Goal: Task Accomplishment & Management: Complete application form

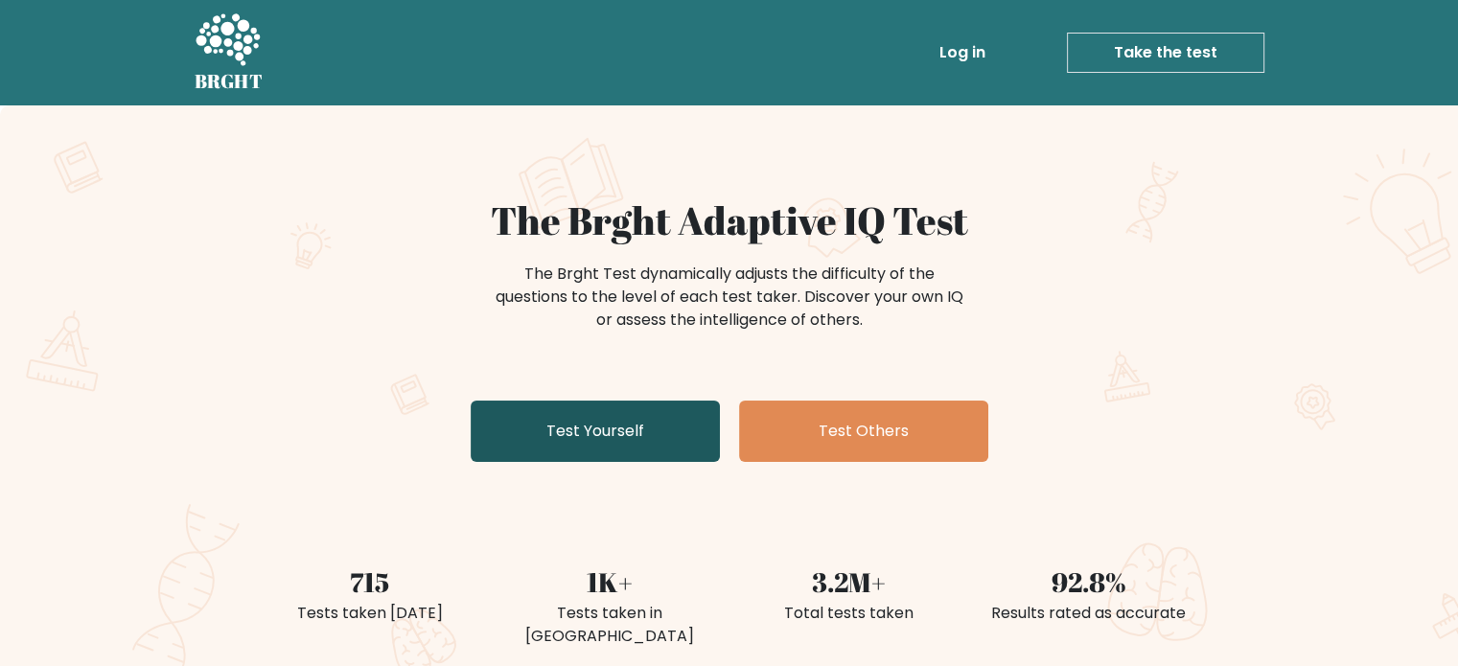
click at [545, 433] on link "Test Yourself" at bounding box center [595, 431] width 249 height 61
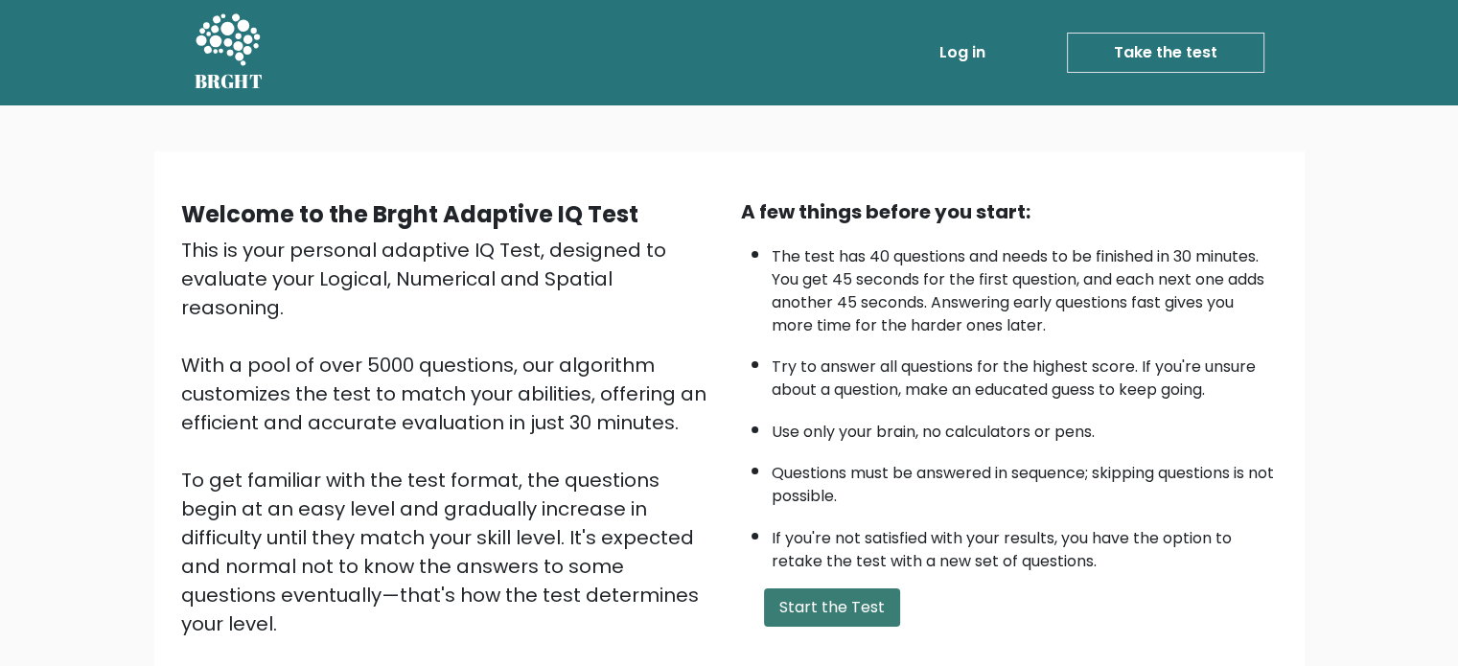
click at [857, 597] on button "Start the Test" at bounding box center [832, 608] width 136 height 38
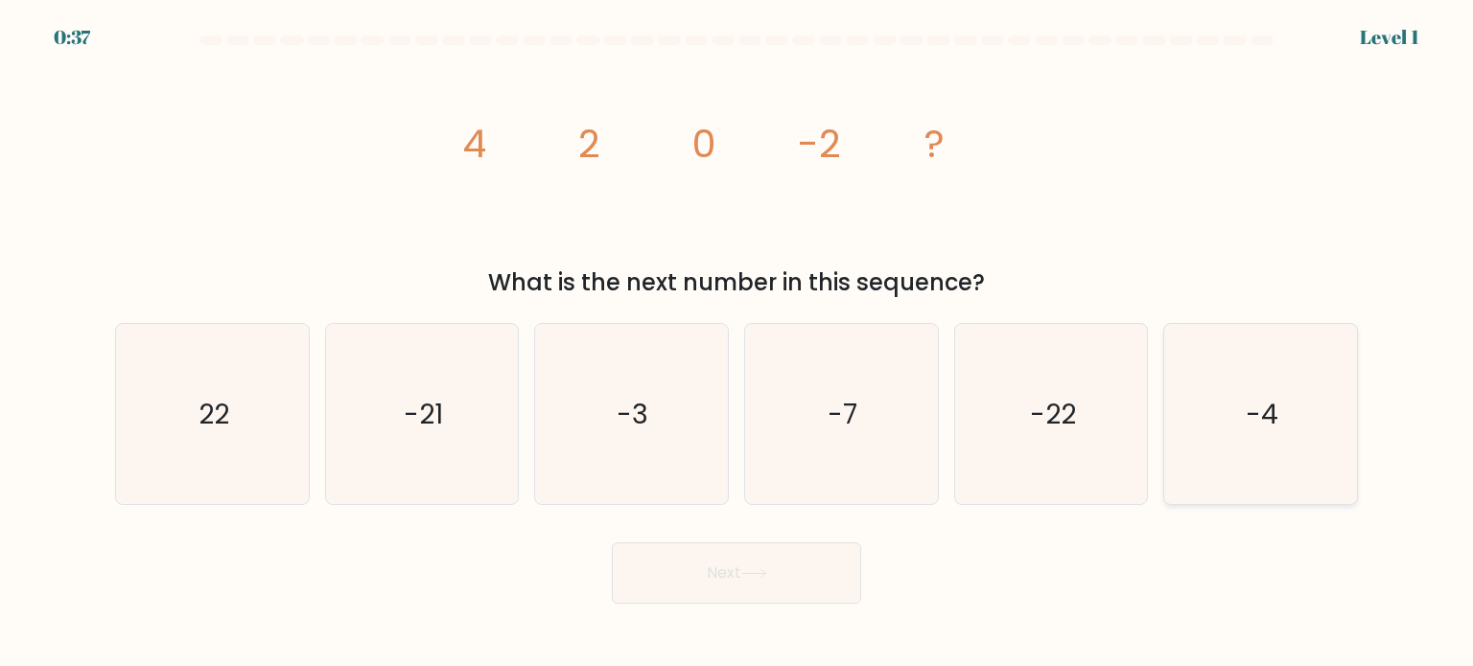
click at [1250, 416] on text "-4" at bounding box center [1262, 413] width 33 height 38
click at [737, 343] on input "f. -4" at bounding box center [736, 339] width 1 height 10
radio input "true"
click at [788, 583] on button "Next" at bounding box center [736, 573] width 249 height 61
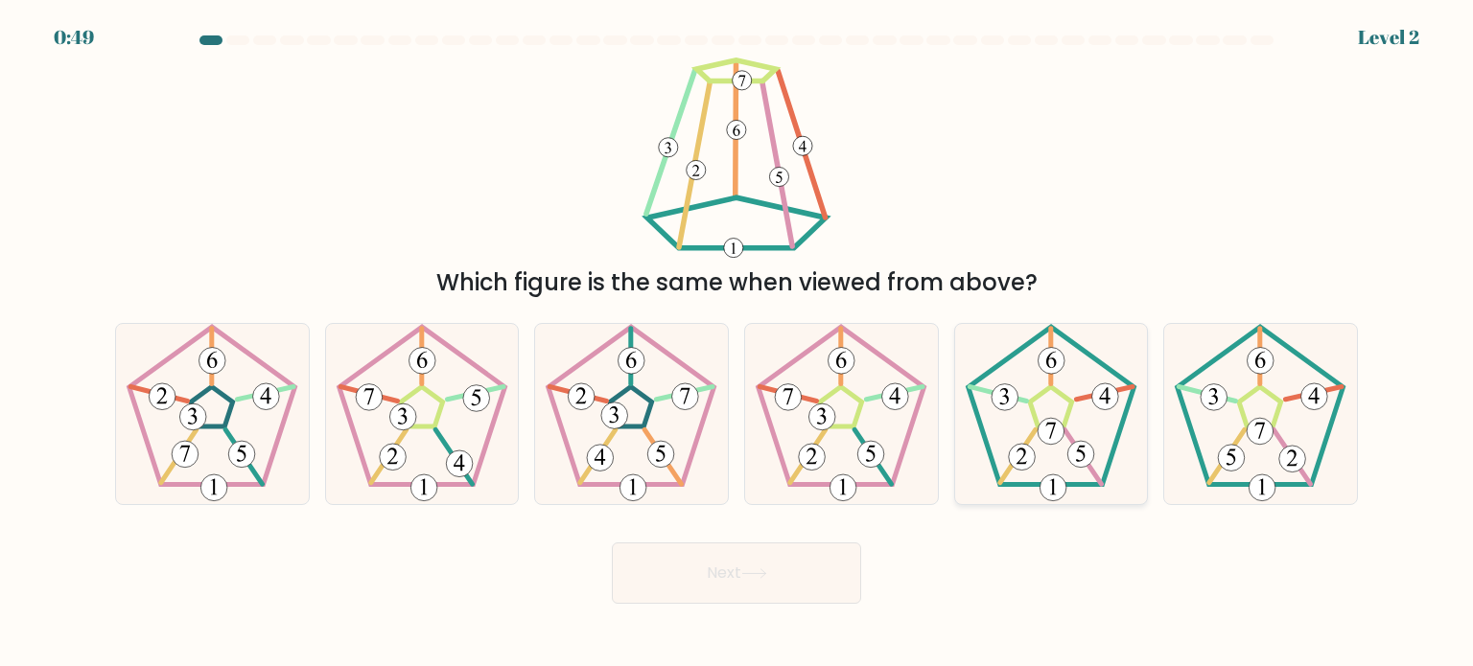
click at [1085, 457] on 177 at bounding box center [1080, 454] width 27 height 27
click at [737, 343] on input "e." at bounding box center [736, 339] width 1 height 10
radio input "true"
click at [738, 586] on button "Next" at bounding box center [736, 573] width 249 height 61
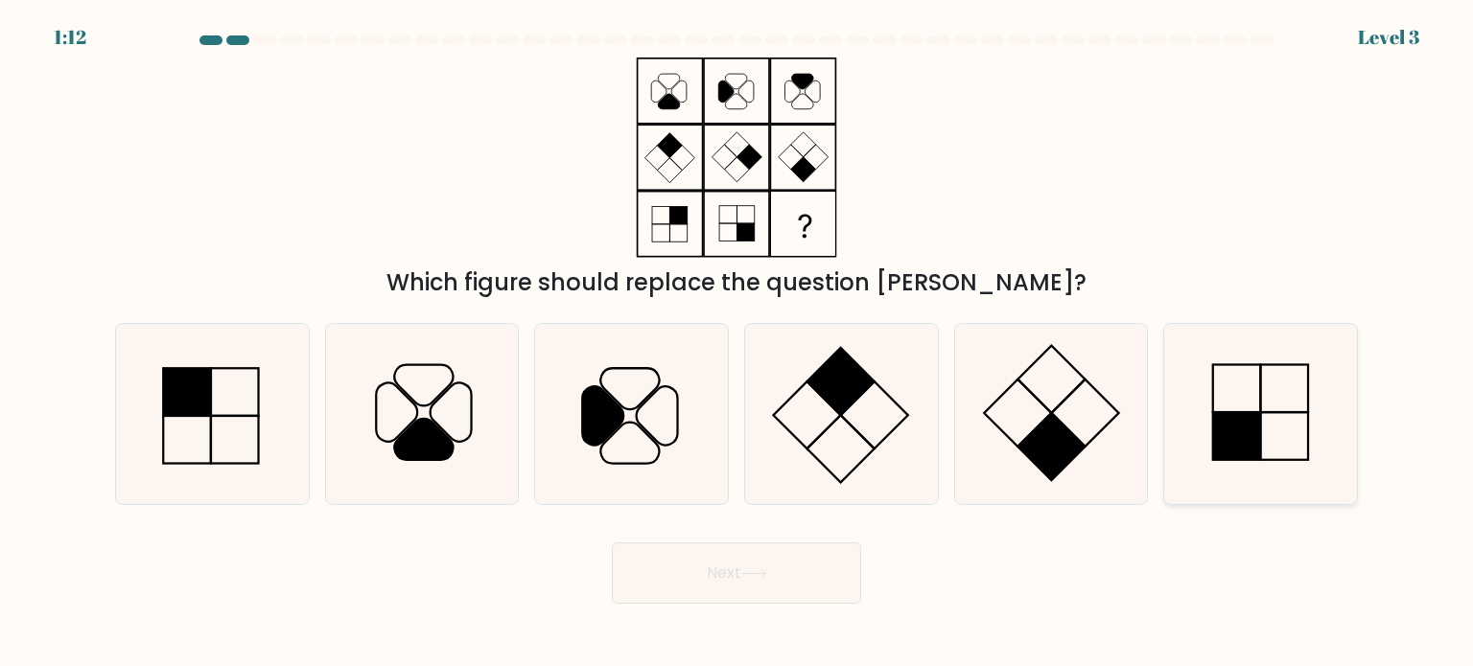
click at [1251, 470] on icon at bounding box center [1260, 414] width 180 height 180
click at [737, 343] on input "f." at bounding box center [736, 339] width 1 height 10
radio input "true"
click at [743, 586] on button "Next" at bounding box center [736, 573] width 249 height 61
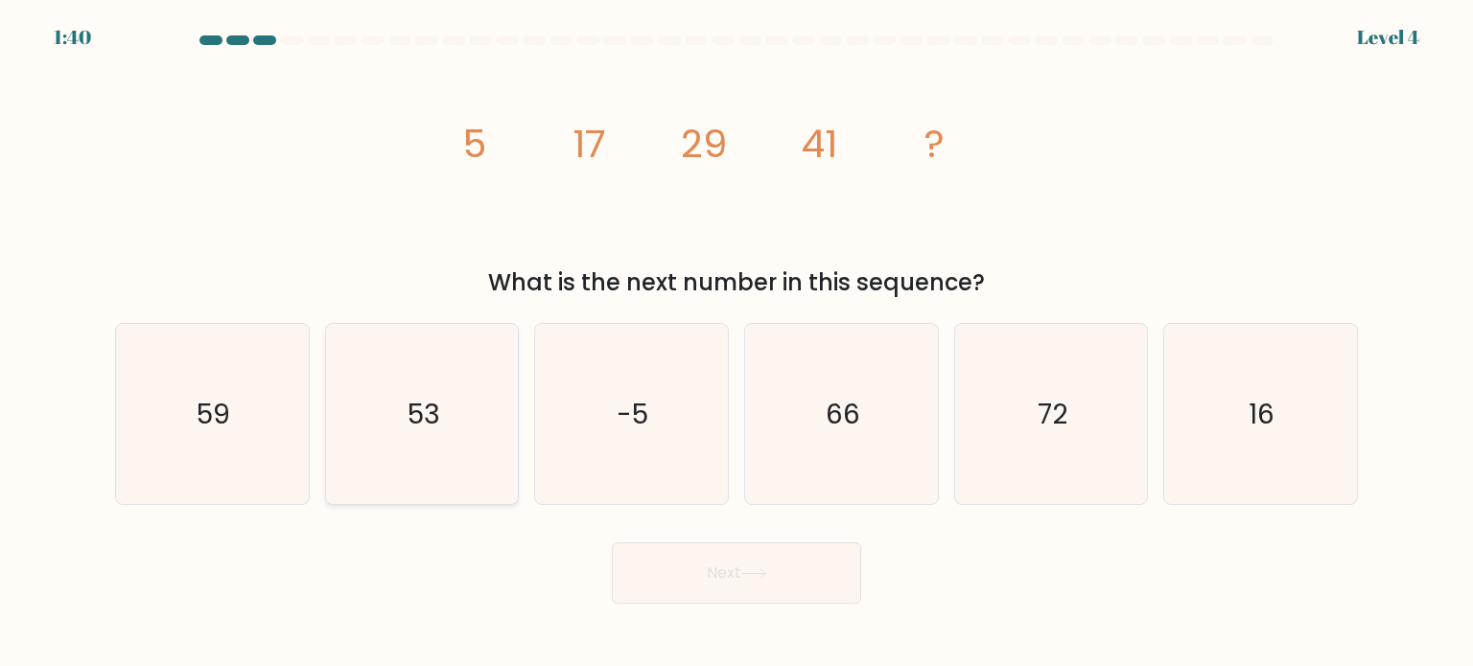
click at [495, 450] on icon "53" at bounding box center [422, 414] width 180 height 180
click at [736, 343] on input "b. 53" at bounding box center [736, 339] width 1 height 10
radio input "true"
click at [704, 572] on button "Next" at bounding box center [736, 573] width 249 height 61
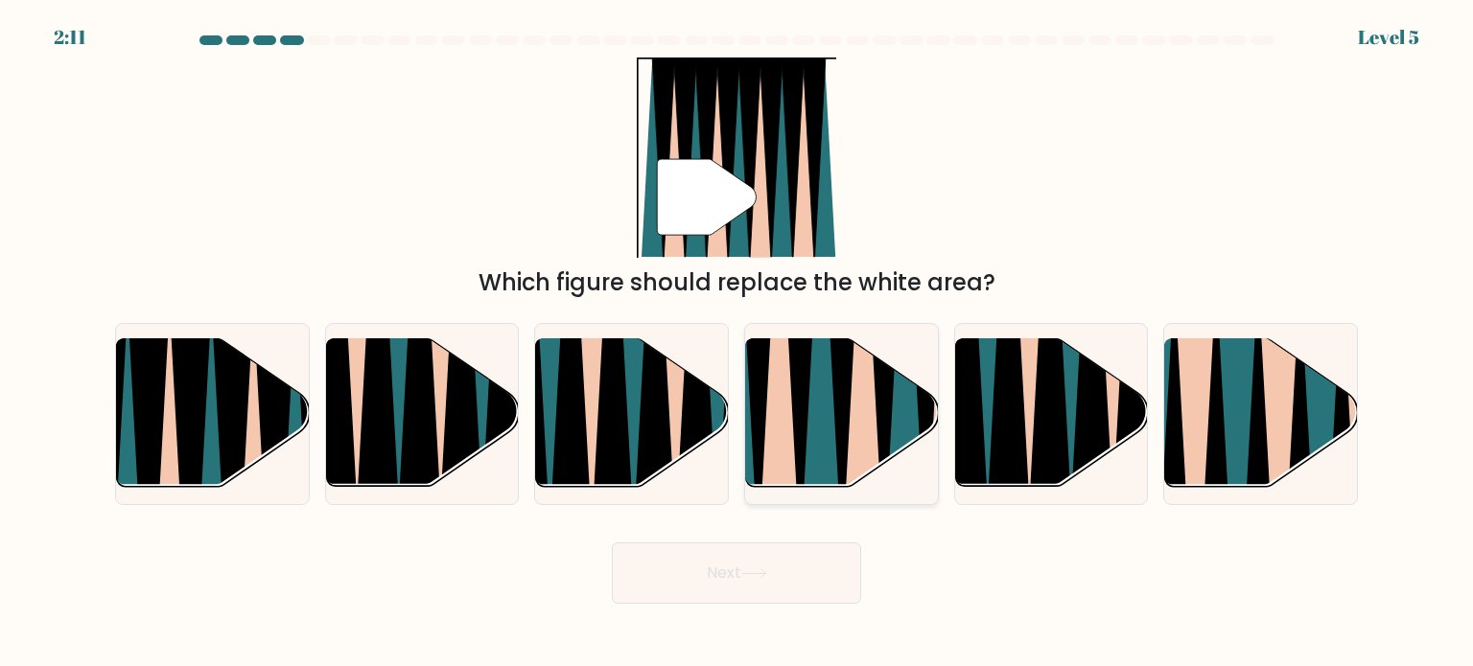
click at [835, 408] on icon at bounding box center [841, 336] width 43 height 385
click at [737, 343] on input "d." at bounding box center [736, 339] width 1 height 10
radio input "true"
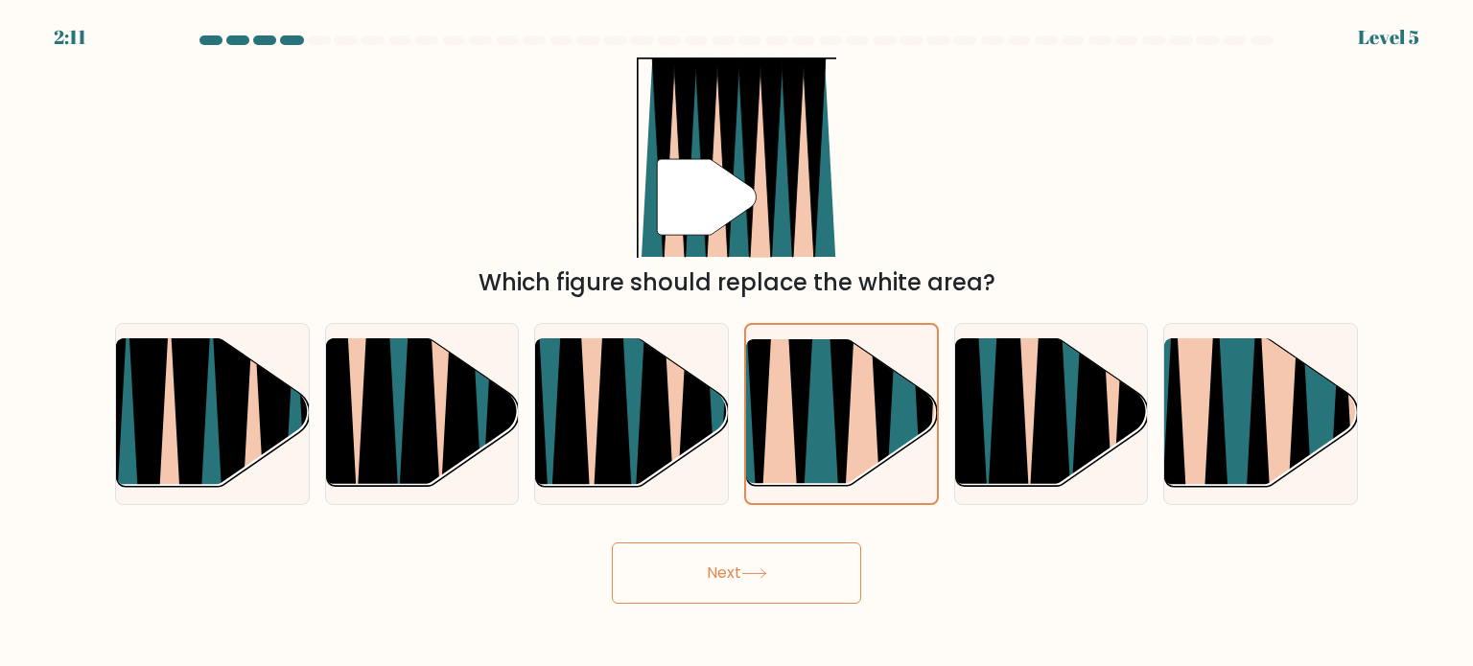
click at [672, 573] on button "Next" at bounding box center [736, 573] width 249 height 61
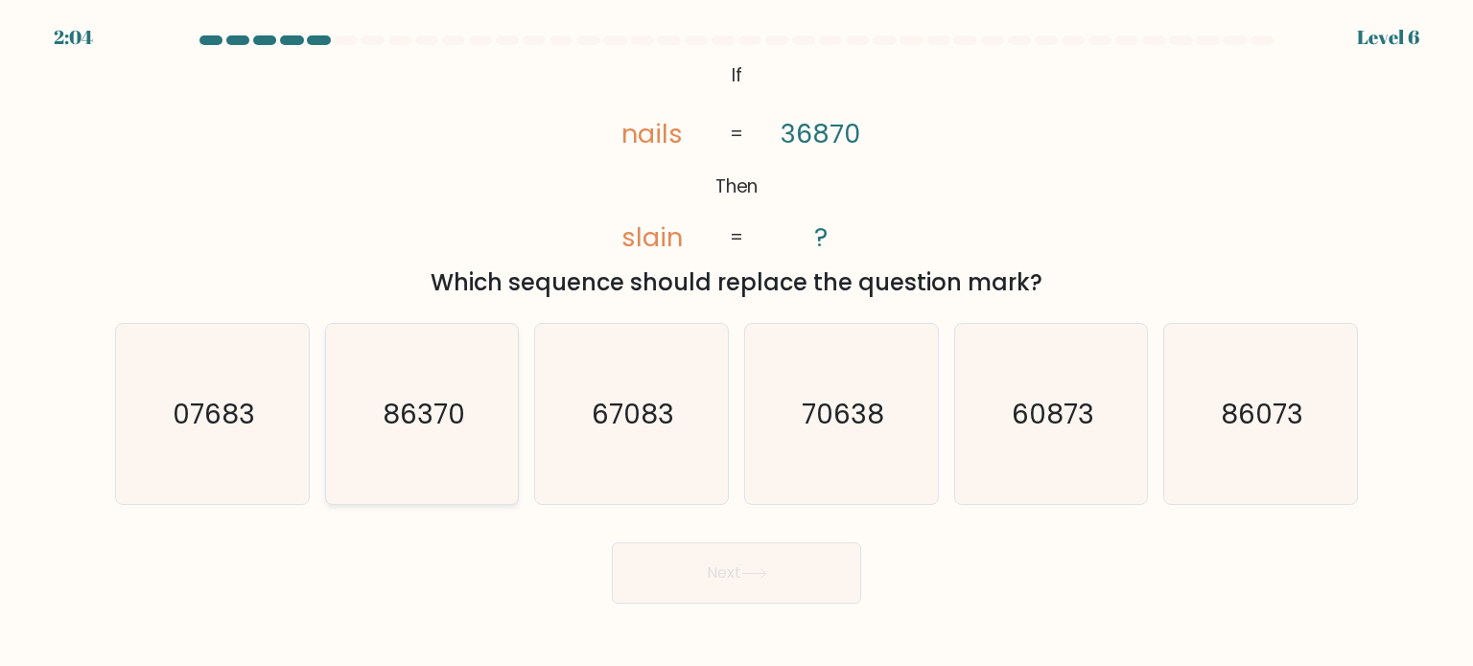
click at [432, 371] on icon "86370" at bounding box center [422, 414] width 180 height 180
click at [736, 343] on input "b. 86370" at bounding box center [736, 339] width 1 height 10
radio input "true"
click at [226, 440] on icon "07683" at bounding box center [212, 414] width 180 height 180
click at [736, 343] on input "a. 07683" at bounding box center [736, 339] width 1 height 10
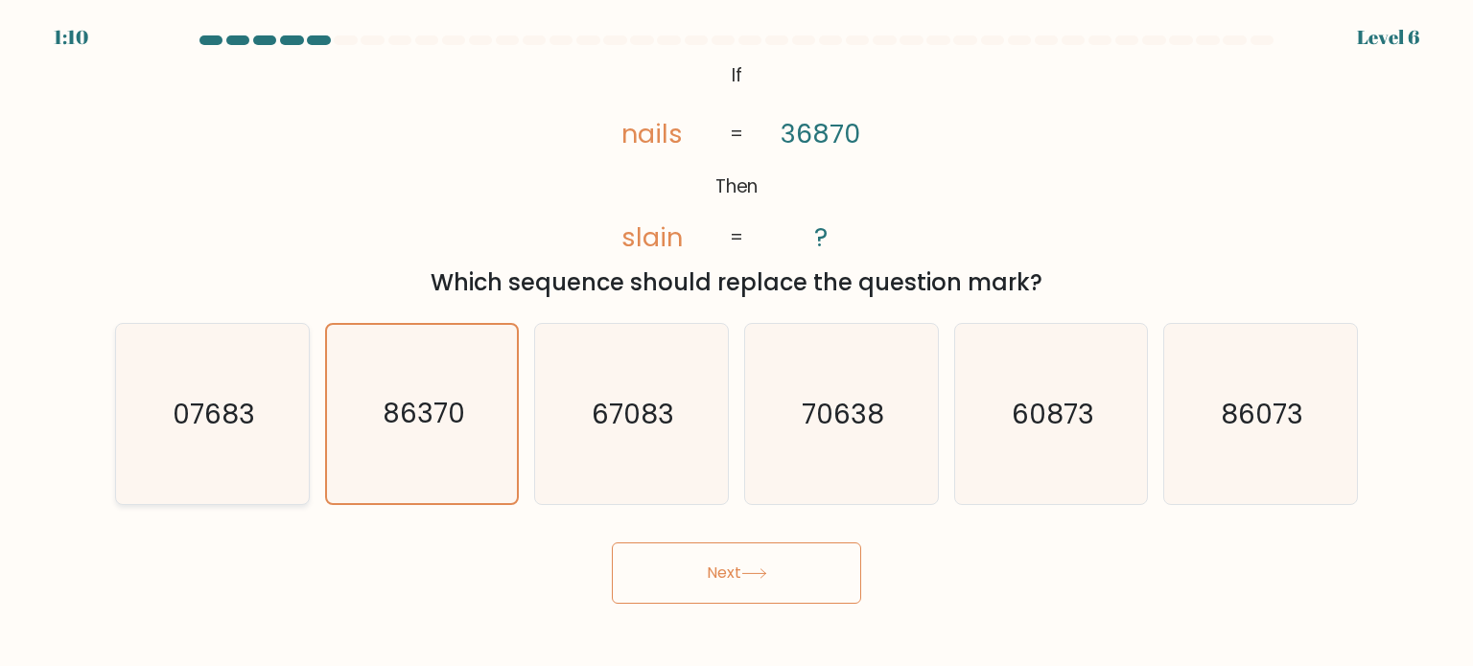
radio input "true"
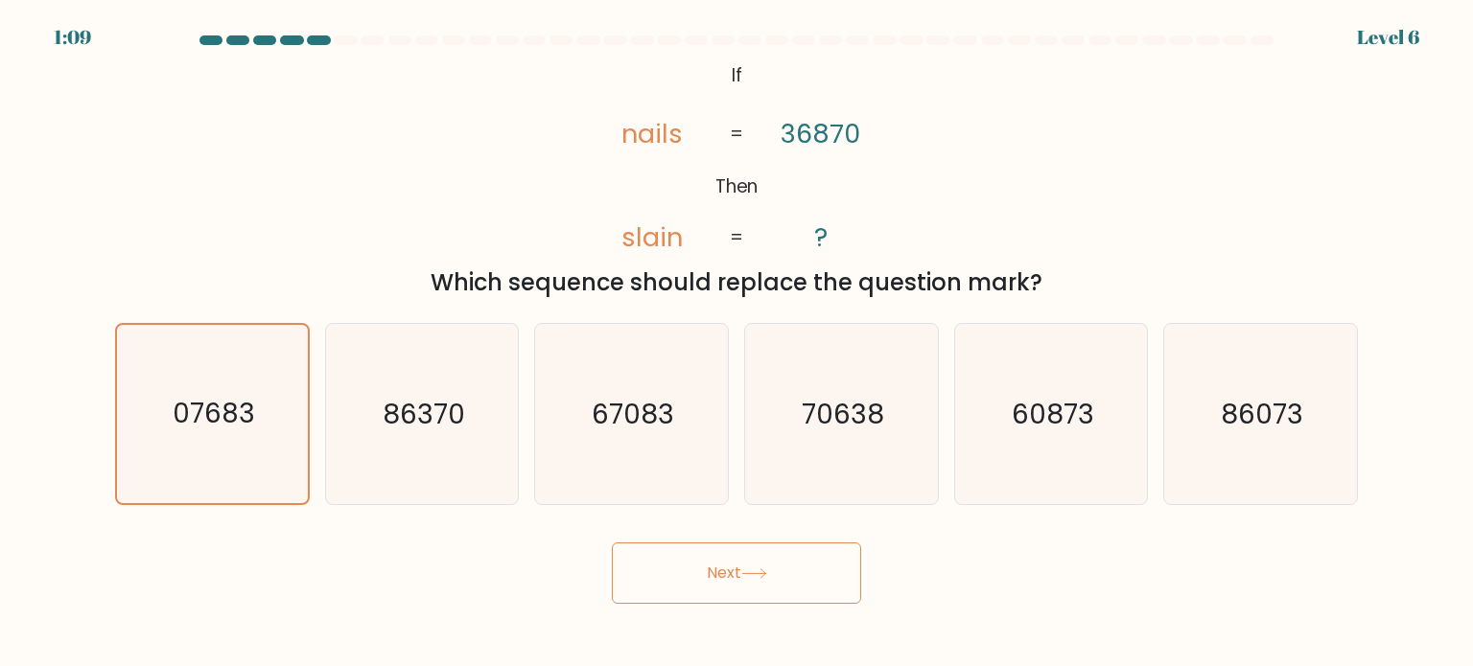
click at [708, 578] on button "Next" at bounding box center [736, 573] width 249 height 61
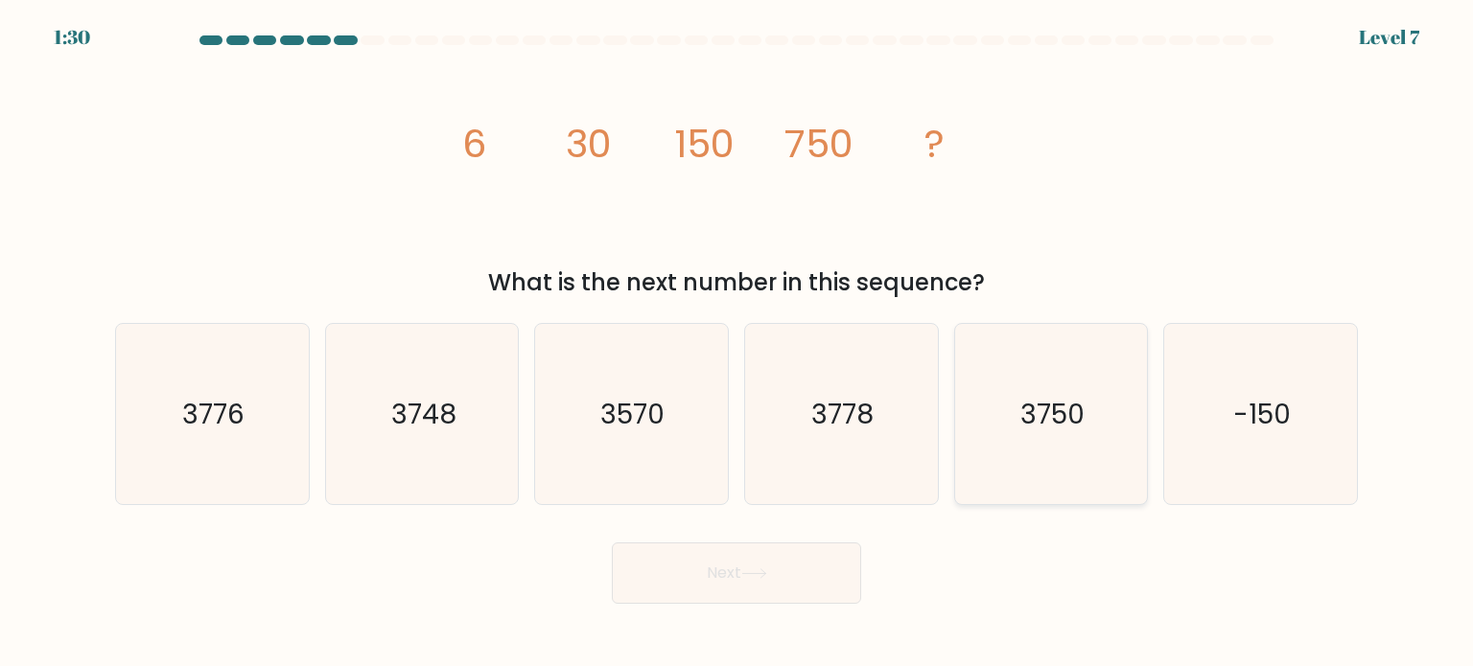
click at [1109, 459] on icon "3750" at bounding box center [1051, 414] width 180 height 180
click at [737, 343] on input "e. 3750" at bounding box center [736, 339] width 1 height 10
radio input "true"
click at [707, 576] on button "Next" at bounding box center [736, 573] width 249 height 61
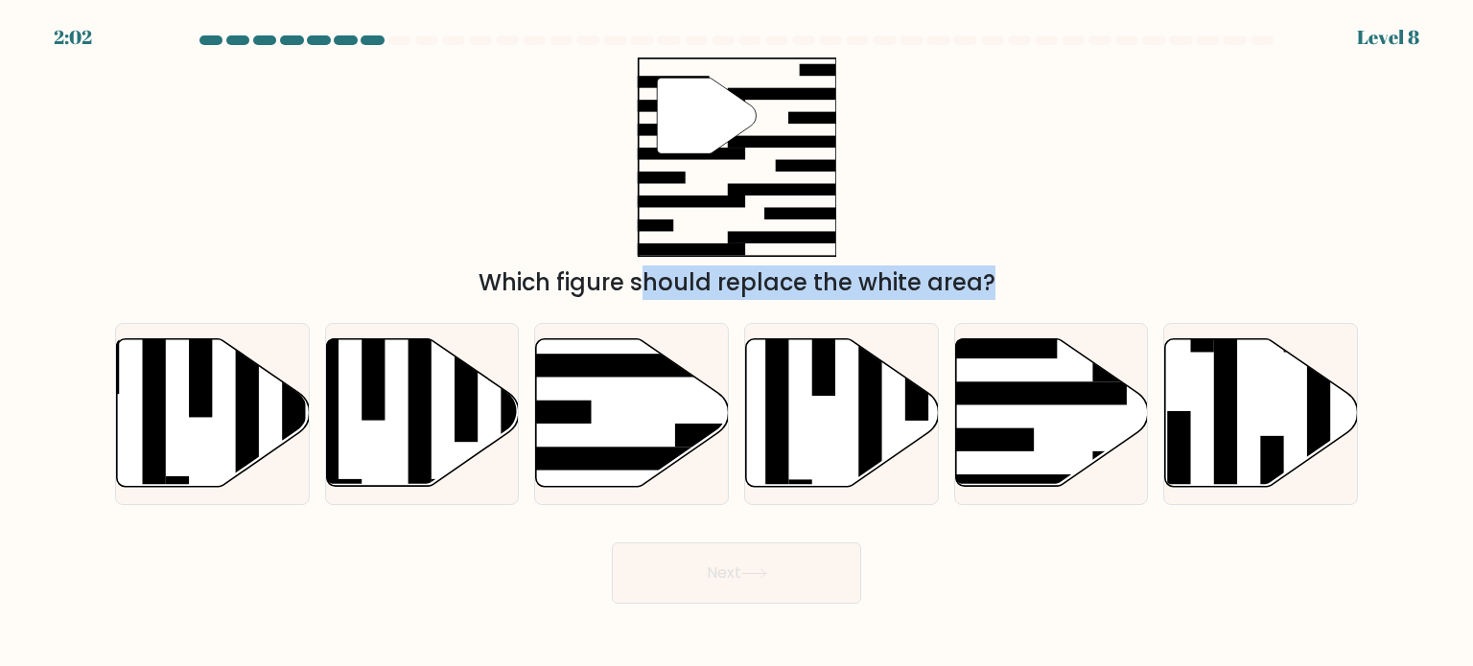
drag, startPoint x: 1082, startPoint y: 376, endPoint x: 818, endPoint y: 203, distance: 315.2
click at [818, 203] on form at bounding box center [736, 319] width 1473 height 569
click at [1070, 427] on icon at bounding box center [1051, 413] width 193 height 148
click at [737, 343] on input "e." at bounding box center [736, 339] width 1 height 10
radio input "true"
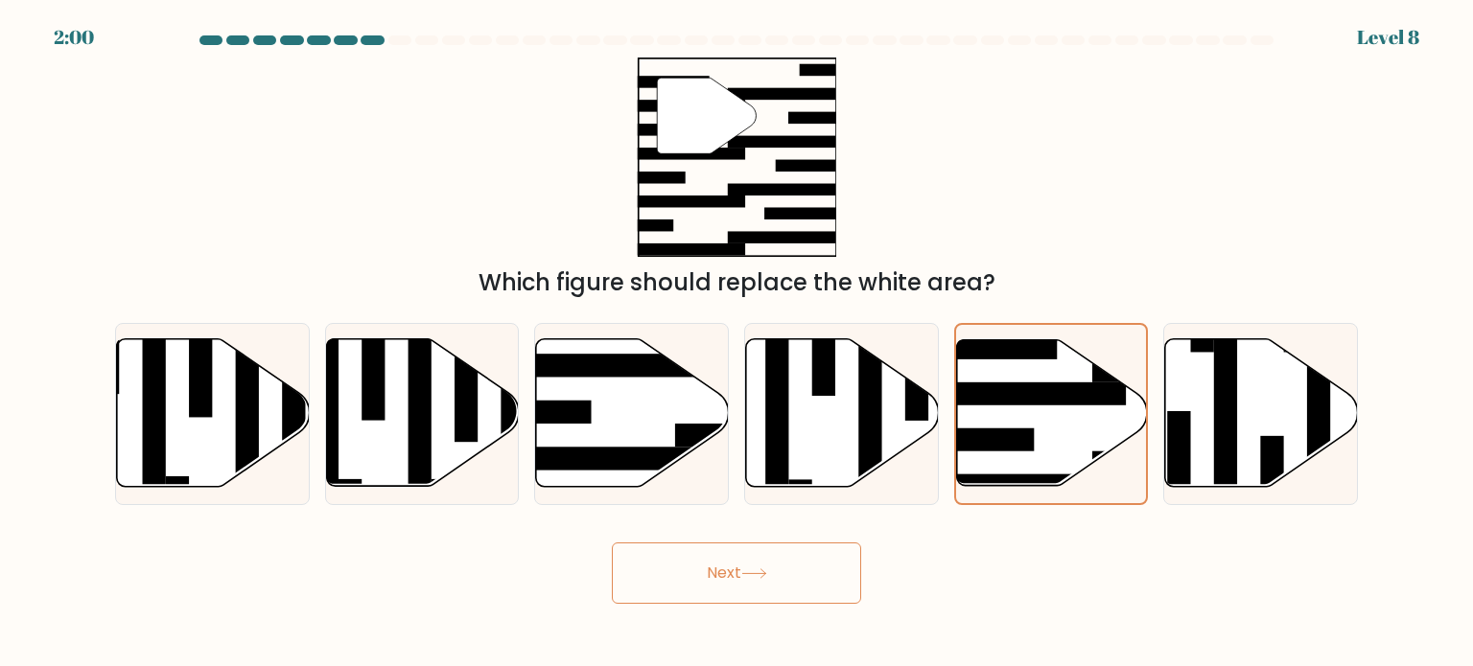
click at [753, 574] on icon at bounding box center [753, 574] width 23 height 9
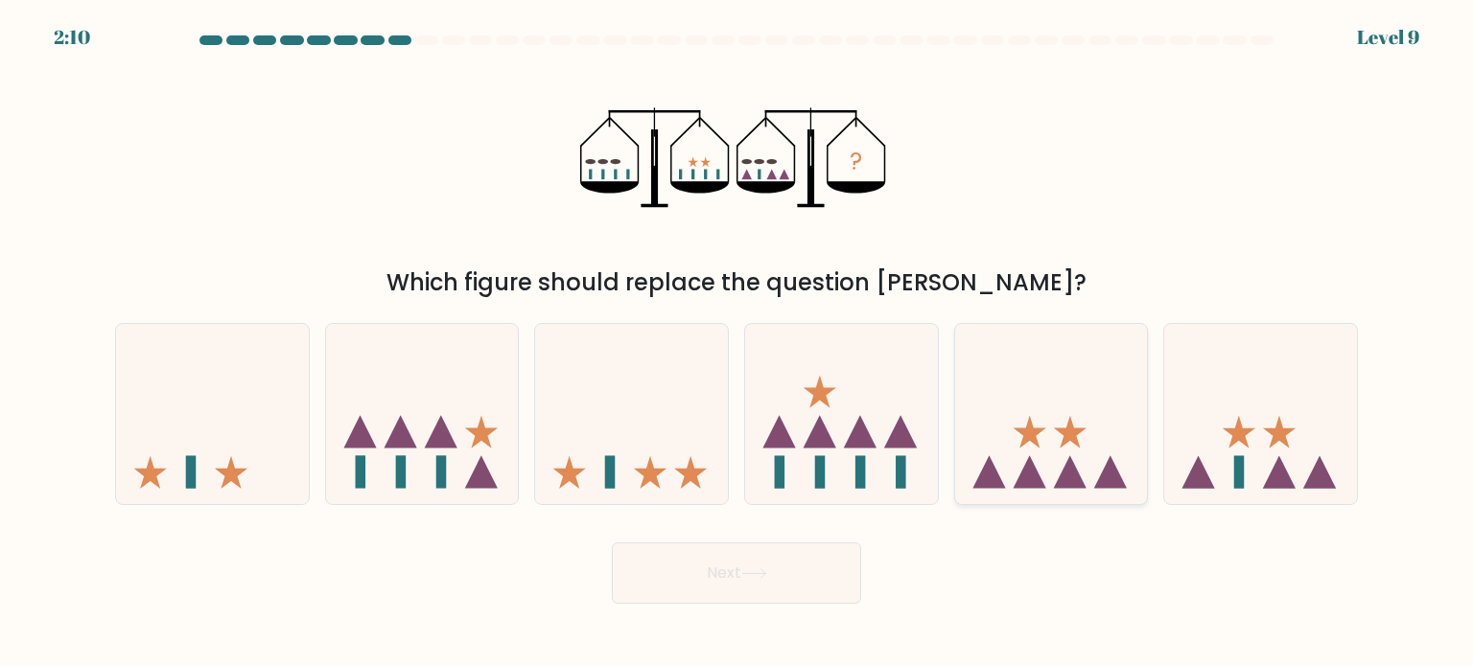
click at [1069, 478] on icon at bounding box center [1070, 471] width 33 height 33
click at [737, 343] on input "e." at bounding box center [736, 339] width 1 height 10
radio input "true"
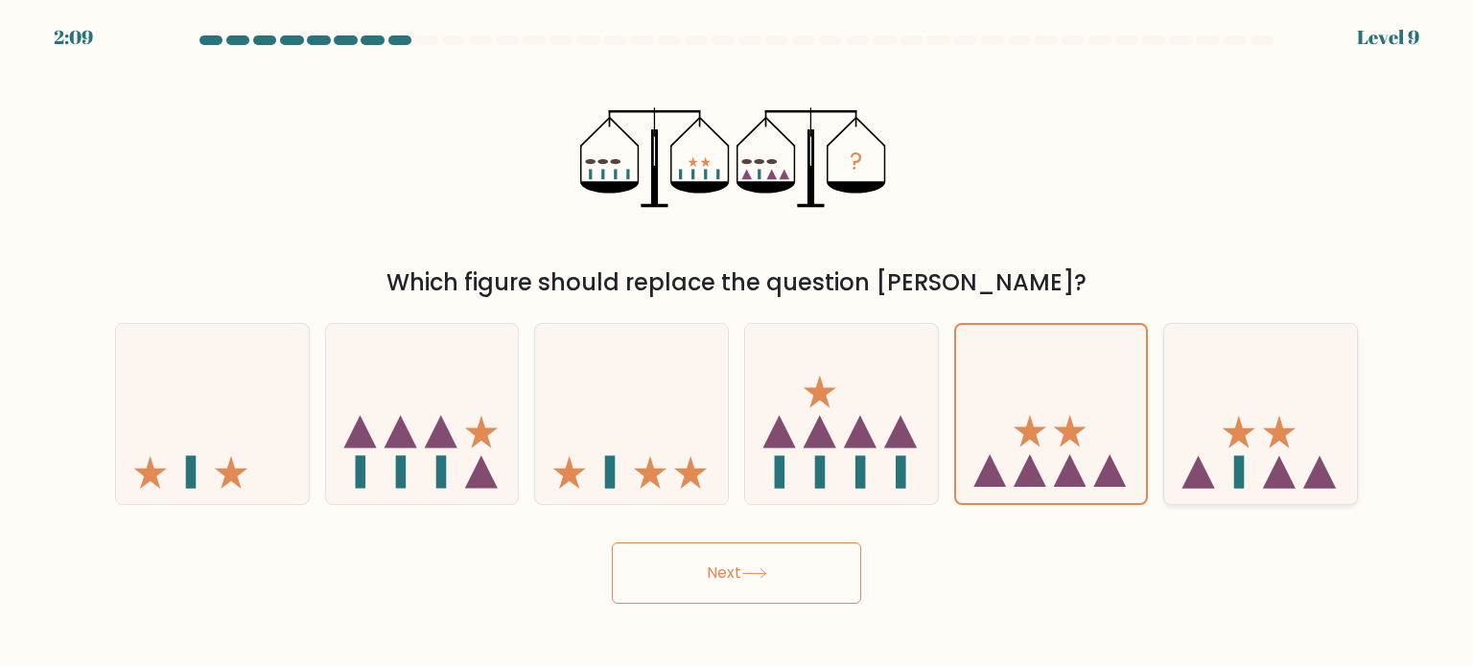
click at [1214, 451] on icon at bounding box center [1260, 414] width 193 height 159
click at [737, 343] on input "f." at bounding box center [736, 339] width 1 height 10
radio input "true"
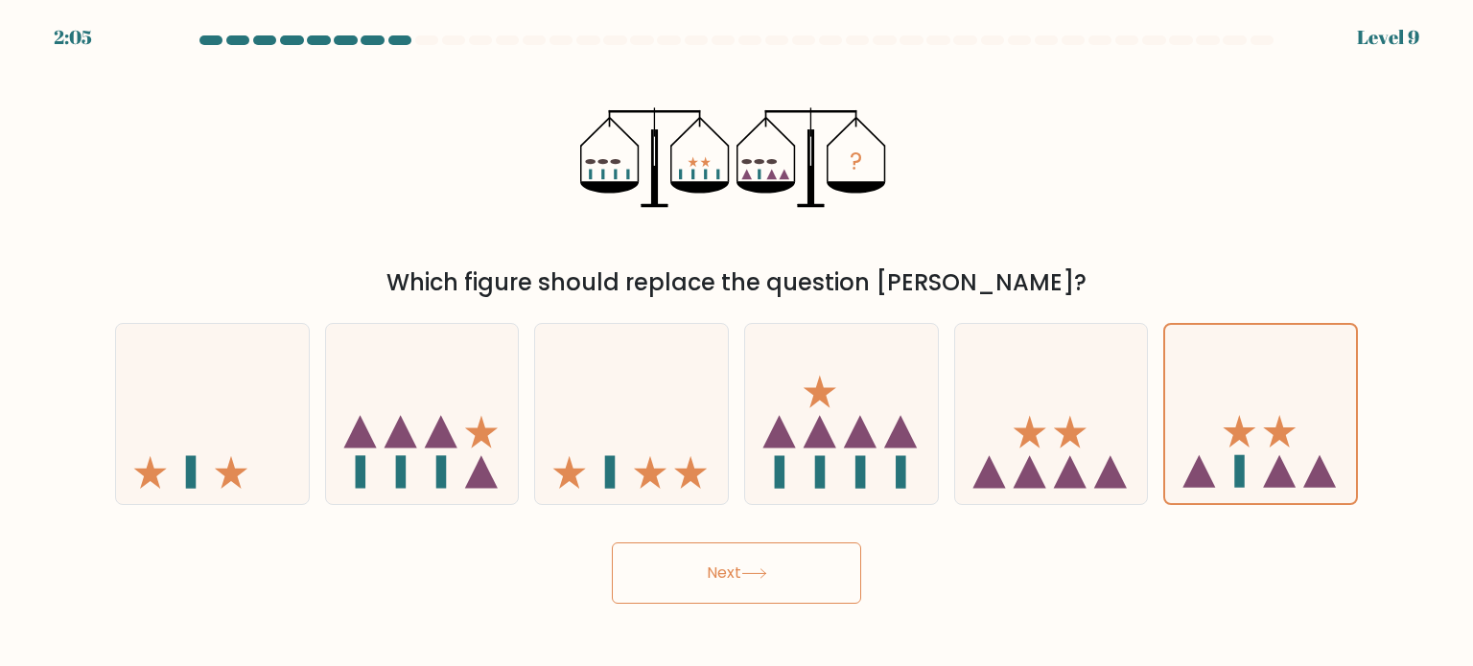
click at [772, 574] on button "Next" at bounding box center [736, 573] width 249 height 61
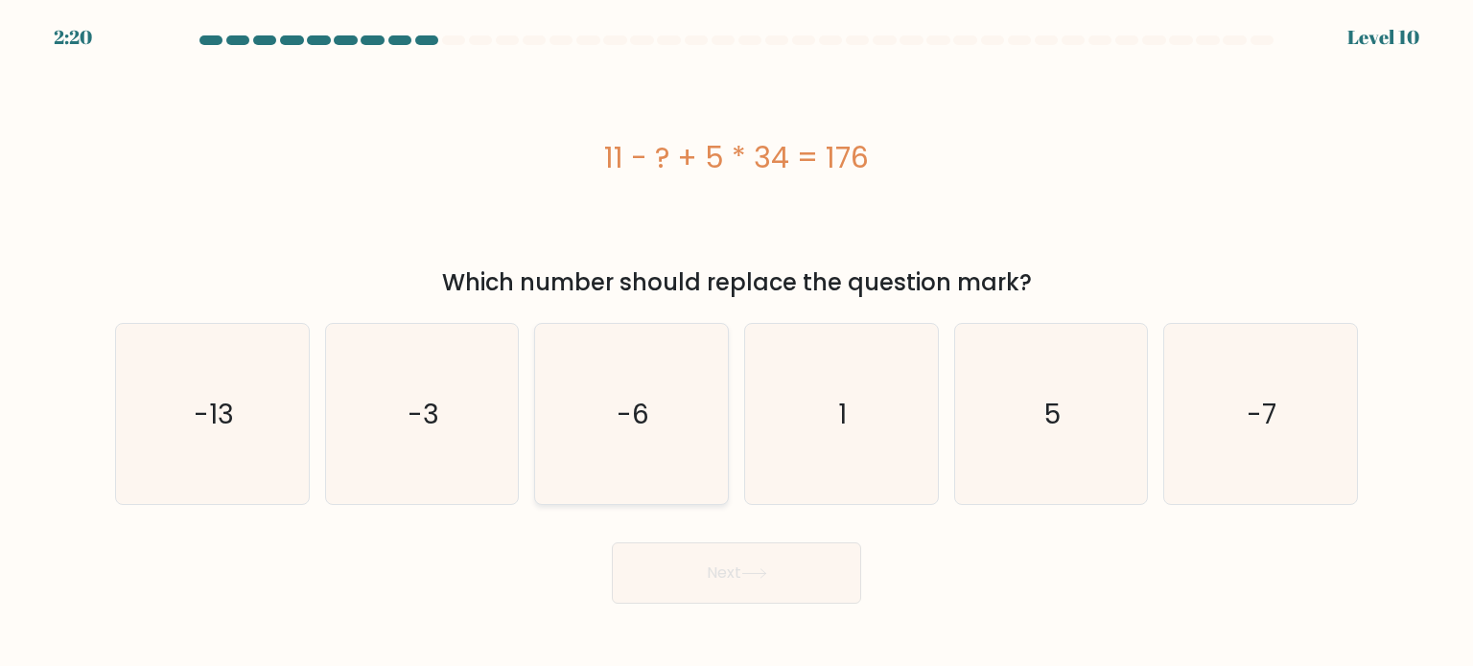
click at [566, 357] on icon "-6" at bounding box center [631, 414] width 180 height 180
click at [736, 343] on input "c. -6" at bounding box center [736, 339] width 1 height 10
radio input "true"
click at [653, 570] on button "Next" at bounding box center [736, 573] width 249 height 61
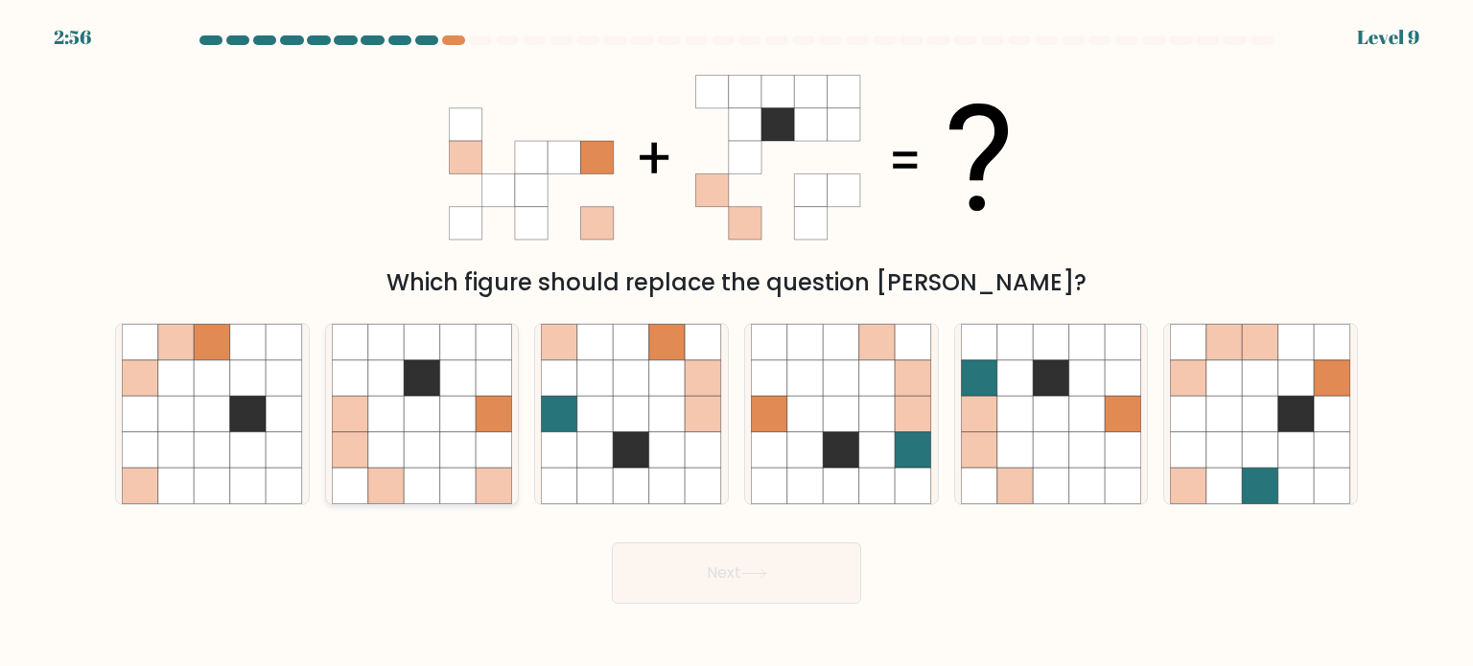
click at [406, 459] on icon at bounding box center [422, 450] width 36 height 36
click at [736, 343] on input "b." at bounding box center [736, 339] width 1 height 10
radio input "true"
click at [677, 582] on button "Next" at bounding box center [736, 573] width 249 height 61
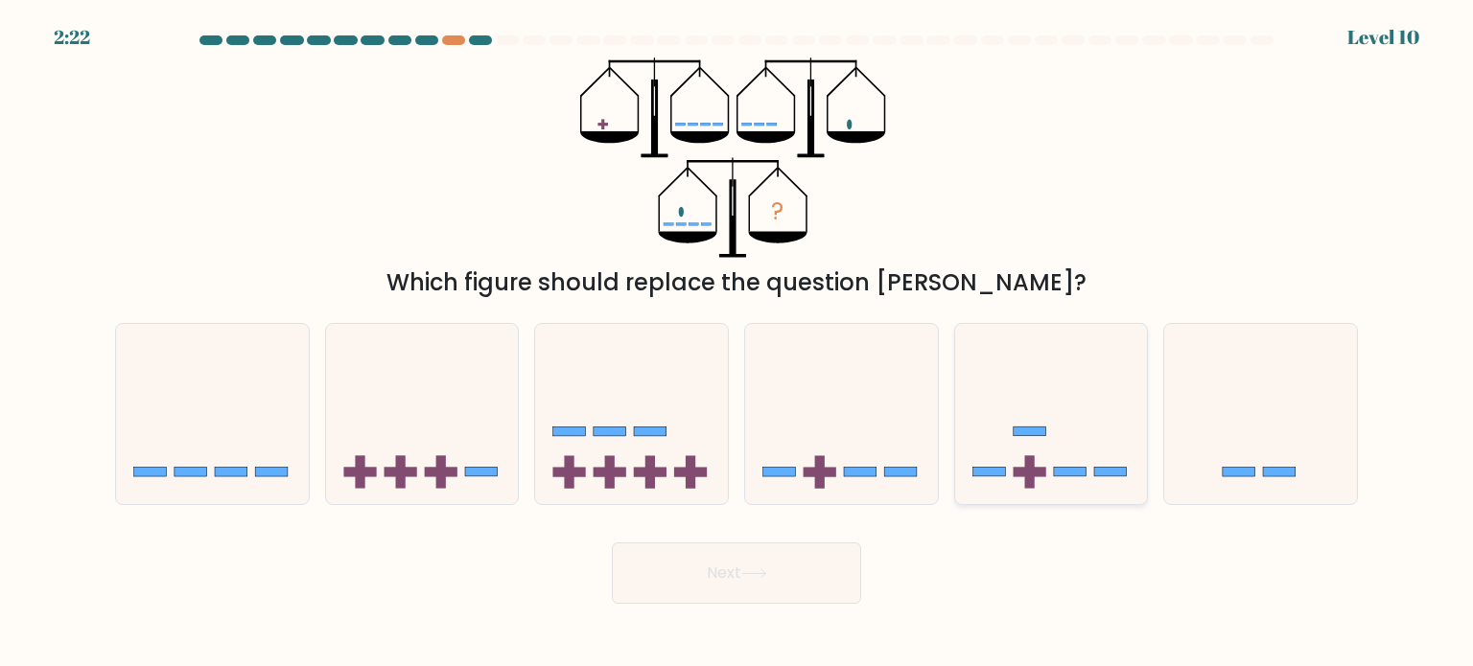
click at [1001, 413] on icon at bounding box center [1051, 414] width 193 height 159
click at [737, 343] on input "e." at bounding box center [736, 339] width 1 height 10
radio input "true"
click at [647, 588] on button "Next" at bounding box center [736, 573] width 249 height 61
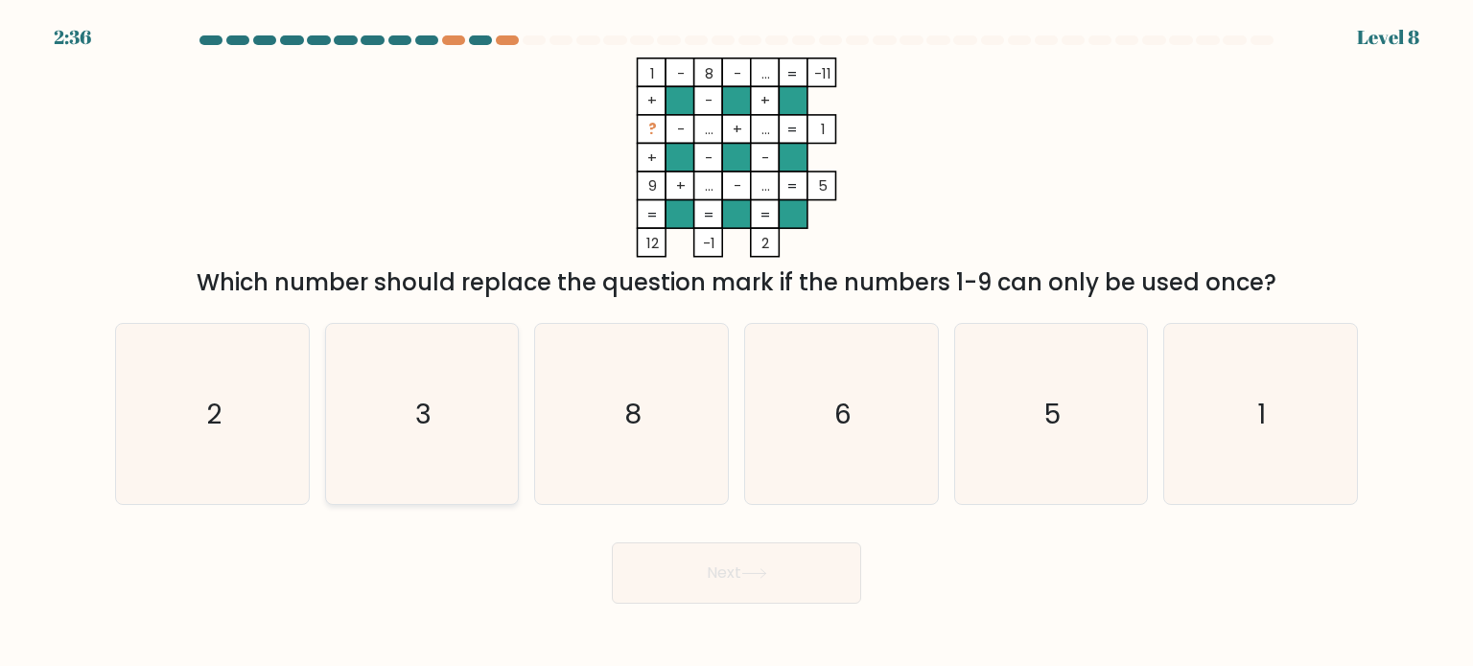
click at [361, 461] on icon "3" at bounding box center [422, 414] width 180 height 180
click at [736, 343] on input "b. 3" at bounding box center [736, 339] width 1 height 10
radio input "true"
click at [720, 580] on button "Next" at bounding box center [736, 573] width 249 height 61
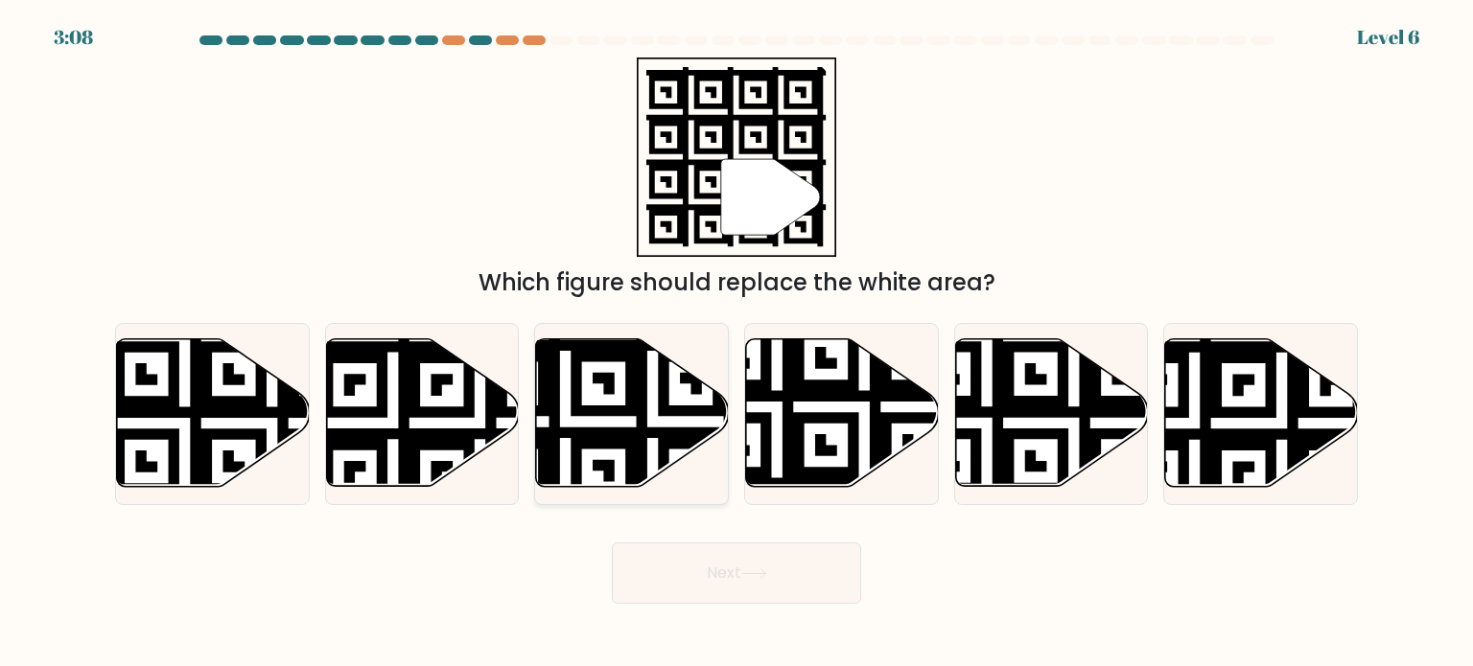
click at [630, 423] on icon at bounding box center [632, 413] width 193 height 148
click at [736, 343] on input "c." at bounding box center [736, 339] width 1 height 10
radio input "true"
click at [754, 564] on button "Next" at bounding box center [736, 573] width 249 height 61
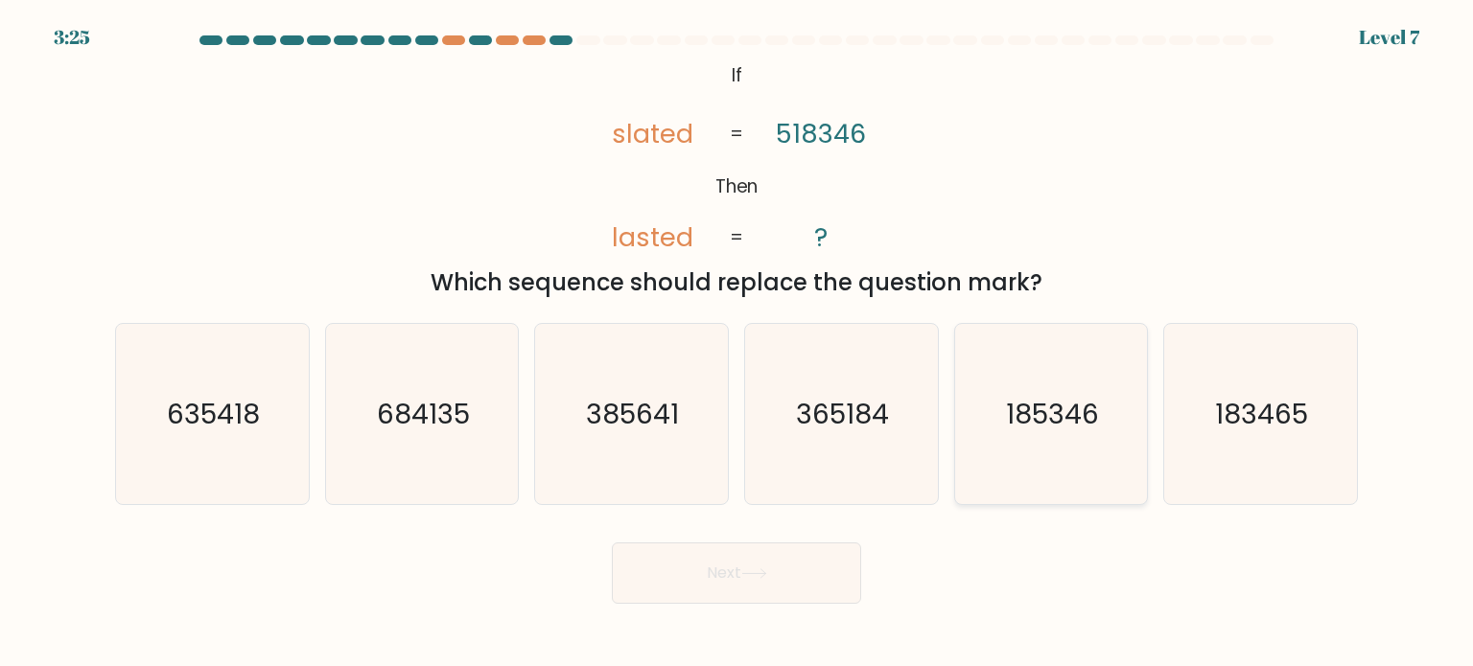
click at [1047, 407] on text "185346" at bounding box center [1052, 413] width 93 height 38
click at [737, 343] on input "e. 185346" at bounding box center [736, 339] width 1 height 10
radio input "true"
click at [727, 590] on button "Next" at bounding box center [736, 573] width 249 height 61
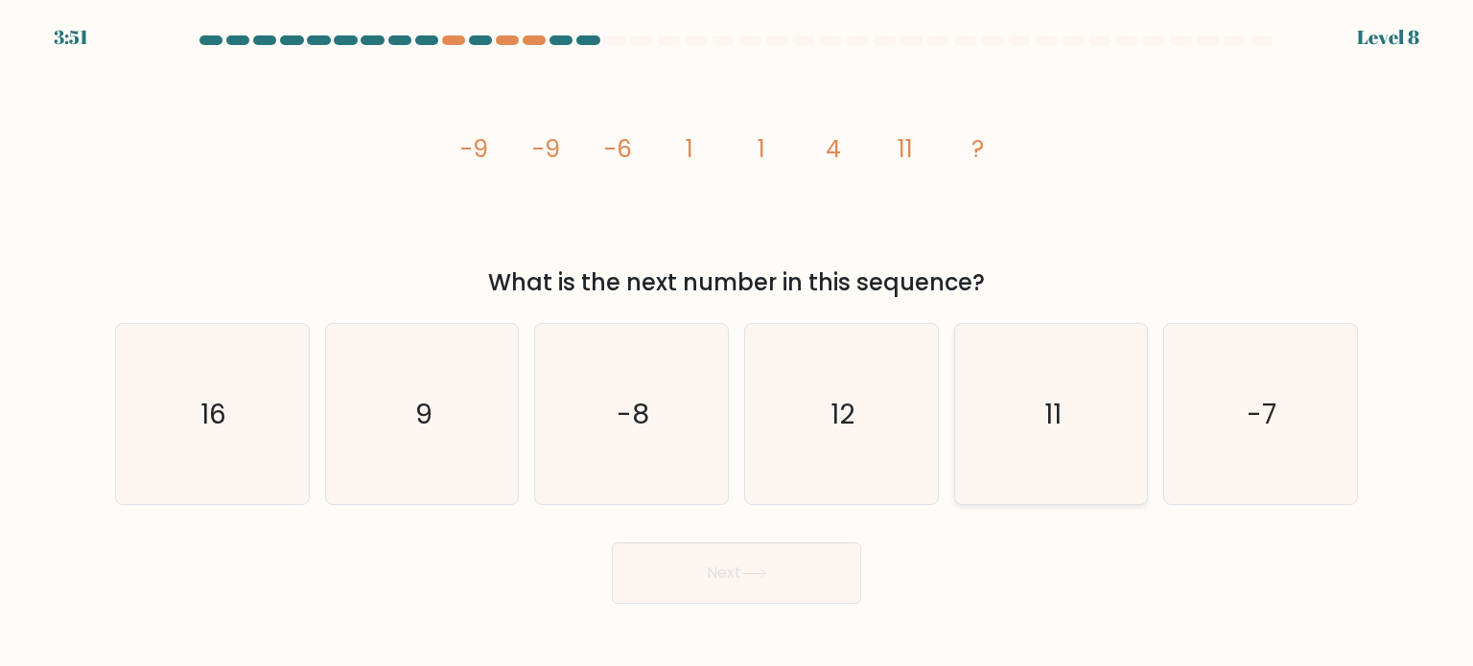
click at [1051, 391] on icon "11" at bounding box center [1051, 414] width 180 height 180
click at [737, 343] on input "e. 11" at bounding box center [736, 339] width 1 height 10
radio input "true"
click at [754, 560] on button "Next" at bounding box center [736, 573] width 249 height 61
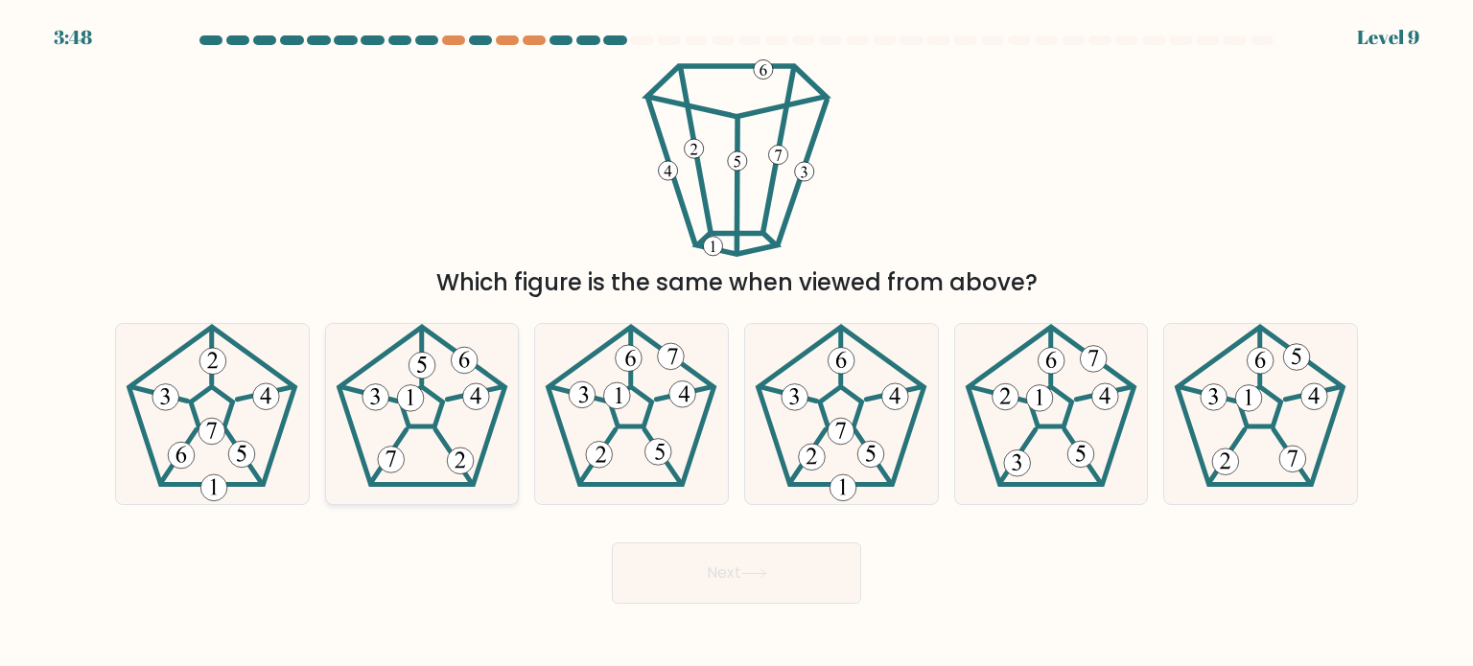
click at [432, 372] on 794 at bounding box center [421, 365] width 27 height 27
click at [736, 343] on input "b." at bounding box center [736, 339] width 1 height 10
radio input "true"
click at [822, 575] on button "Next" at bounding box center [736, 573] width 249 height 61
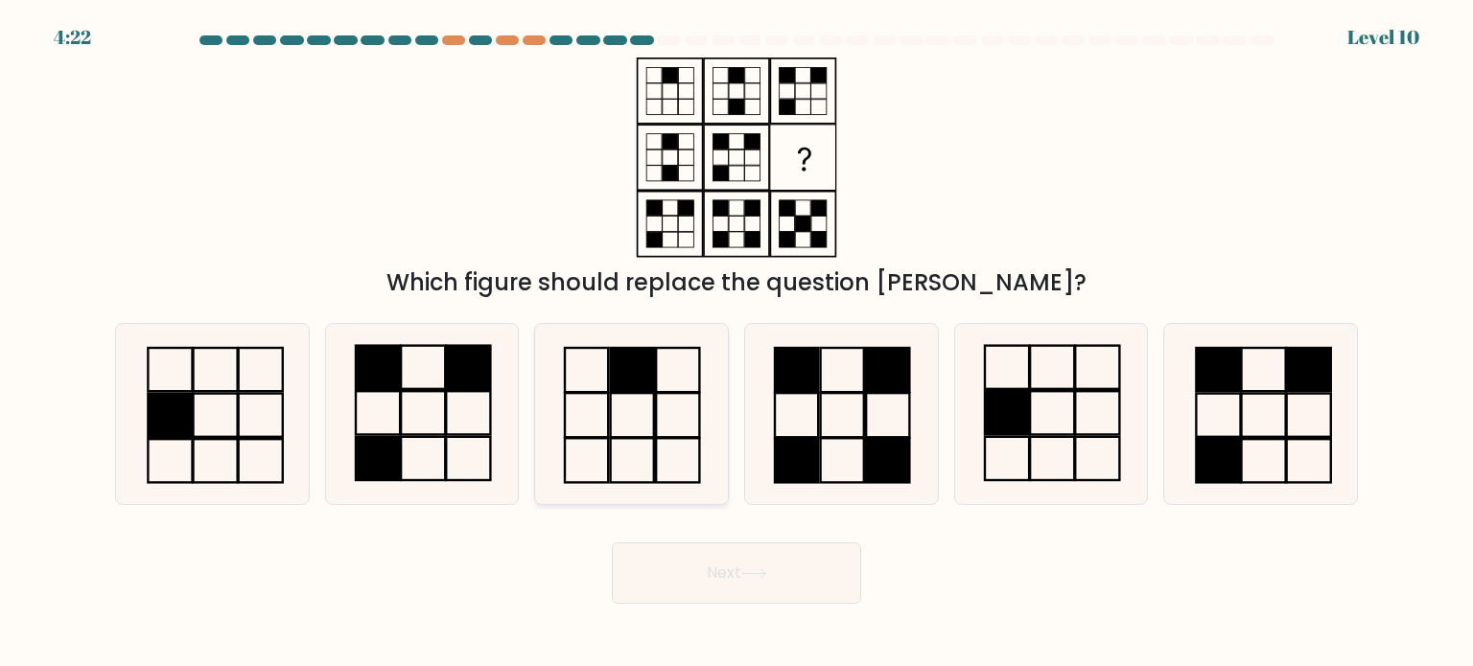
click at [702, 474] on icon at bounding box center [631, 414] width 180 height 180
click at [736, 343] on input "c." at bounding box center [736, 339] width 1 height 10
radio input "true"
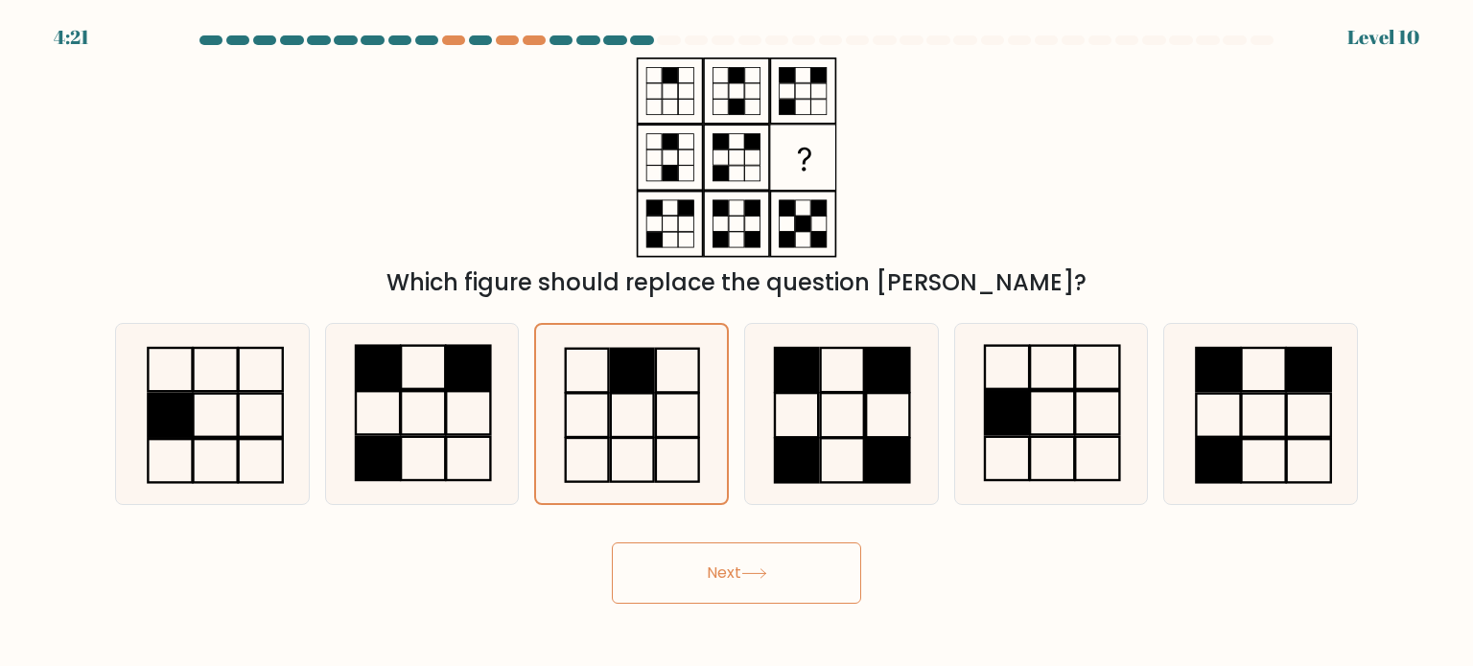
click at [752, 566] on button "Next" at bounding box center [736, 573] width 249 height 61
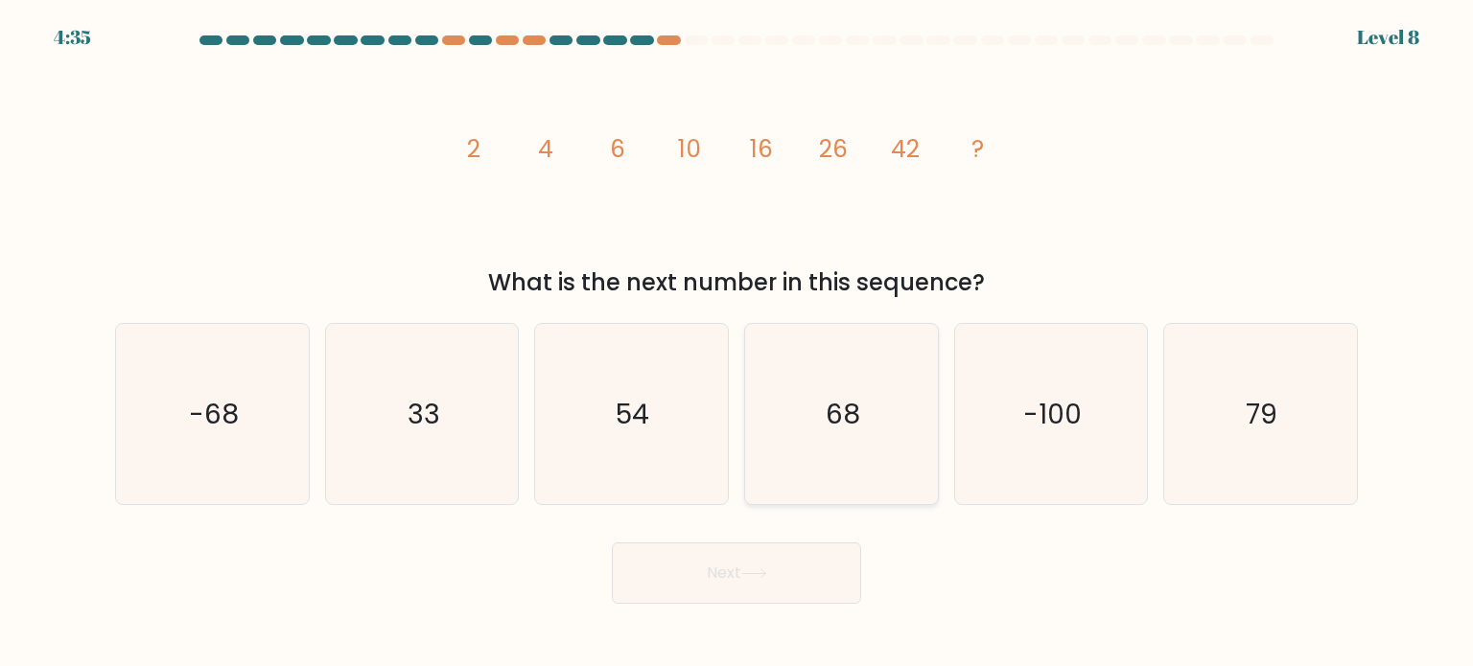
click at [815, 443] on icon "68" at bounding box center [841, 414] width 180 height 180
click at [737, 343] on input "d. 68" at bounding box center [736, 339] width 1 height 10
radio input "true"
click at [764, 567] on button "Next" at bounding box center [736, 573] width 249 height 61
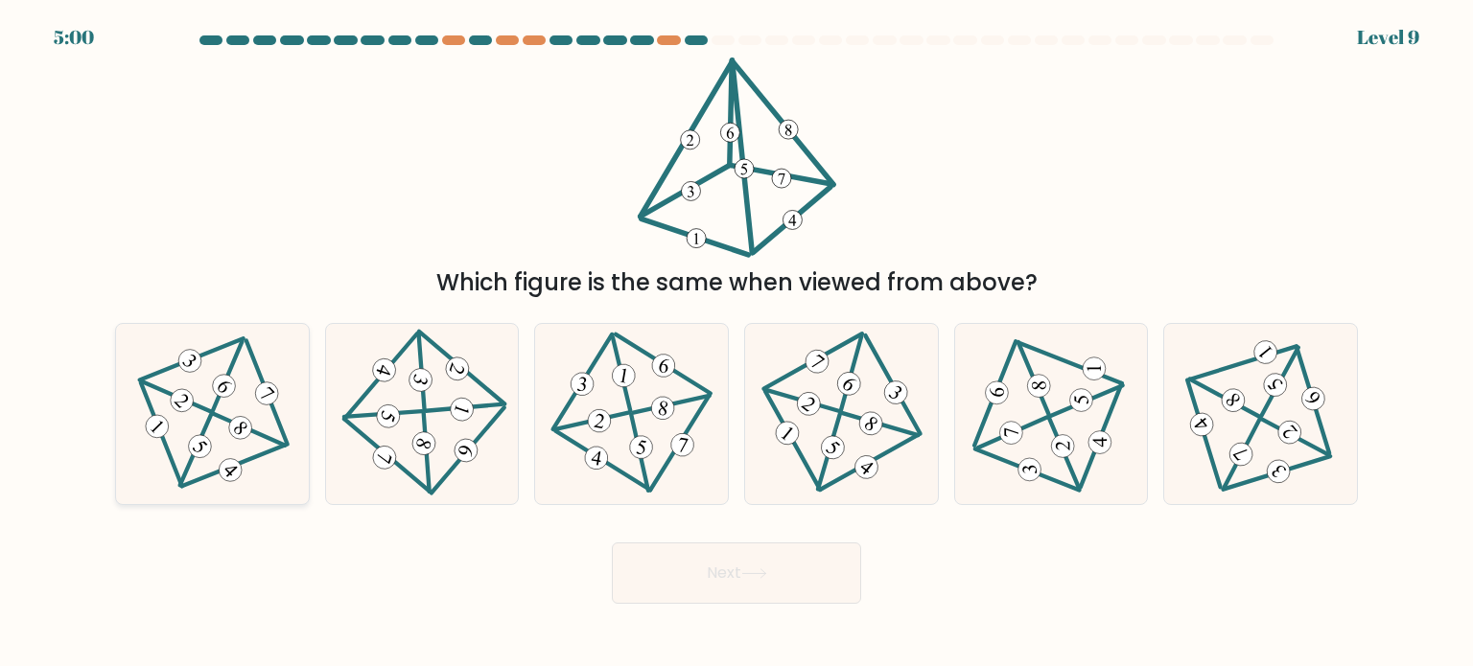
click at [201, 402] on icon at bounding box center [212, 413] width 147 height 145
click at [736, 343] on input "a." at bounding box center [736, 339] width 1 height 10
radio input "true"
click at [715, 588] on button "Next" at bounding box center [736, 573] width 249 height 61
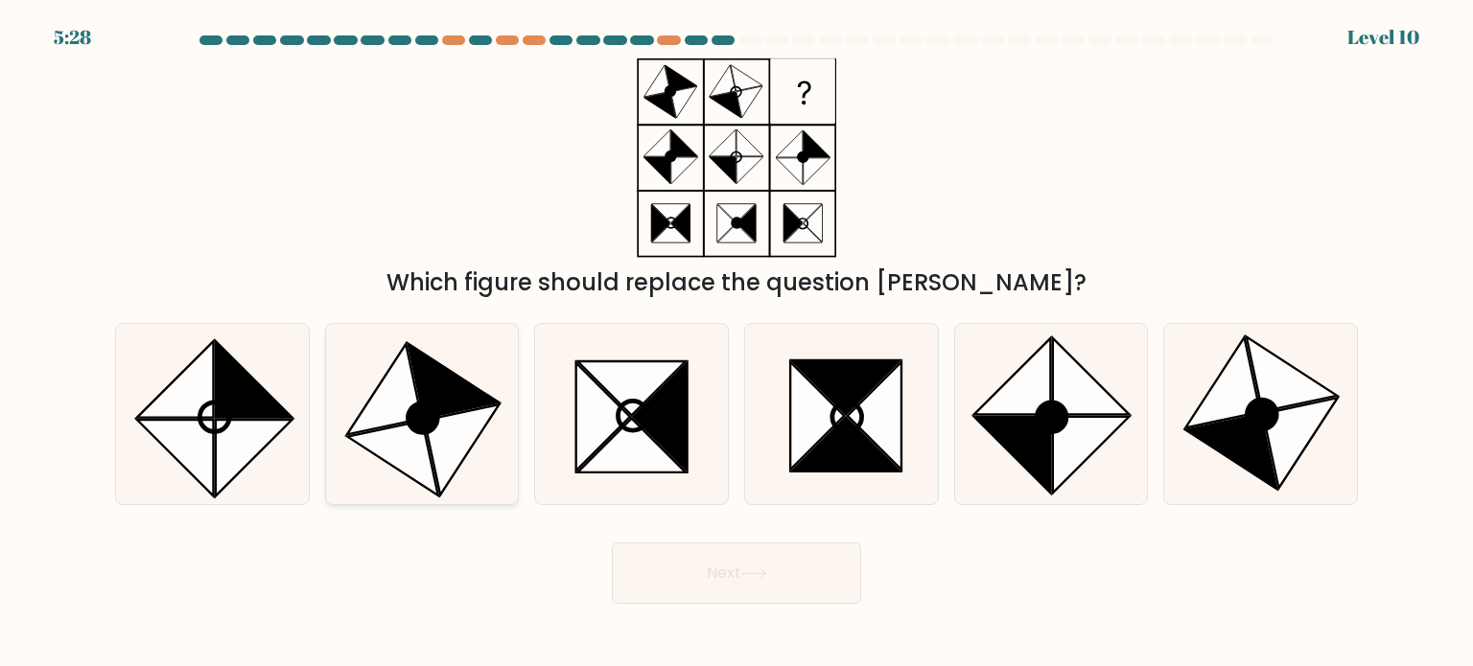
click at [439, 469] on icon at bounding box center [462, 450] width 75 height 91
click at [736, 343] on input "b." at bounding box center [736, 339] width 1 height 10
radio input "true"
click at [676, 573] on button "Next" at bounding box center [736, 573] width 249 height 61
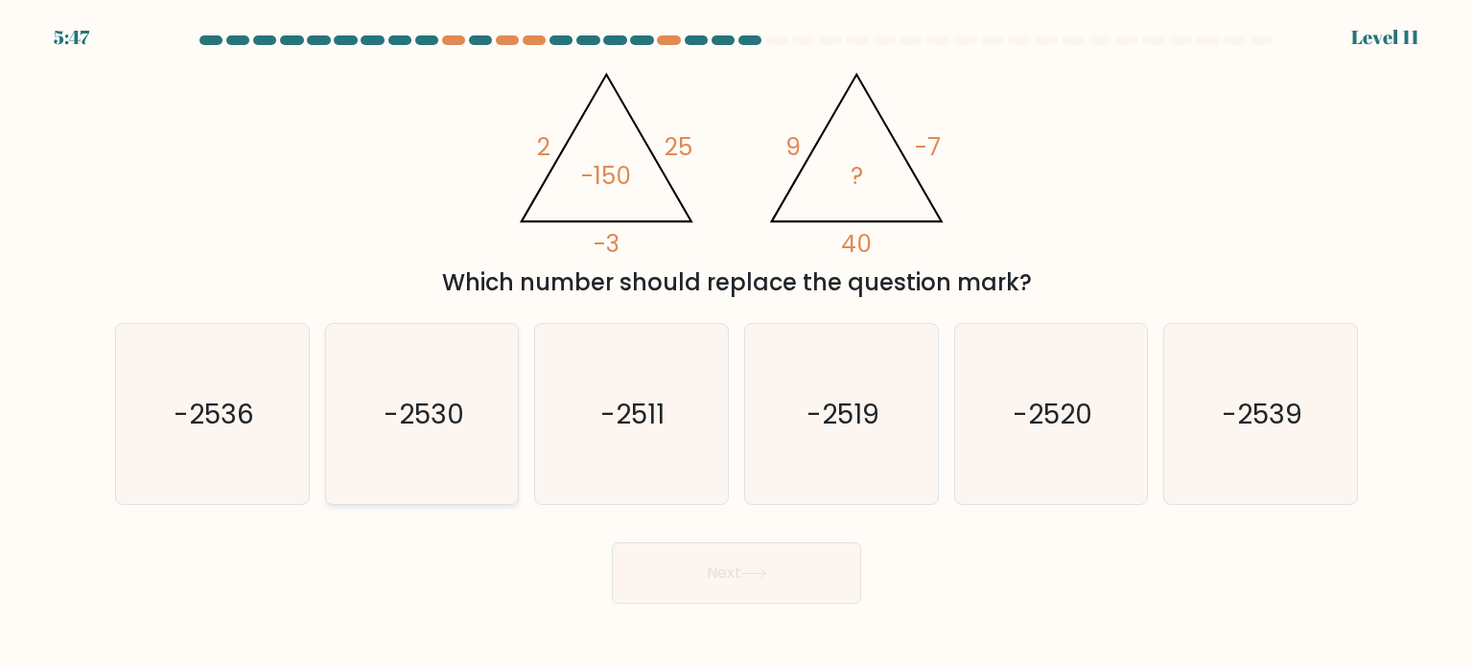
click at [469, 420] on icon "-2530" at bounding box center [422, 414] width 180 height 180
click at [736, 343] on input "b. -2530" at bounding box center [736, 339] width 1 height 10
radio input "true"
click at [722, 567] on button "Next" at bounding box center [736, 573] width 249 height 61
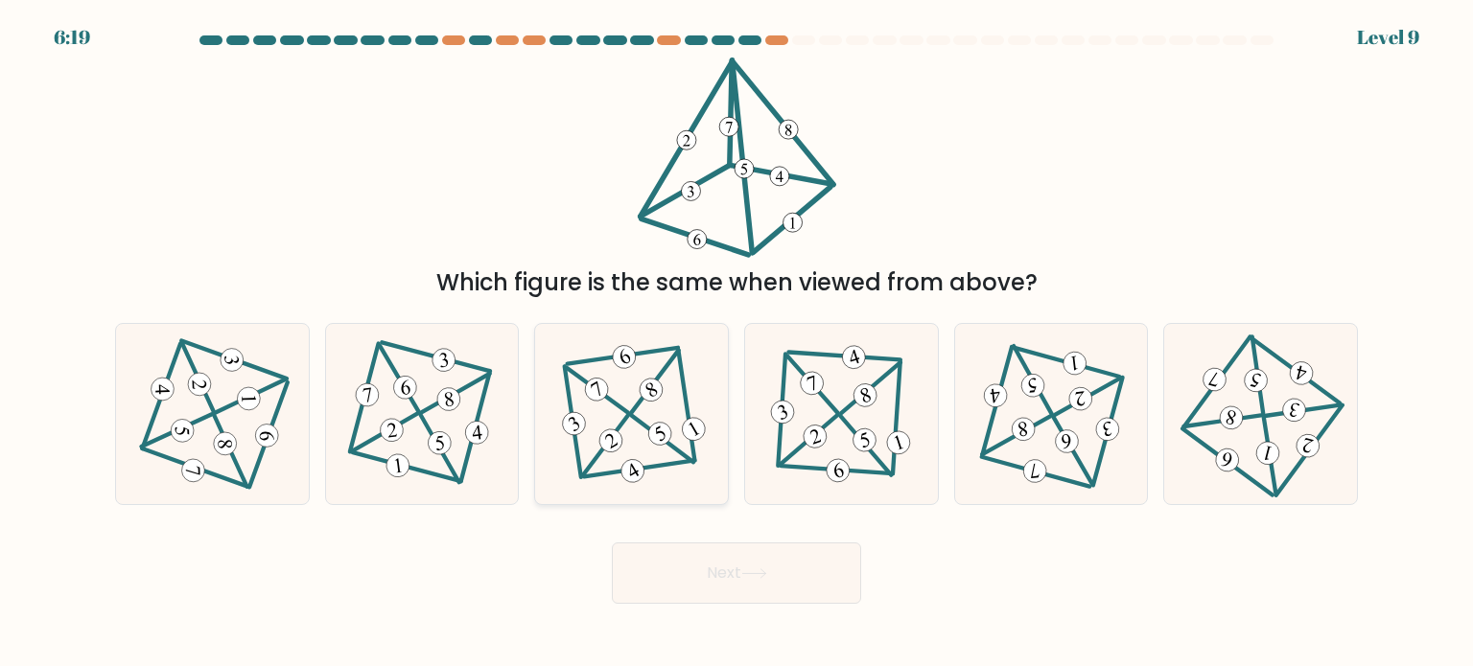
click at [656, 459] on icon at bounding box center [632, 413] width 148 height 145
click at [736, 343] on input "c." at bounding box center [736, 339] width 1 height 10
radio input "true"
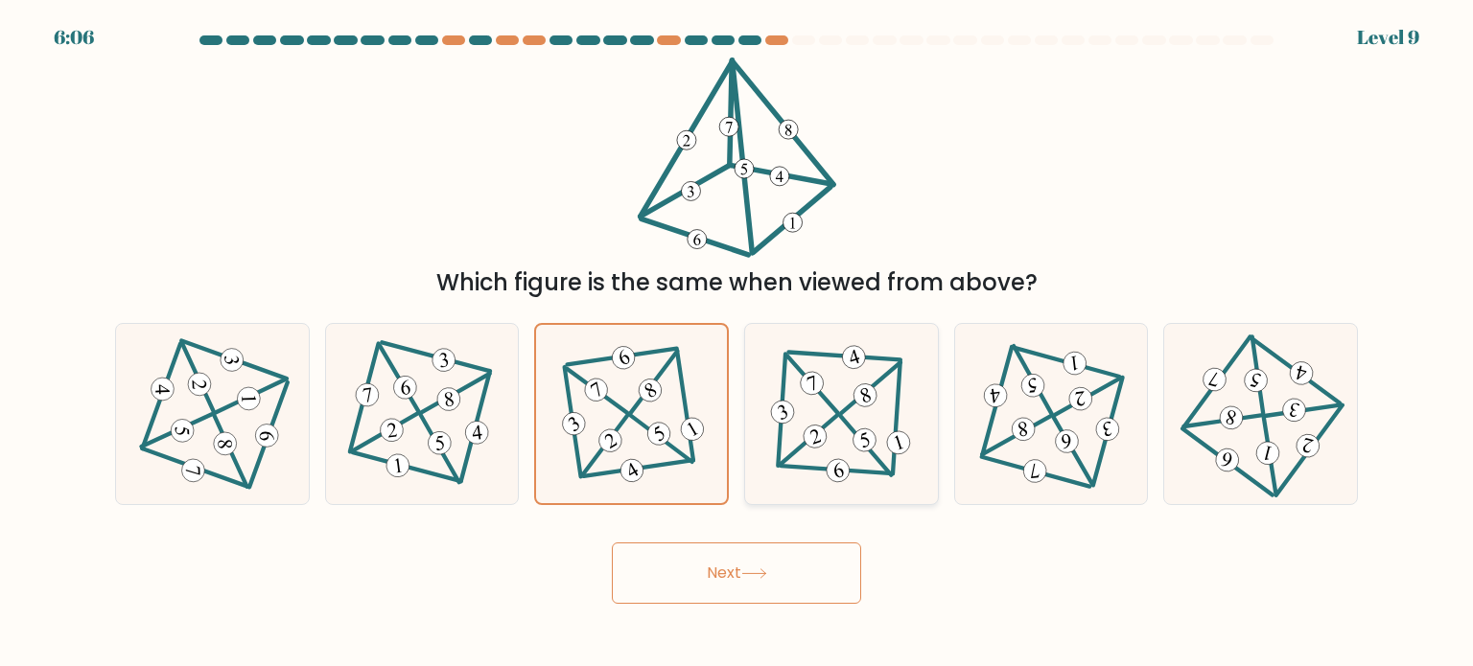
click at [824, 427] on 496 at bounding box center [810, 440] width 58 height 50
click at [737, 343] on input "d." at bounding box center [736, 339] width 1 height 10
radio input "true"
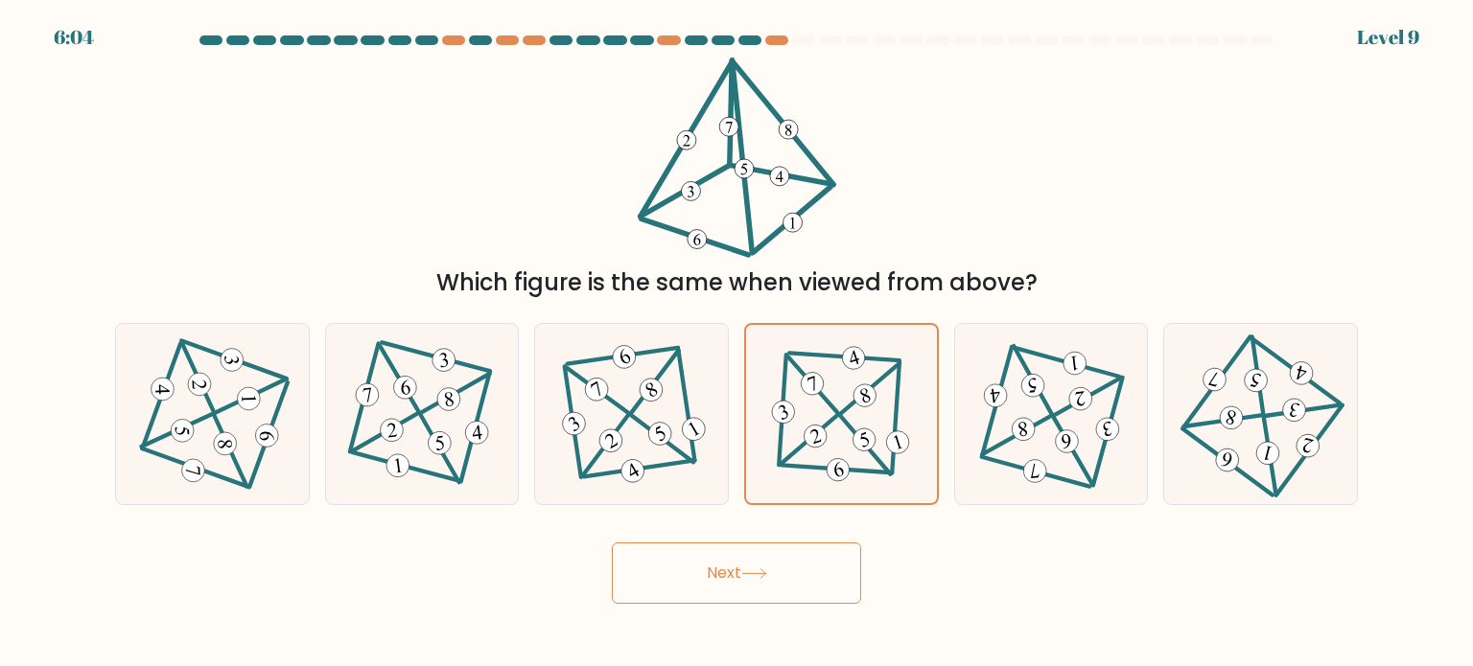
click at [741, 570] on button "Next" at bounding box center [736, 573] width 249 height 61
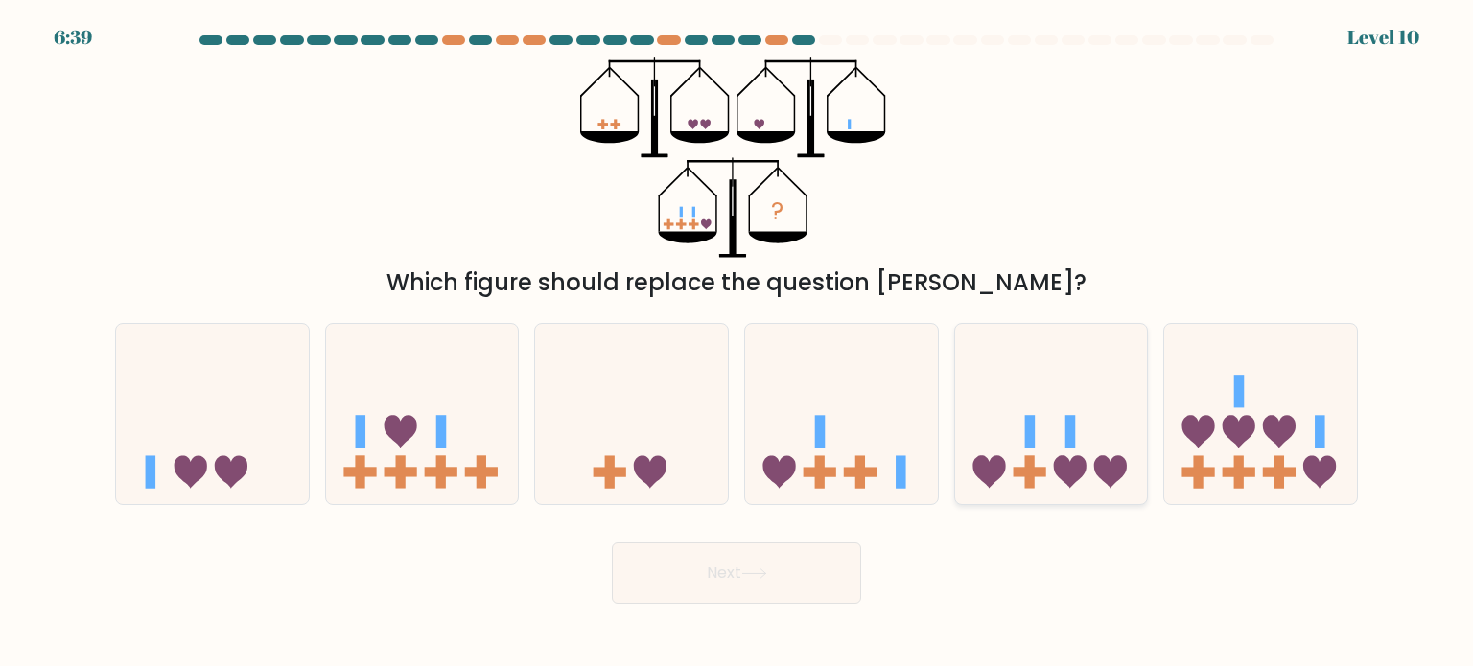
click at [1049, 454] on icon at bounding box center [1051, 414] width 193 height 159
click at [737, 343] on input "e." at bounding box center [736, 339] width 1 height 10
radio input "true"
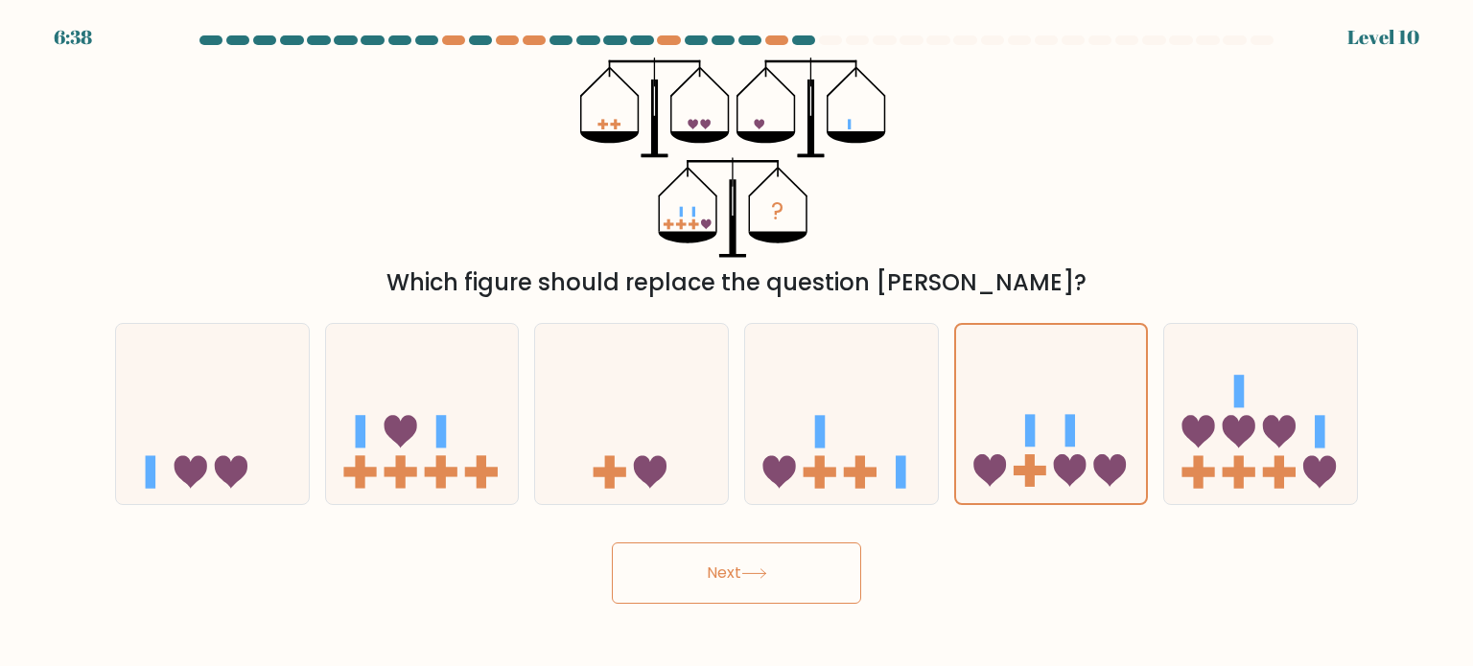
click at [817, 556] on button "Next" at bounding box center [736, 573] width 249 height 61
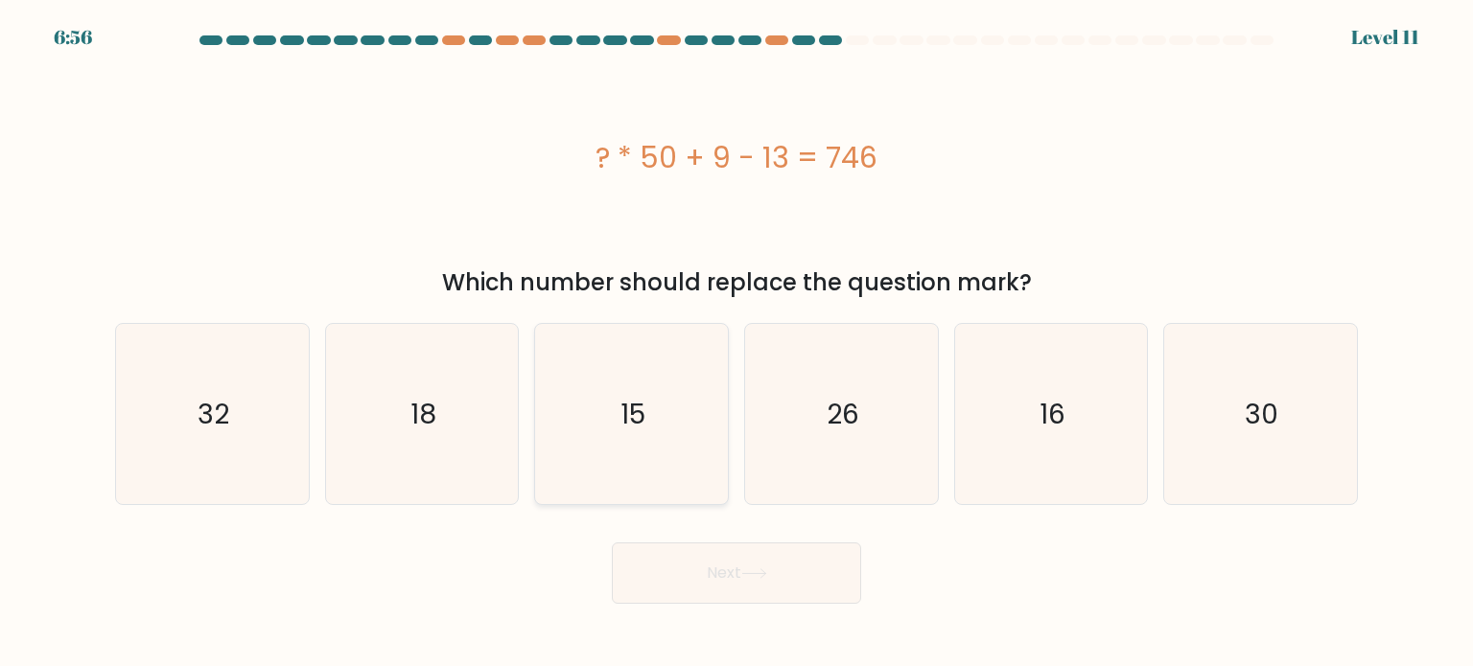
click at [669, 474] on icon "15" at bounding box center [631, 414] width 180 height 180
click at [736, 343] on input "c. 15" at bounding box center [736, 339] width 1 height 10
radio input "true"
click at [726, 574] on button "Next" at bounding box center [736, 573] width 249 height 61
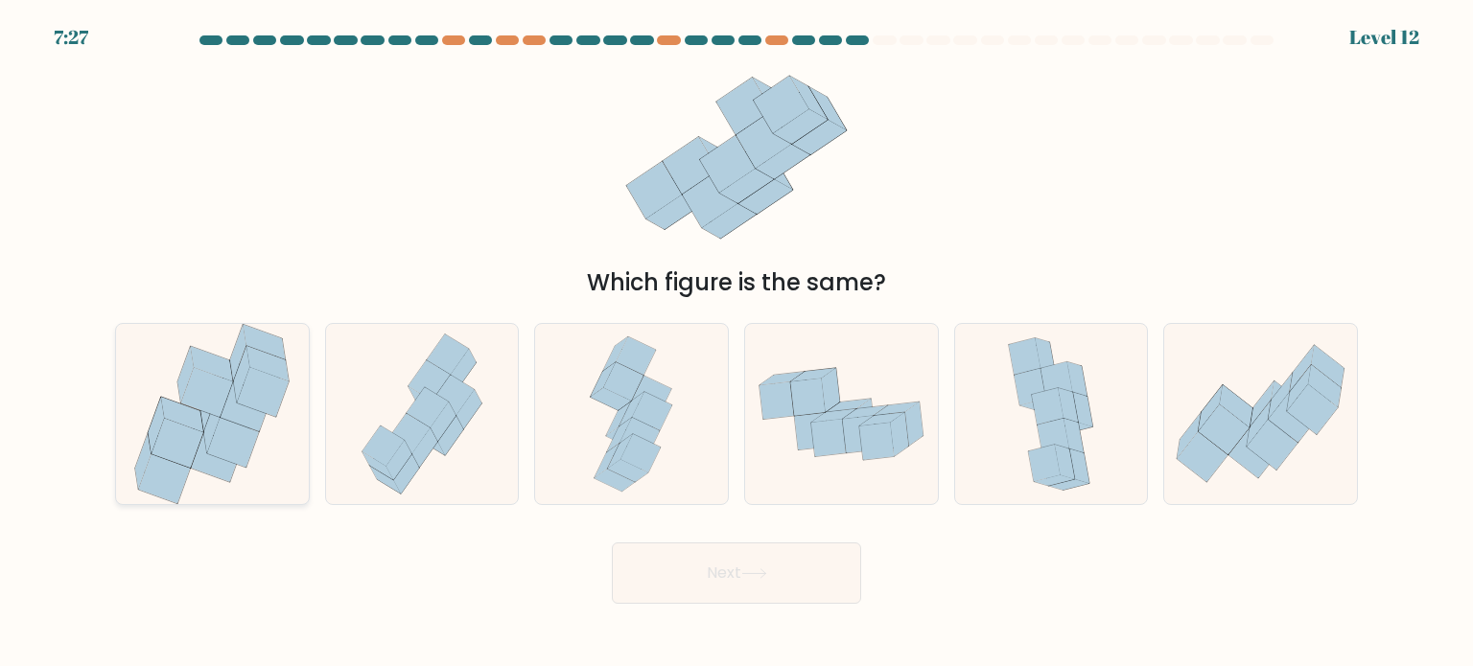
click at [207, 409] on icon at bounding box center [207, 392] width 52 height 50
click at [736, 343] on input "a." at bounding box center [736, 339] width 1 height 10
radio input "true"
click at [686, 590] on button "Next" at bounding box center [736, 573] width 249 height 61
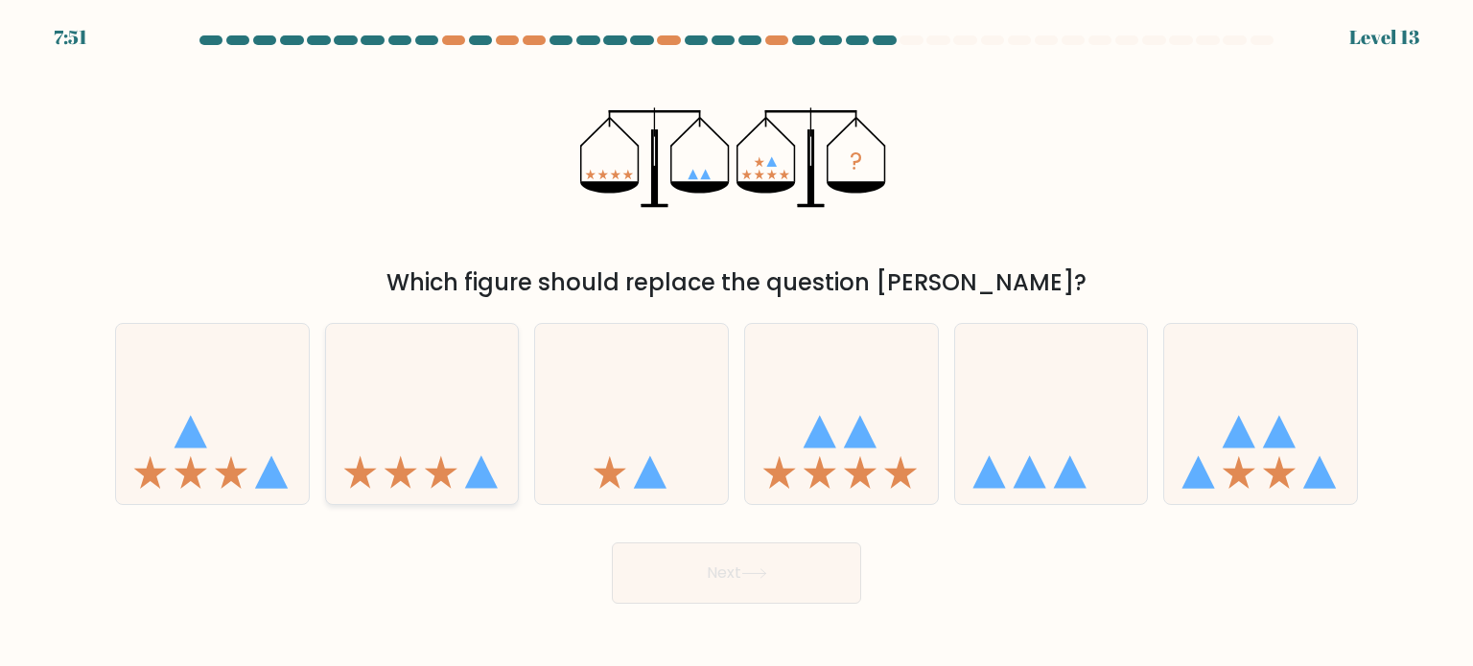
click at [460, 467] on icon at bounding box center [422, 414] width 193 height 159
click at [736, 343] on input "b." at bounding box center [736, 339] width 1 height 10
radio input "true"
click at [688, 578] on button "Next" at bounding box center [736, 573] width 249 height 61
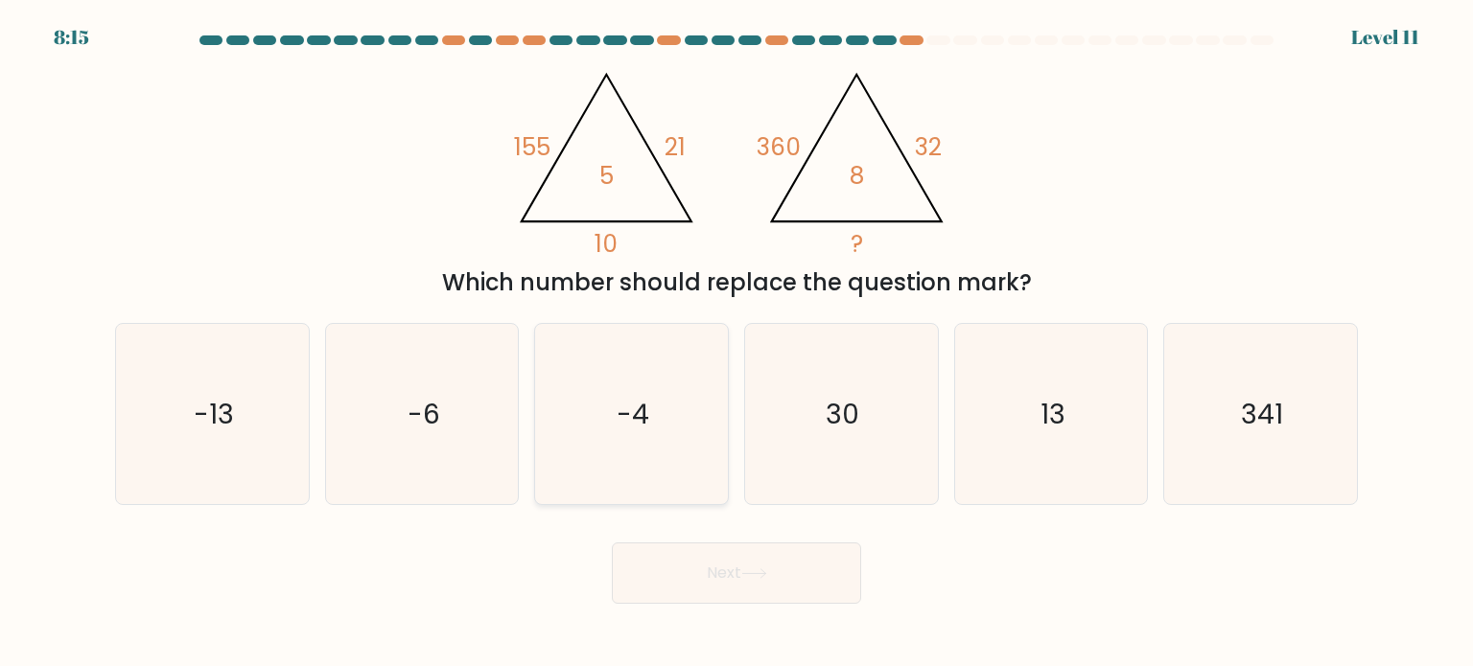
click at [649, 398] on icon "-4" at bounding box center [631, 414] width 180 height 180
click at [736, 343] on input "c. -4" at bounding box center [736, 339] width 1 height 10
radio input "true"
click at [820, 466] on icon "30" at bounding box center [841, 414] width 180 height 180
click at [737, 343] on input "d. 30" at bounding box center [736, 339] width 1 height 10
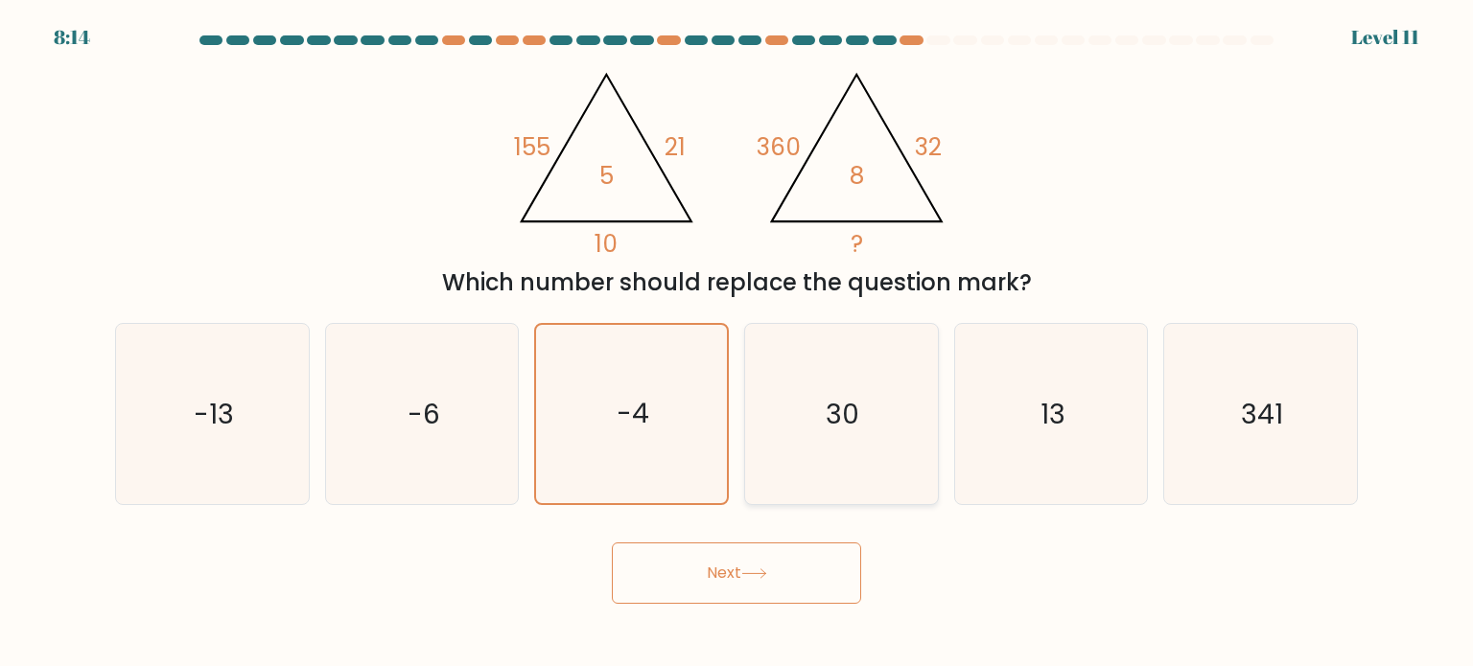
radio input "true"
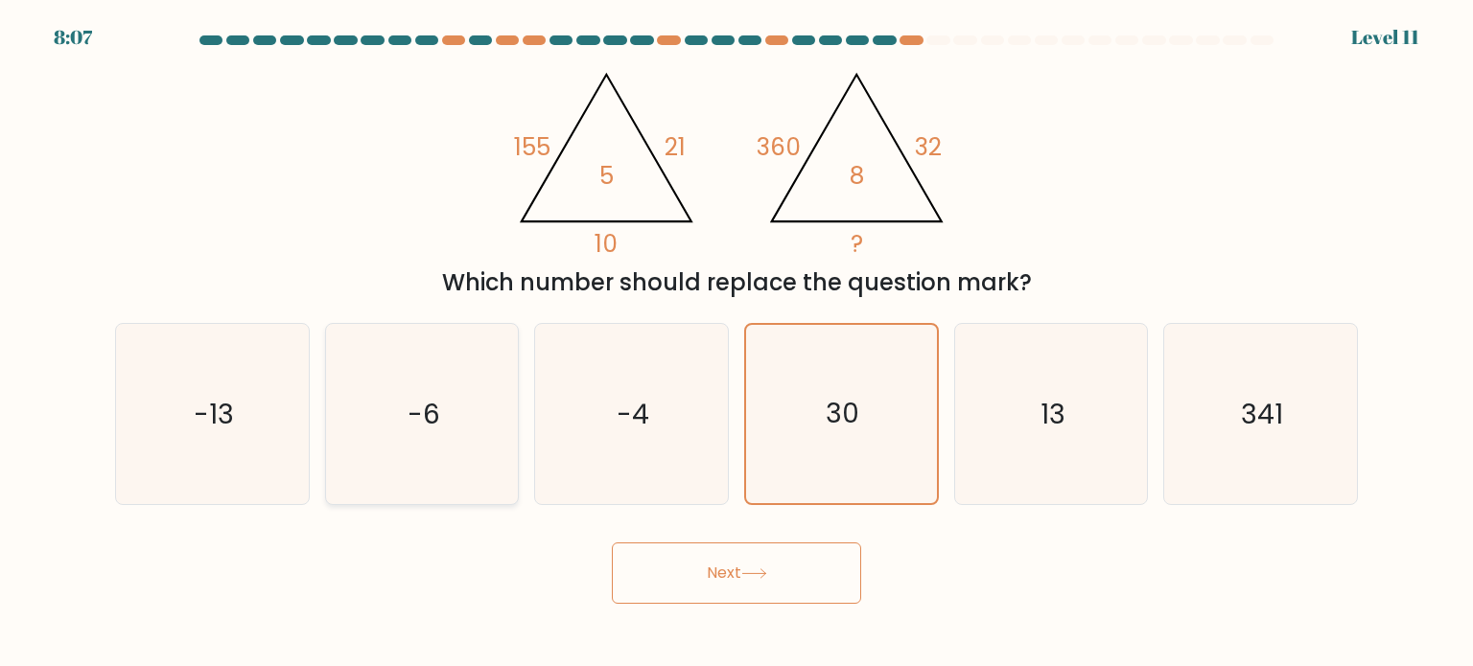
click at [477, 455] on icon "-6" at bounding box center [422, 414] width 180 height 180
click at [736, 343] on input "b. -6" at bounding box center [736, 339] width 1 height 10
radio input "true"
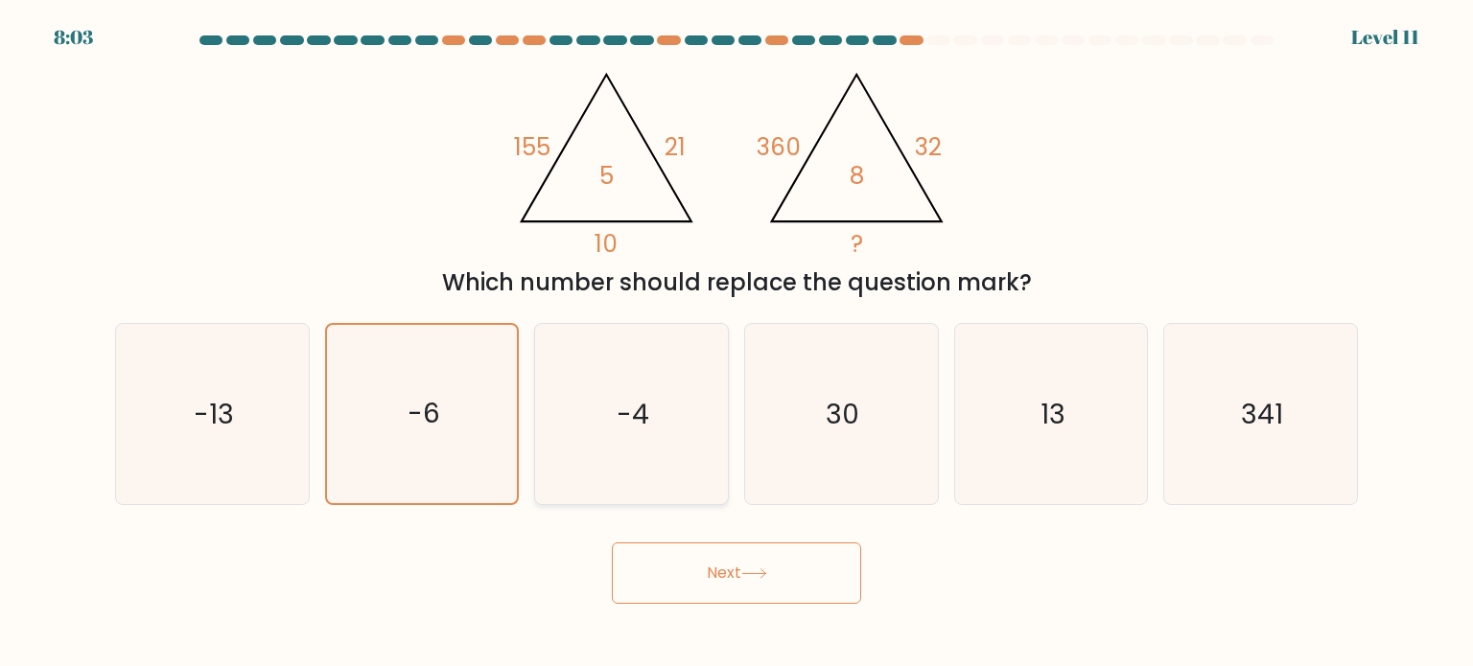
click at [633, 423] on text "-4" at bounding box center [634, 413] width 33 height 38
click at [736, 343] on input "c. -4" at bounding box center [736, 339] width 1 height 10
radio input "true"
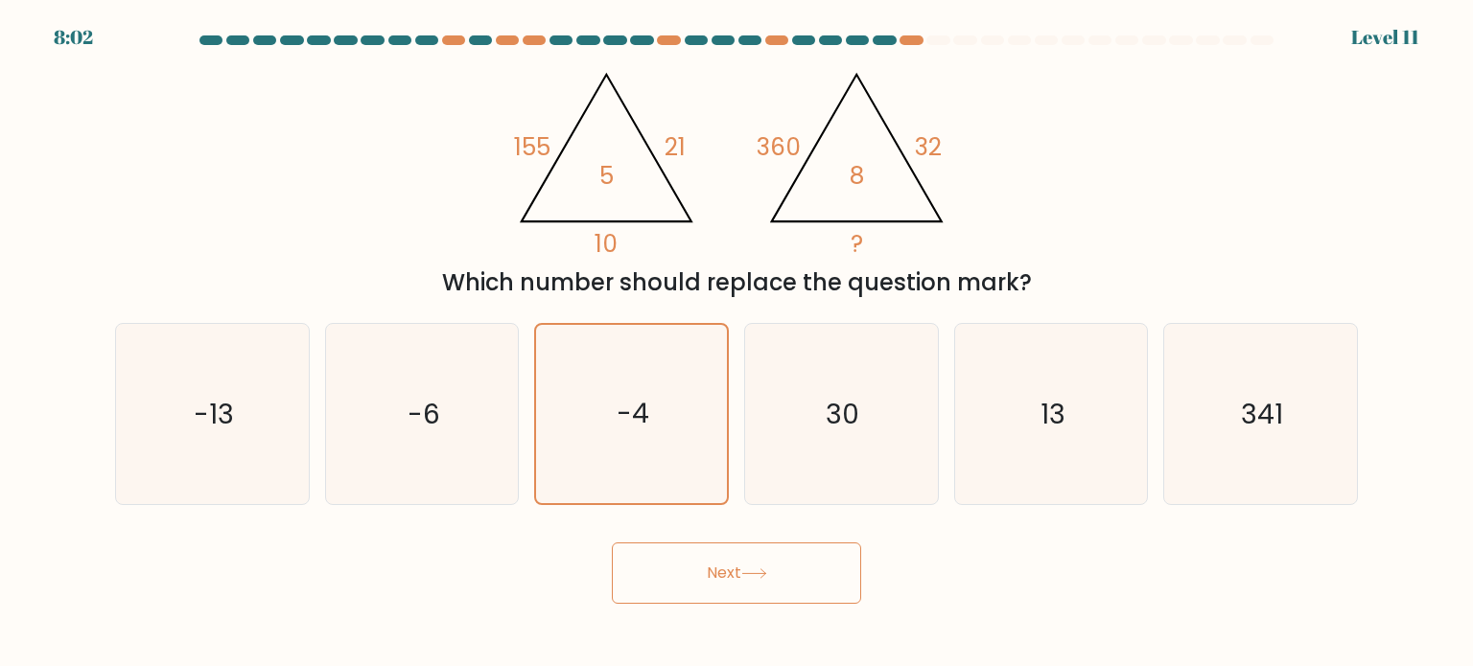
click at [690, 552] on button "Next" at bounding box center [736, 573] width 249 height 61
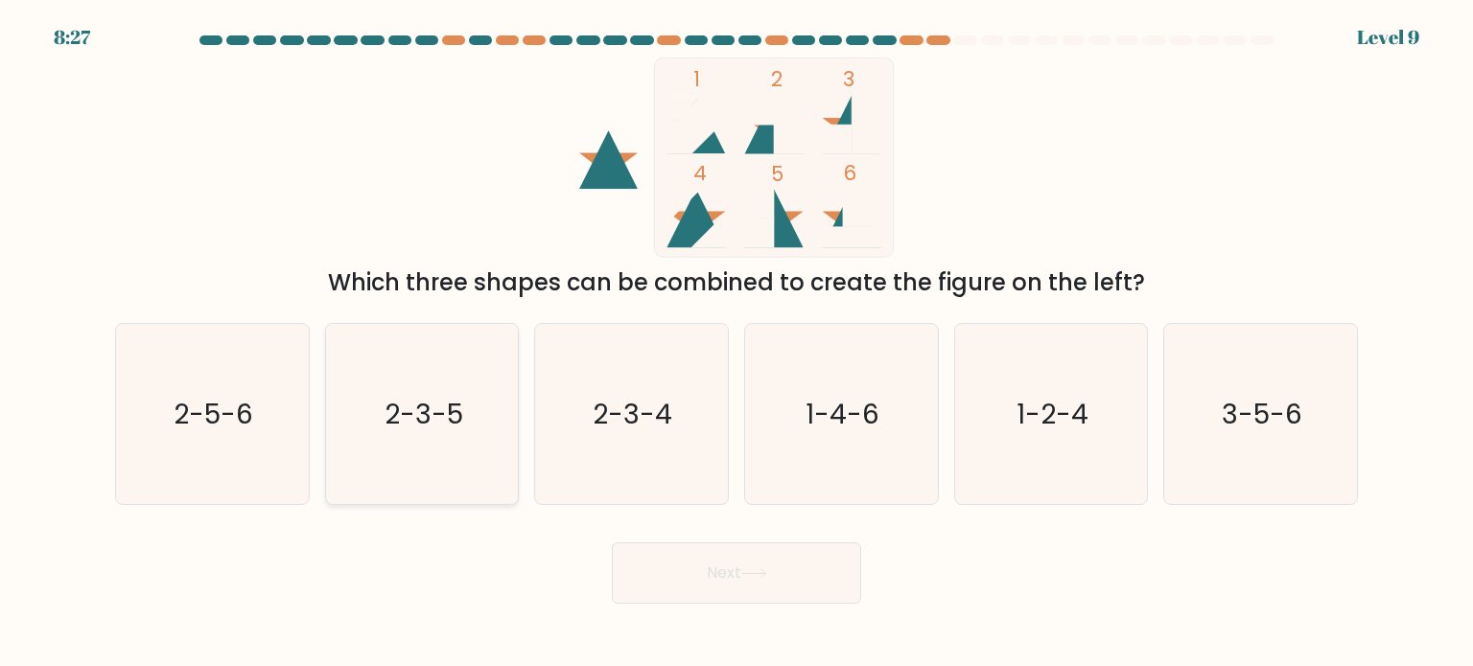
click at [453, 428] on text "2-3-5" at bounding box center [424, 413] width 79 height 38
click at [736, 343] on input "b. 2-3-5" at bounding box center [736, 339] width 1 height 10
radio input "true"
click at [641, 561] on button "Next" at bounding box center [736, 573] width 249 height 61
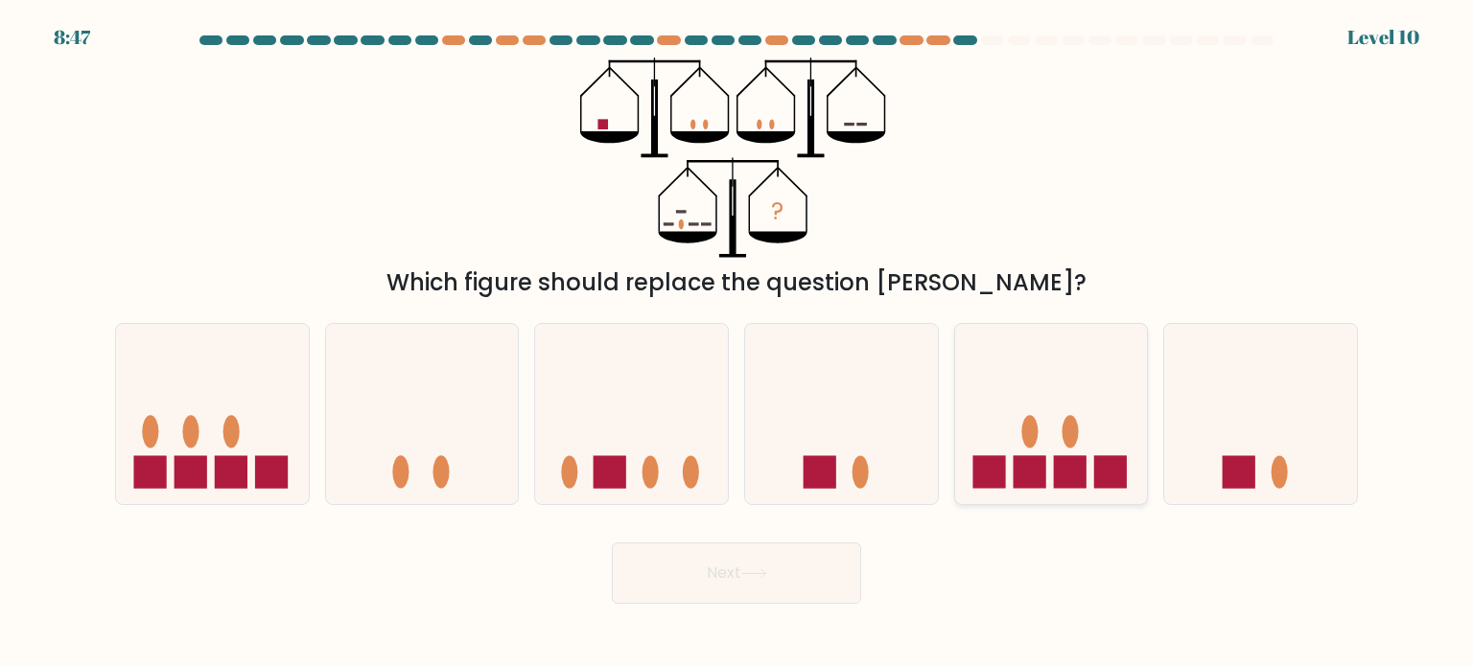
click at [1128, 465] on icon at bounding box center [1051, 414] width 193 height 159
click at [737, 343] on input "e." at bounding box center [736, 339] width 1 height 10
radio input "true"
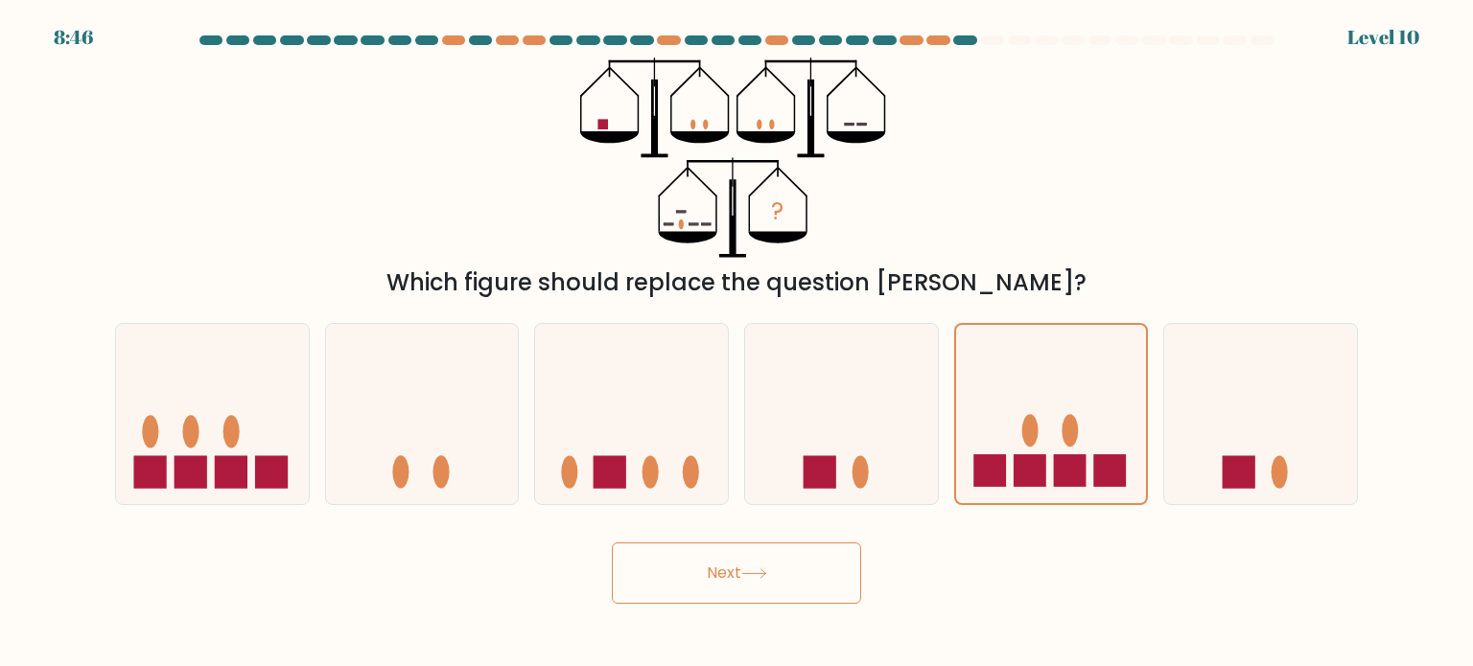
click at [779, 550] on button "Next" at bounding box center [736, 573] width 249 height 61
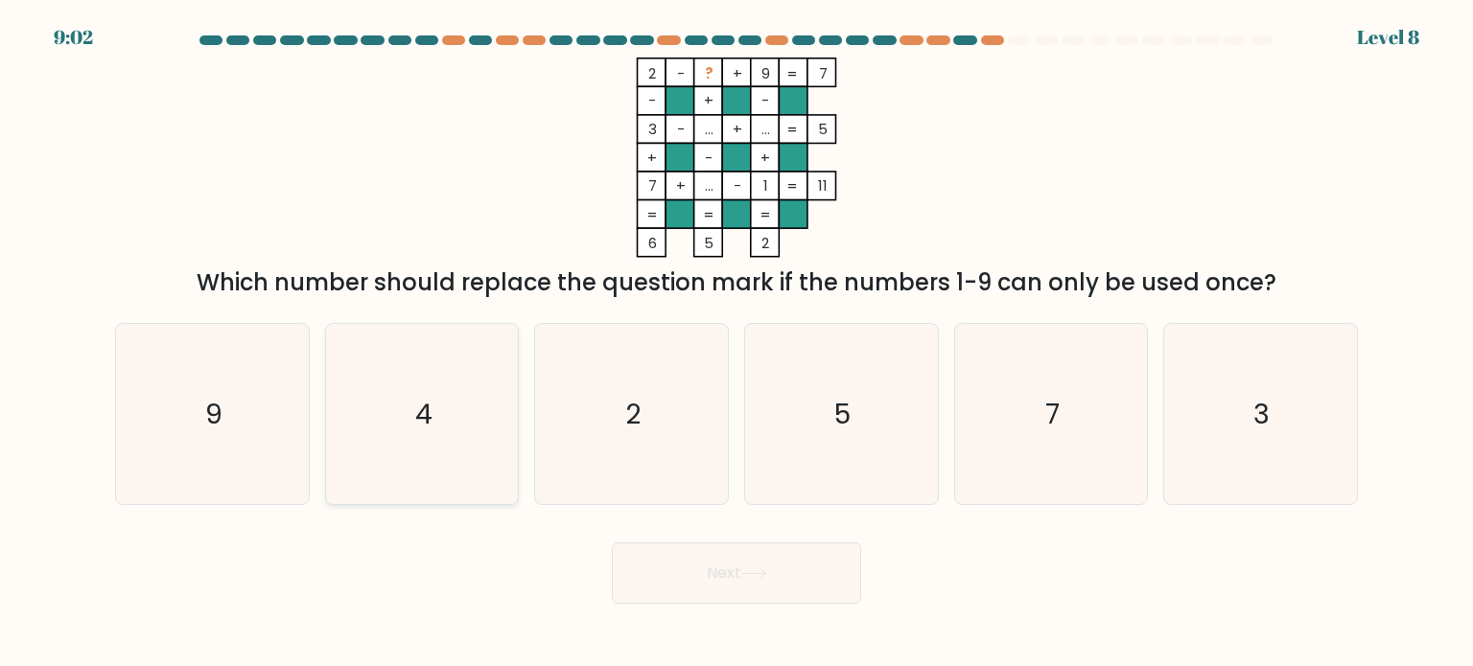
click at [472, 367] on icon "4" at bounding box center [422, 414] width 180 height 180
click at [736, 343] on input "b. 4" at bounding box center [736, 339] width 1 height 10
radio input "true"
click at [746, 559] on button "Next" at bounding box center [736, 573] width 249 height 61
click at [722, 587] on button "Next" at bounding box center [736, 573] width 249 height 61
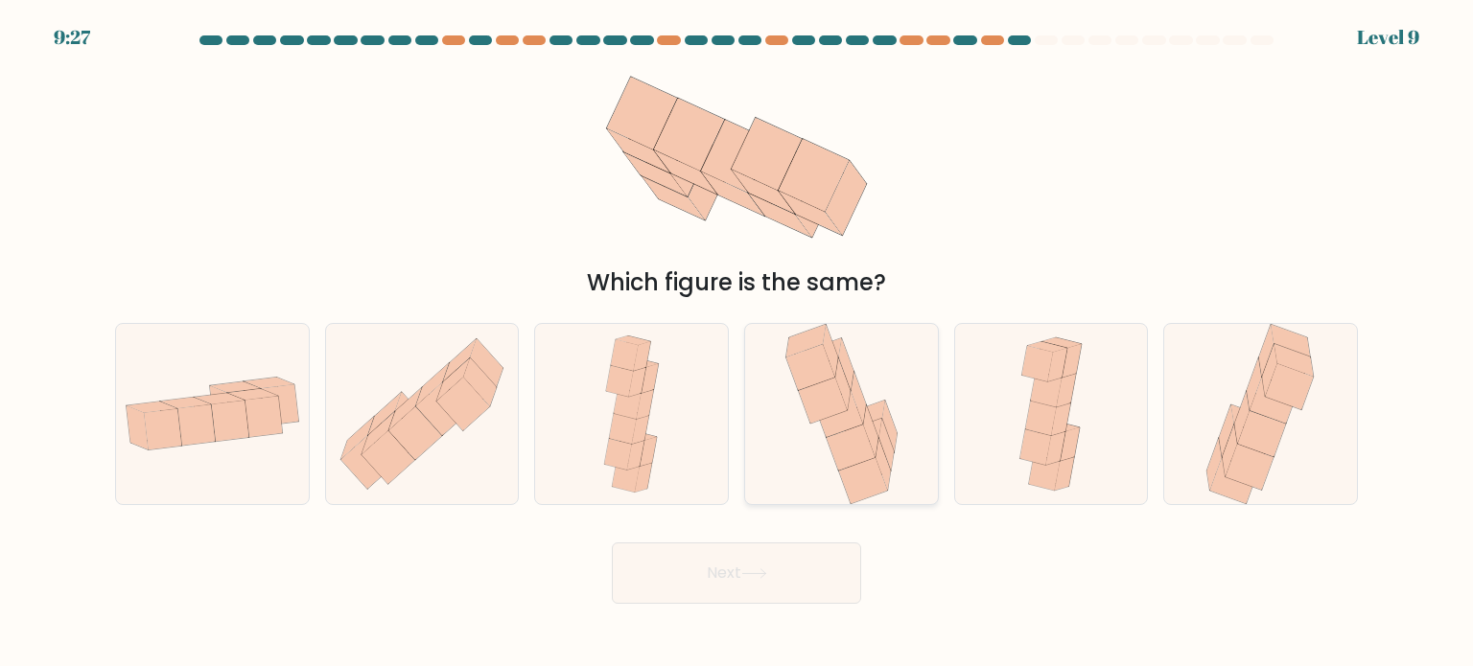
click at [818, 417] on icon at bounding box center [822, 400] width 49 height 46
click at [737, 343] on input "d." at bounding box center [736, 339] width 1 height 10
radio input "true"
click at [760, 571] on icon at bounding box center [754, 574] width 26 height 11
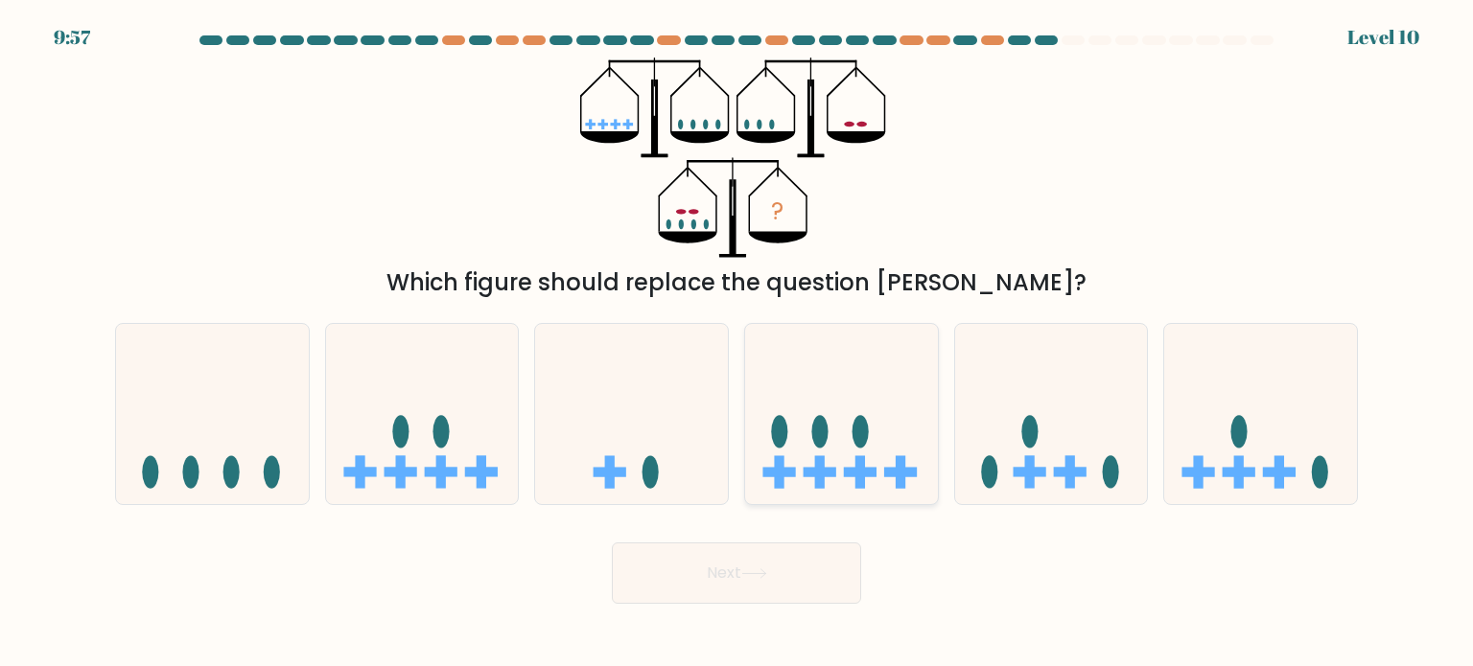
click at [828, 458] on icon at bounding box center [841, 414] width 193 height 159
click at [737, 343] on input "d." at bounding box center [736, 339] width 1 height 10
radio input "true"
click at [758, 572] on icon at bounding box center [754, 574] width 26 height 11
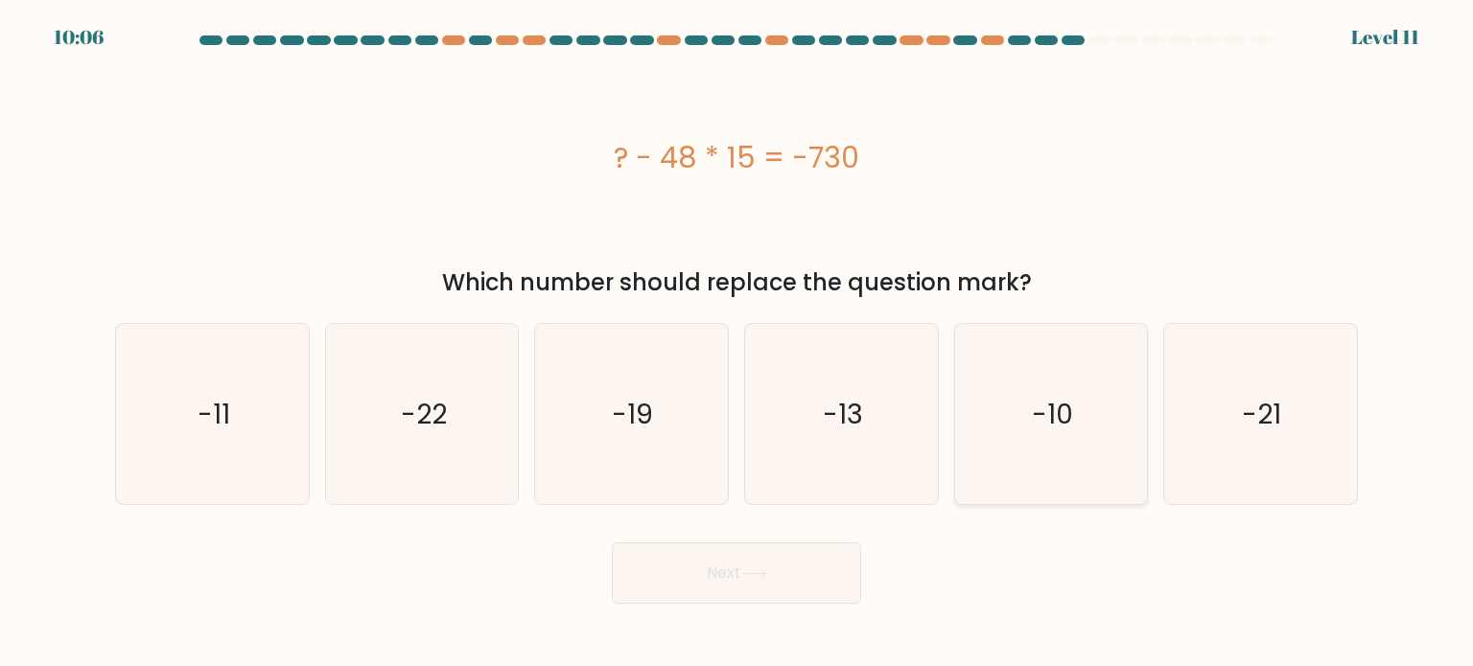
click at [993, 459] on icon "-10" at bounding box center [1051, 414] width 180 height 180
click at [737, 343] on input "e. -10" at bounding box center [736, 339] width 1 height 10
radio input "true"
click at [748, 579] on button "Next" at bounding box center [736, 573] width 249 height 61
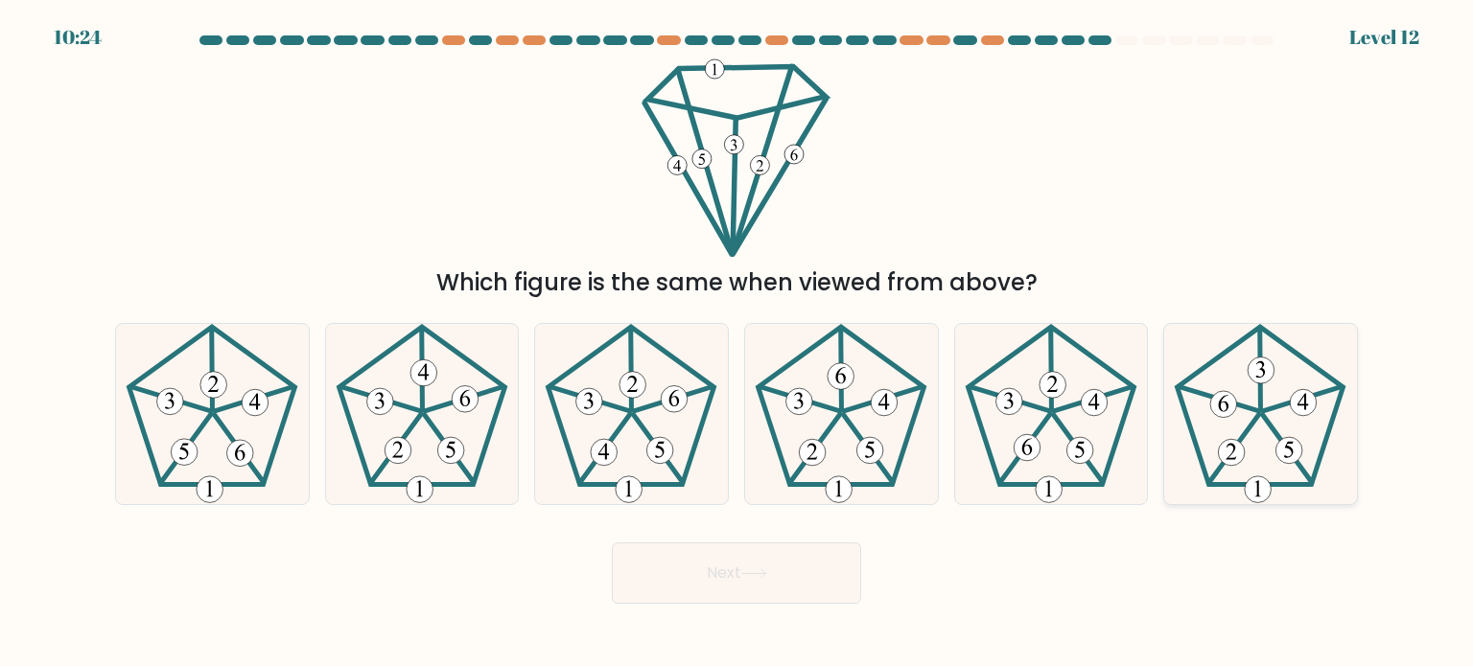
click at [1242, 436] on 350 at bounding box center [1234, 448] width 50 height 69
click at [737, 343] on input "f." at bounding box center [736, 339] width 1 height 10
radio input "true"
click at [788, 580] on button "Next" at bounding box center [736, 573] width 249 height 61
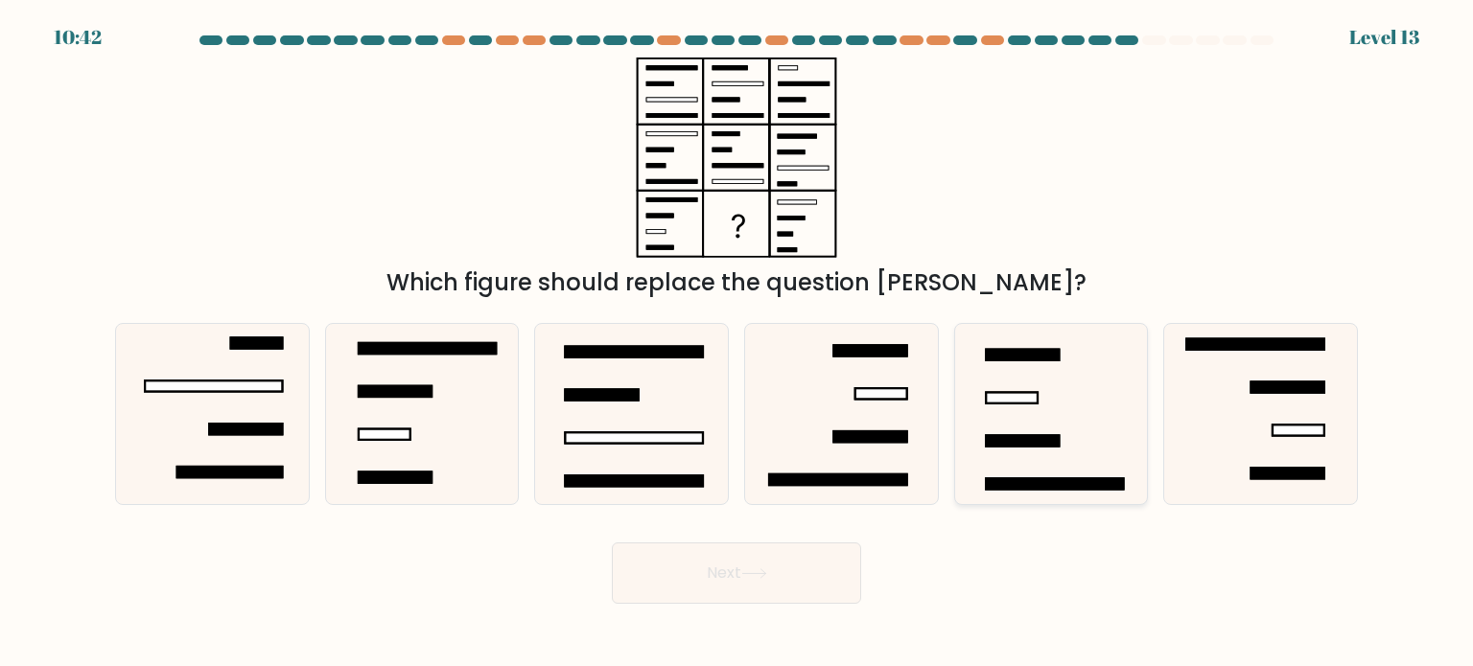
click at [1112, 432] on icon at bounding box center [1051, 414] width 180 height 180
click at [737, 343] on input "e." at bounding box center [736, 339] width 1 height 10
radio input "true"
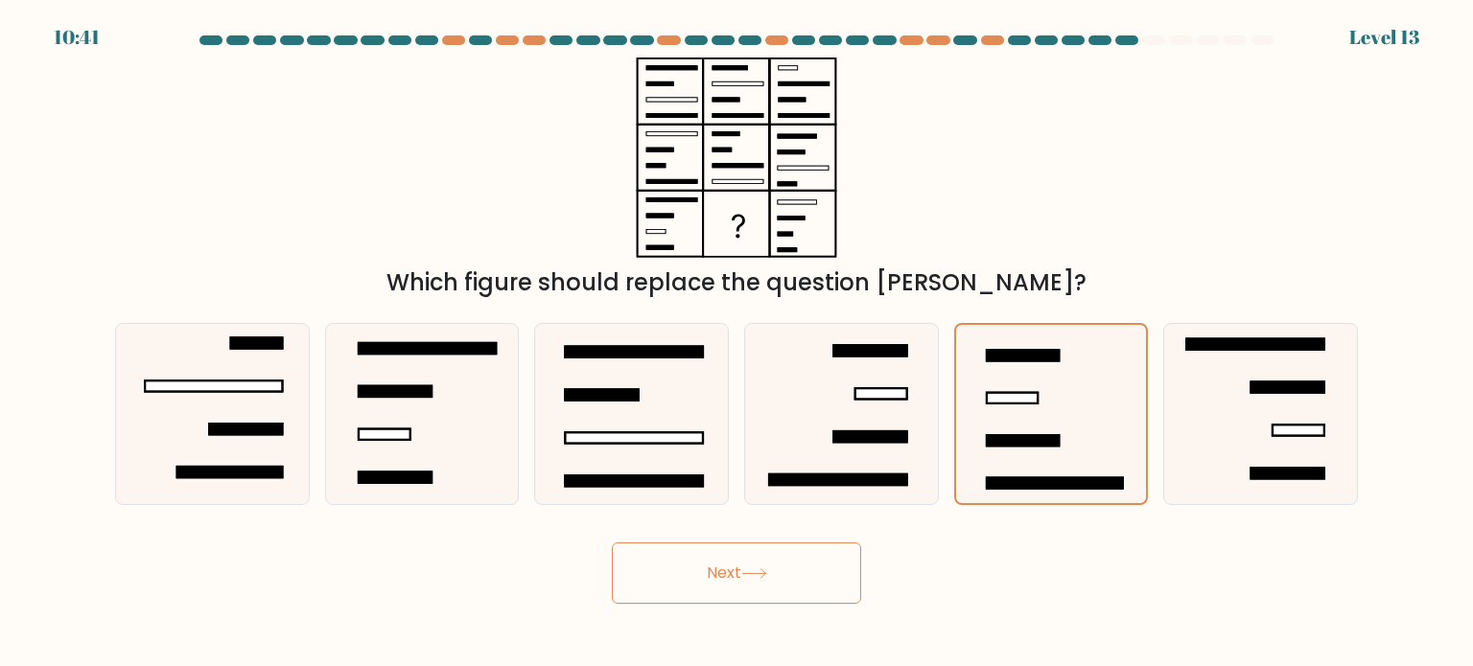
click at [748, 563] on button "Next" at bounding box center [736, 573] width 249 height 61
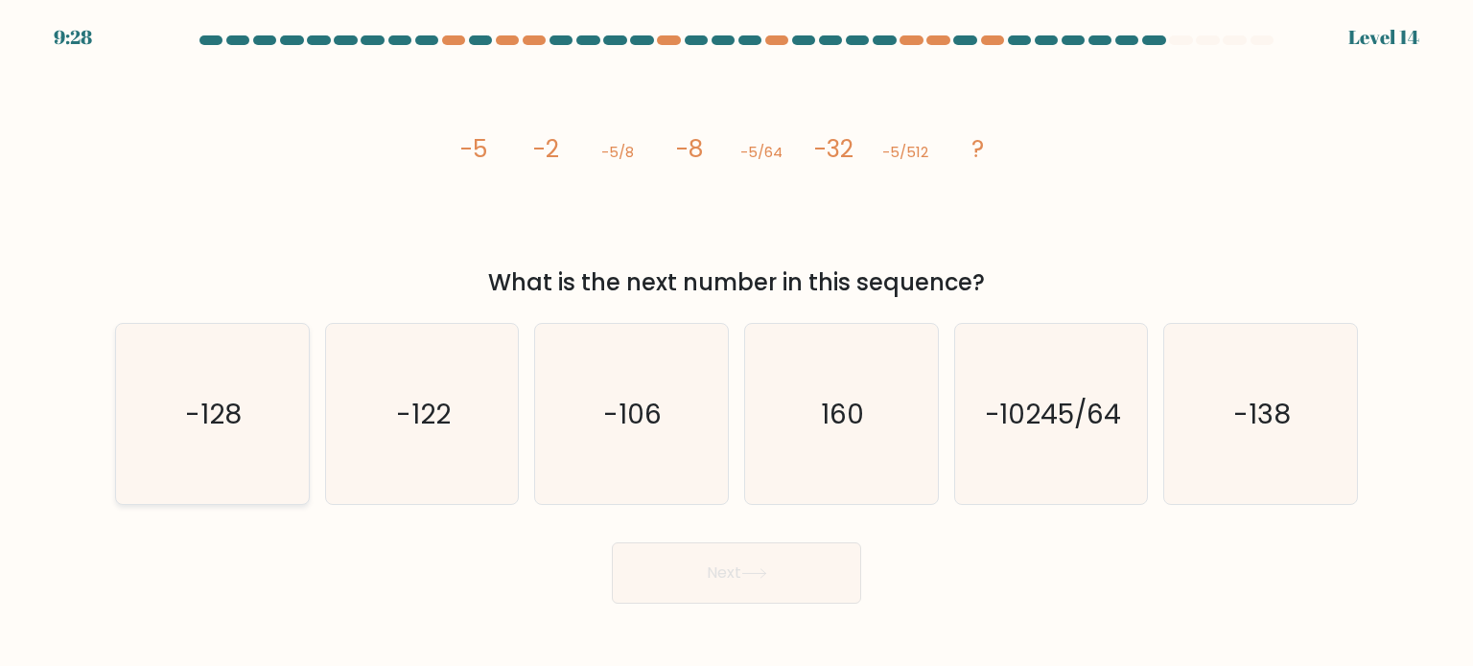
click at [192, 436] on icon "-128" at bounding box center [212, 414] width 180 height 180
click at [736, 343] on input "a. -128" at bounding box center [736, 339] width 1 height 10
radio input "true"
click at [725, 575] on button "Next" at bounding box center [736, 573] width 249 height 61
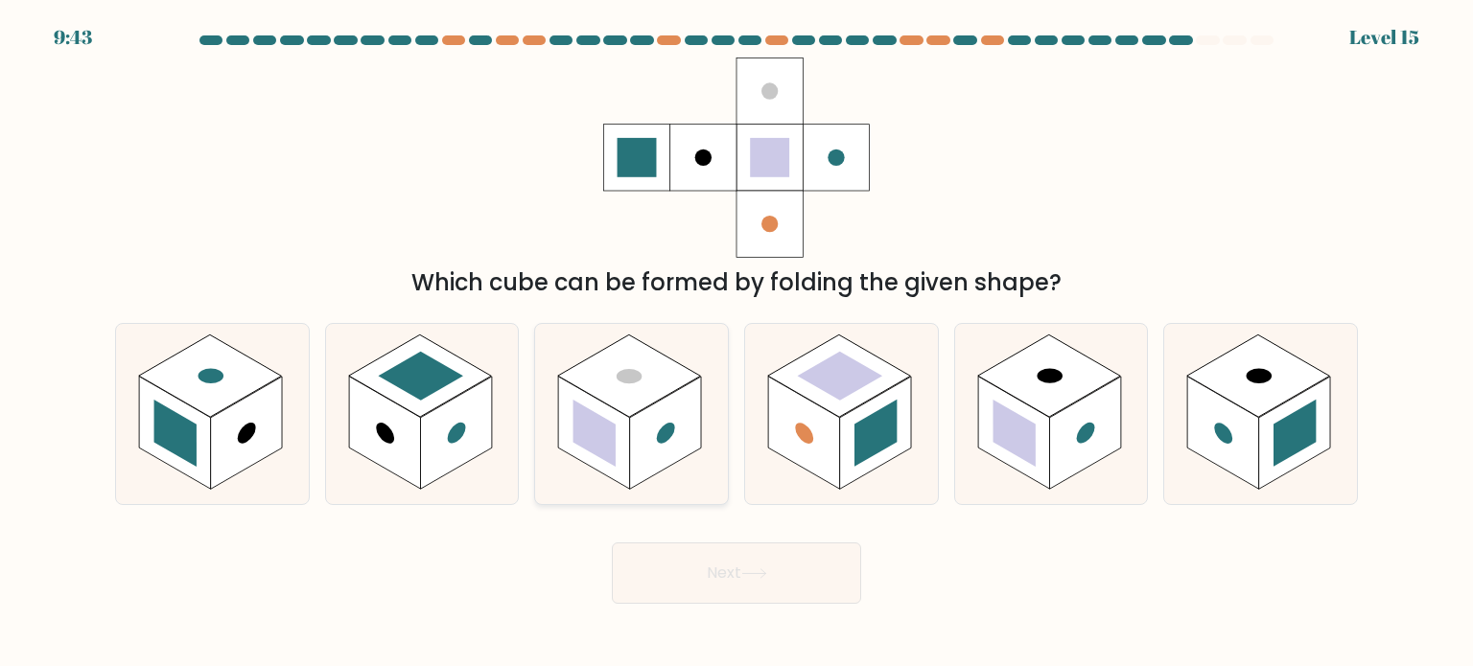
click at [615, 410] on rect at bounding box center [595, 432] width 72 height 113
click at [736, 343] on input "c." at bounding box center [736, 339] width 1 height 10
radio input "true"
click at [698, 582] on button "Next" at bounding box center [736, 573] width 249 height 61
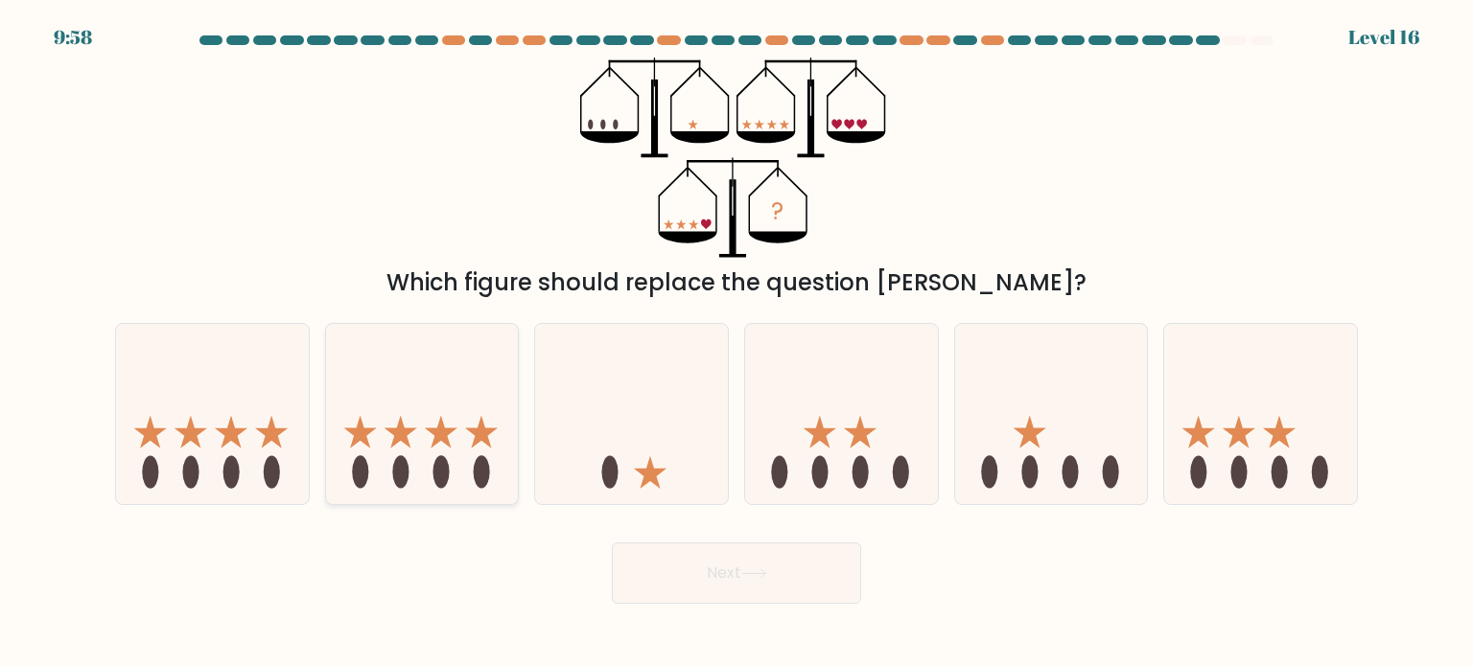
click at [394, 411] on icon at bounding box center [422, 414] width 193 height 159
click at [736, 343] on input "b." at bounding box center [736, 339] width 1 height 10
radio input "true"
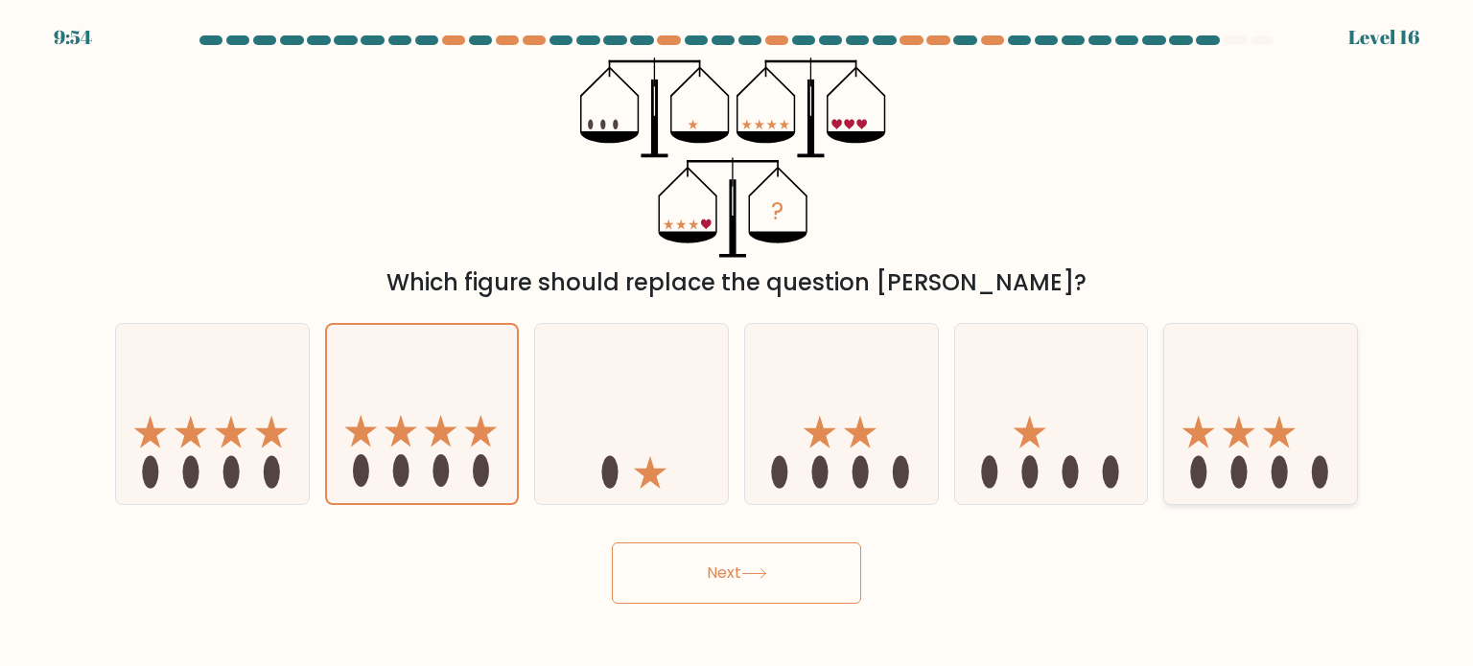
click at [1210, 421] on icon at bounding box center [1260, 414] width 193 height 159
click at [737, 343] on input "f." at bounding box center [736, 339] width 1 height 10
radio input "true"
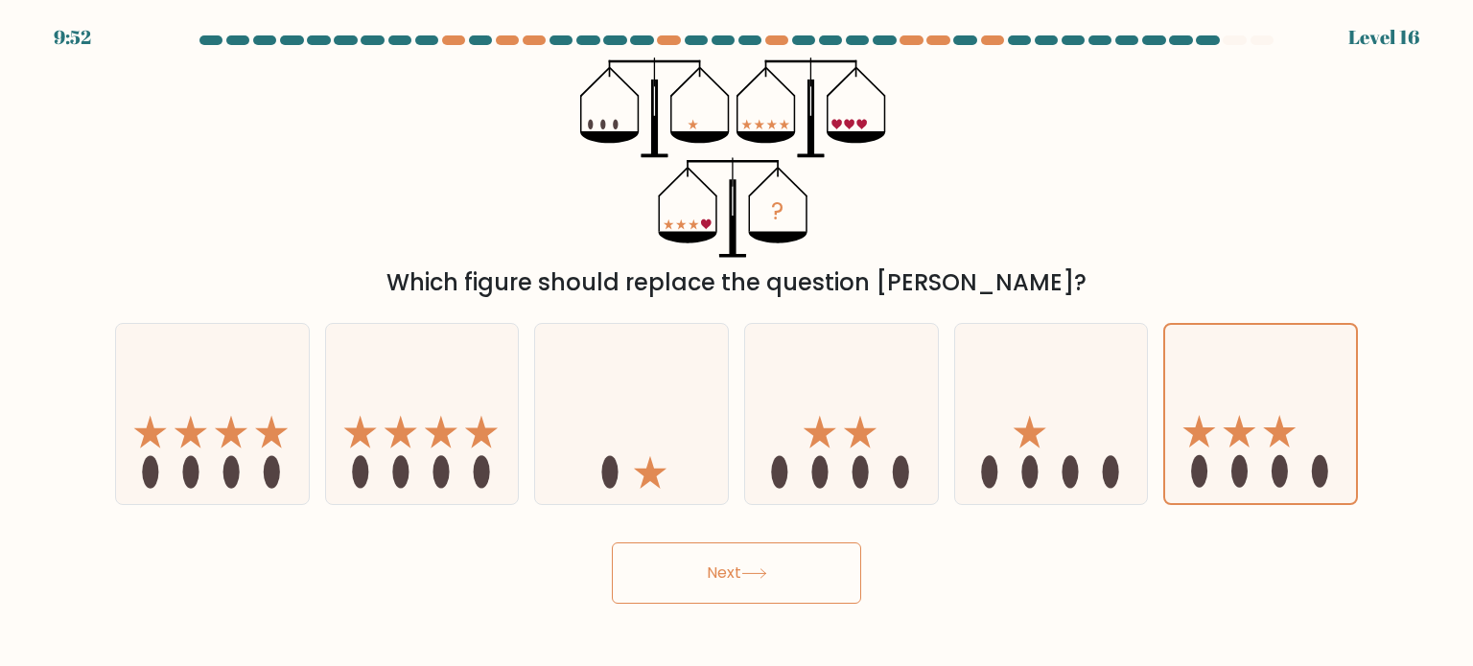
click at [740, 569] on button "Next" at bounding box center [736, 573] width 249 height 61
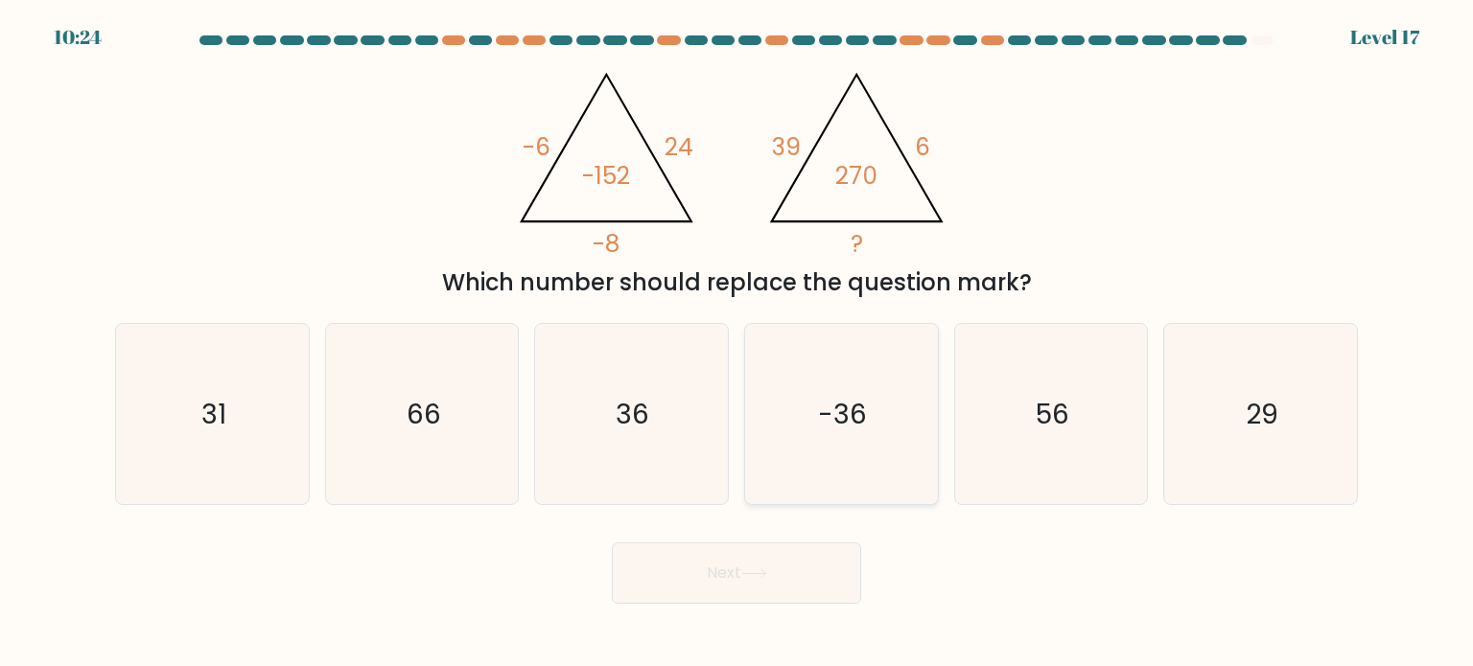
click at [844, 423] on text "-36" at bounding box center [843, 413] width 49 height 38
click at [737, 343] on input "d. -36" at bounding box center [736, 339] width 1 height 10
radio input "true"
click at [785, 556] on button "Next" at bounding box center [736, 573] width 249 height 61
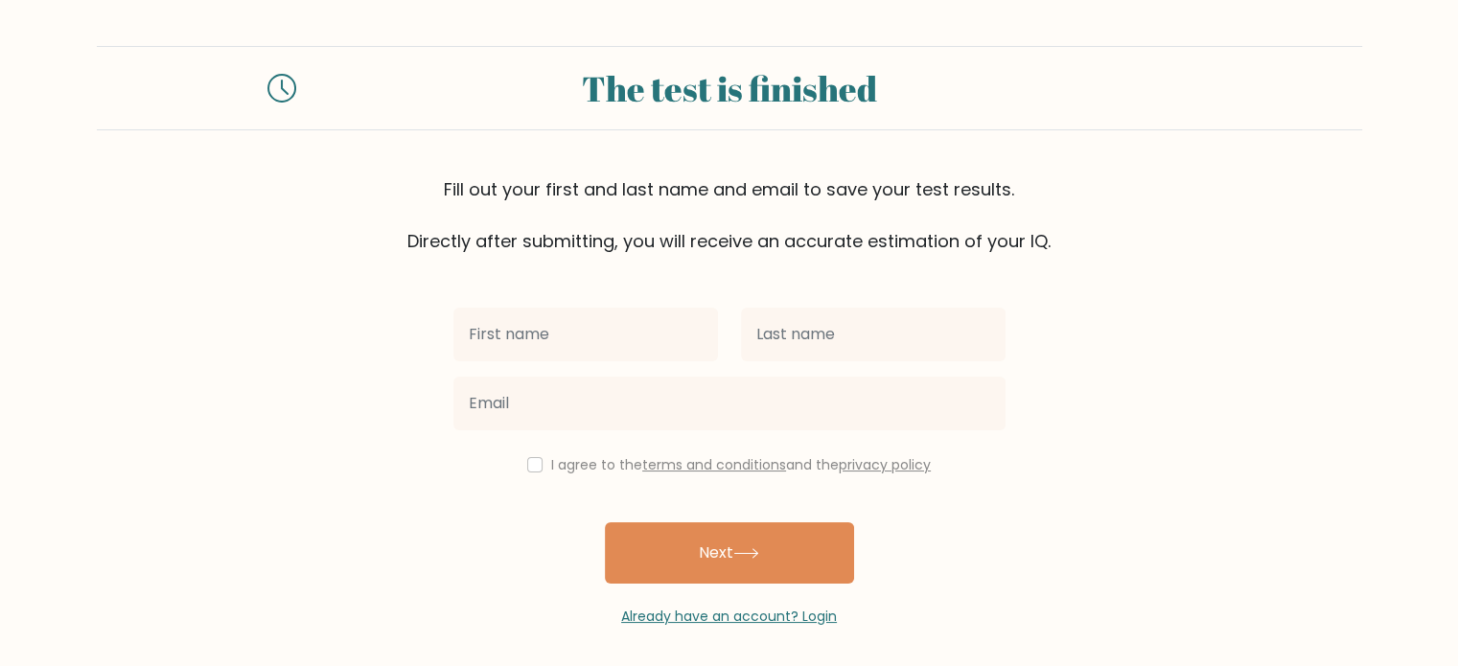
type input "s"
type input "g"
type input "[PERSON_NAME]"
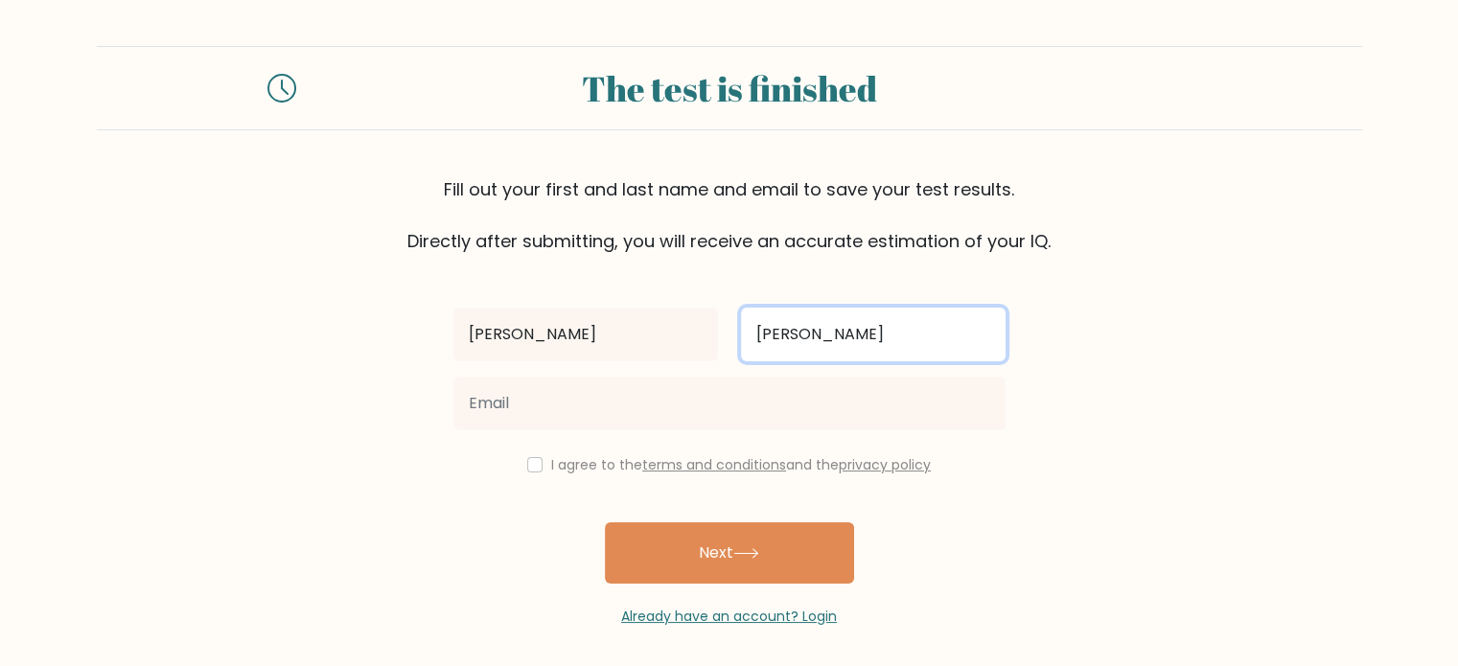
type input "Gandara"
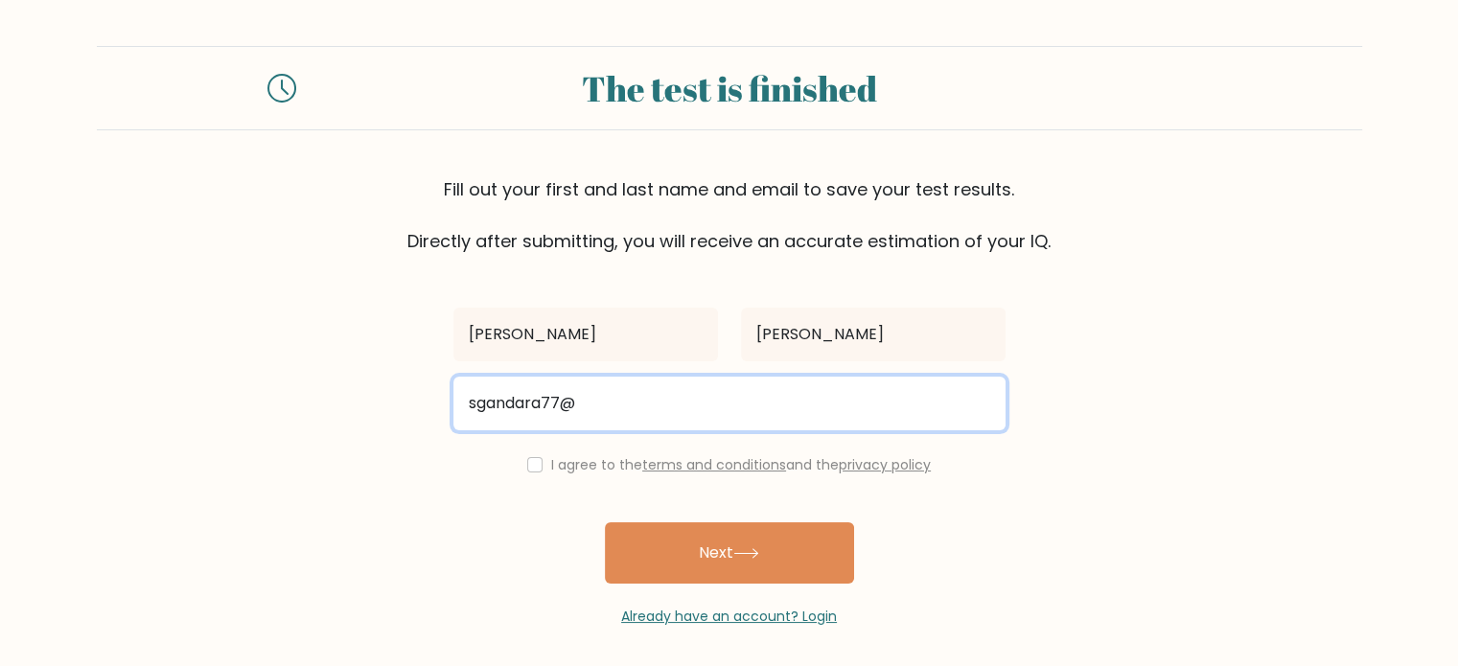
type input "sgandara77@gmail.com"
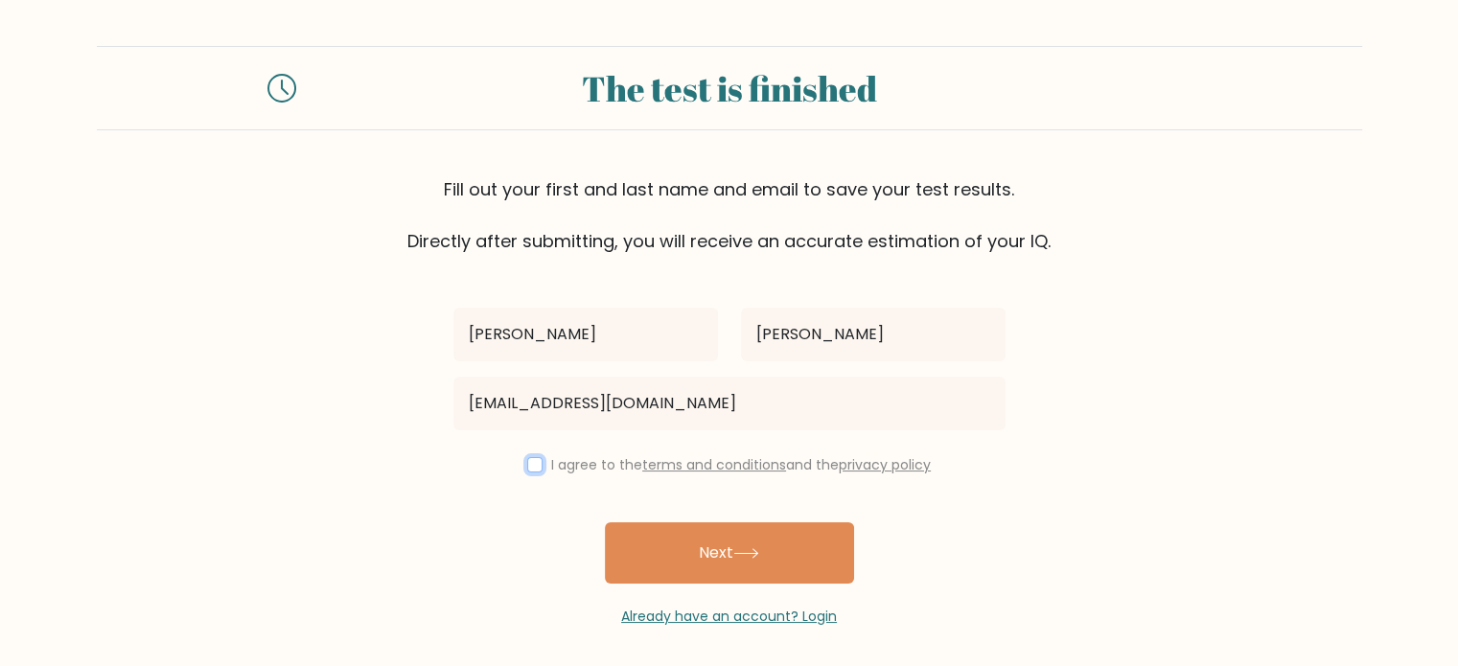
click at [527, 462] on input "checkbox" at bounding box center [534, 464] width 15 height 15
checkbox input "true"
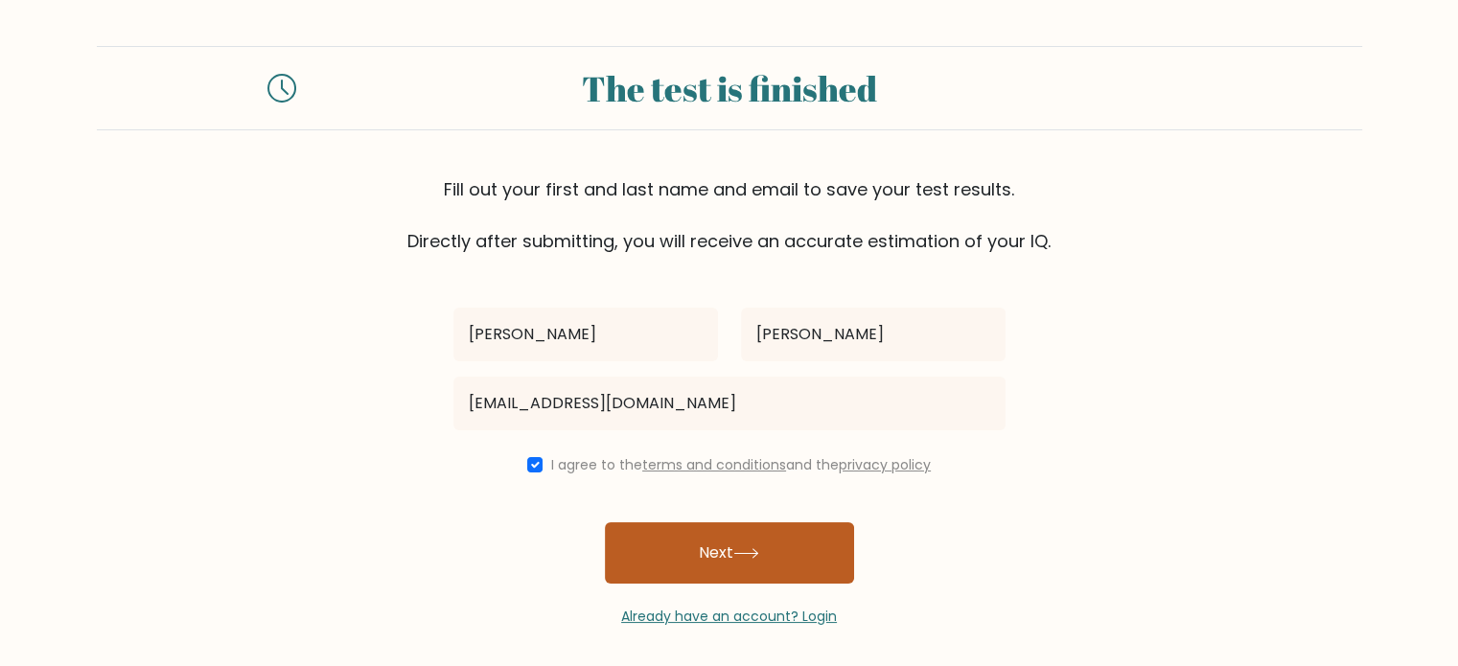
click at [759, 559] on icon at bounding box center [747, 553] width 26 height 11
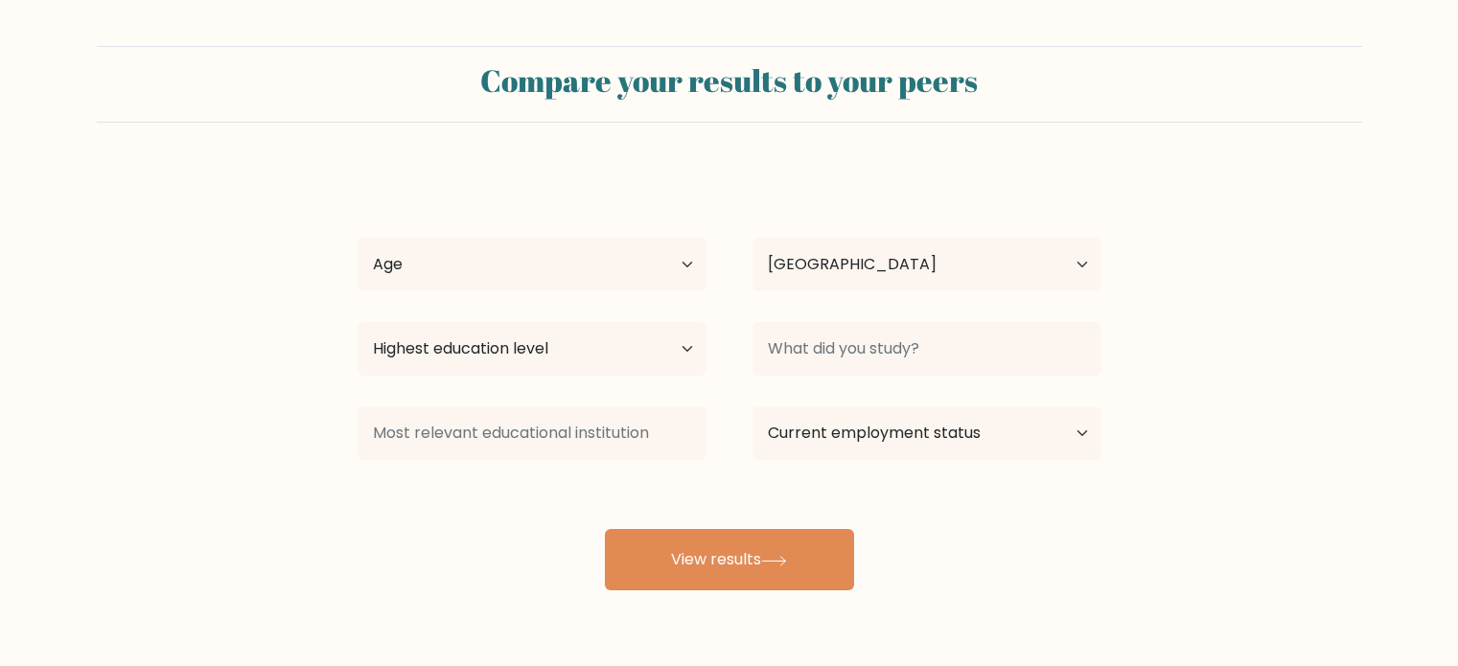
select select "GT"
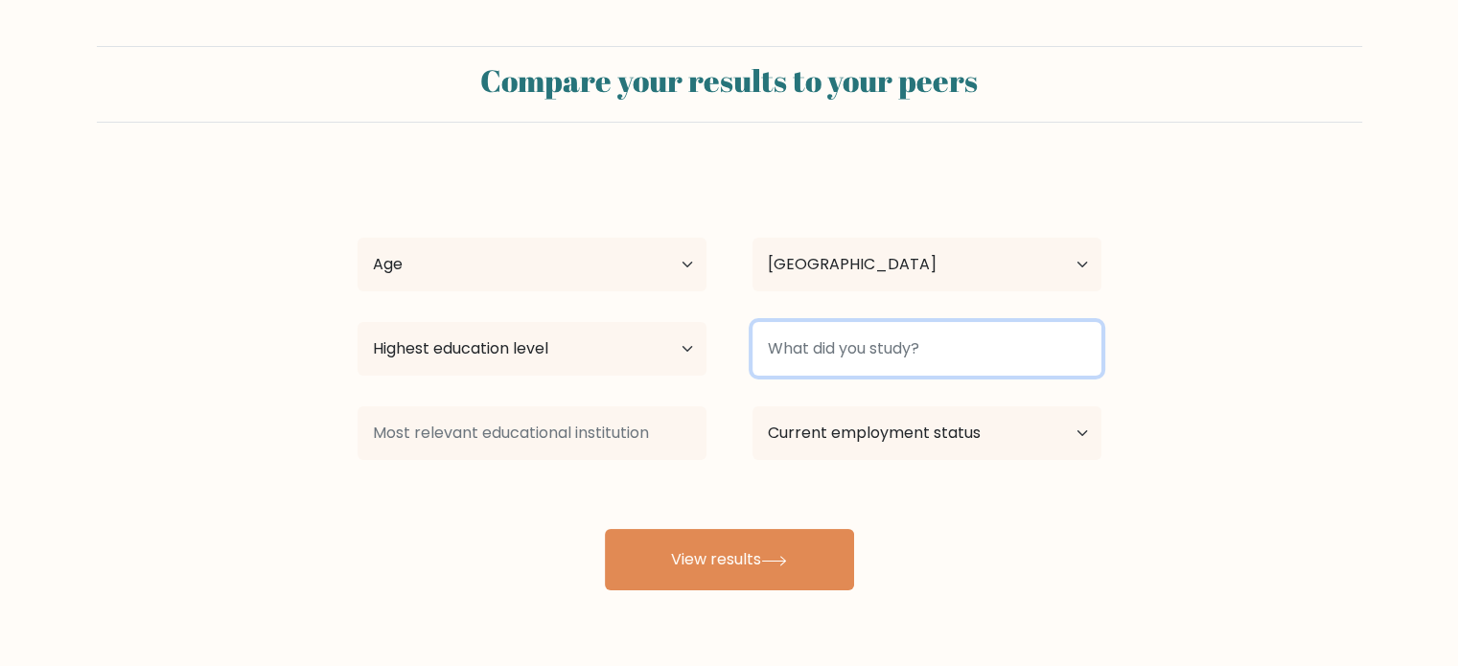
click at [829, 350] on input at bounding box center [927, 349] width 349 height 54
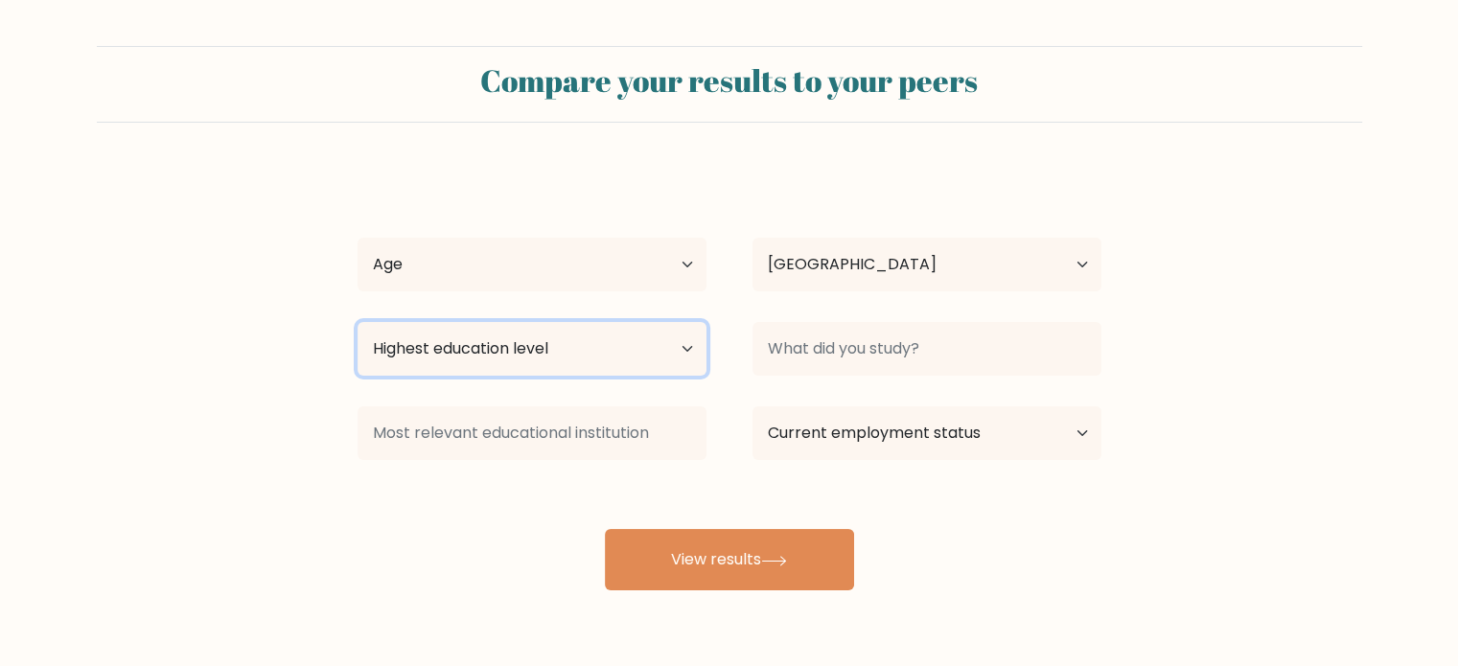
click at [638, 351] on select "Highest education level No schooling Primary Lower Secondary Upper Secondary Oc…" at bounding box center [532, 349] width 349 height 54
select select "bachelors_degree"
click at [358, 322] on select "Highest education level No schooling Primary Lower Secondary Upper Secondary Oc…" at bounding box center [532, 349] width 349 height 54
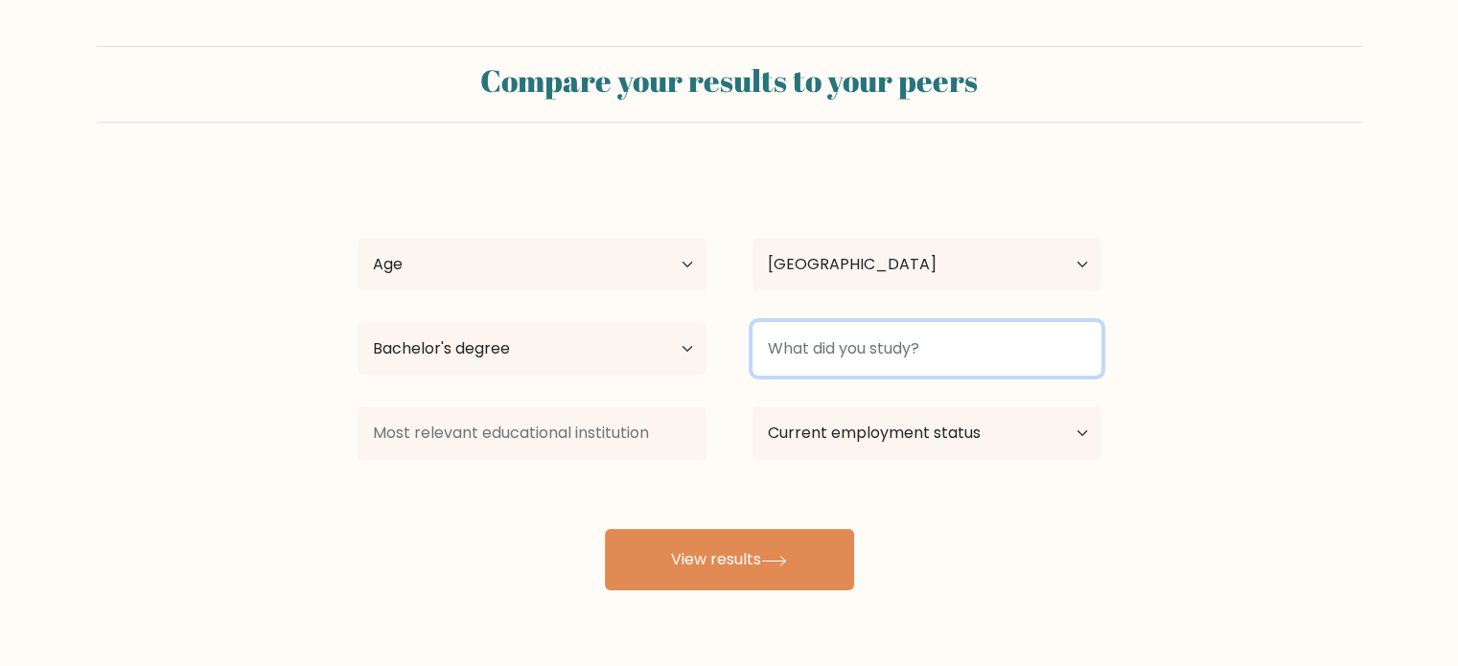
click at [882, 341] on input at bounding box center [927, 349] width 349 height 54
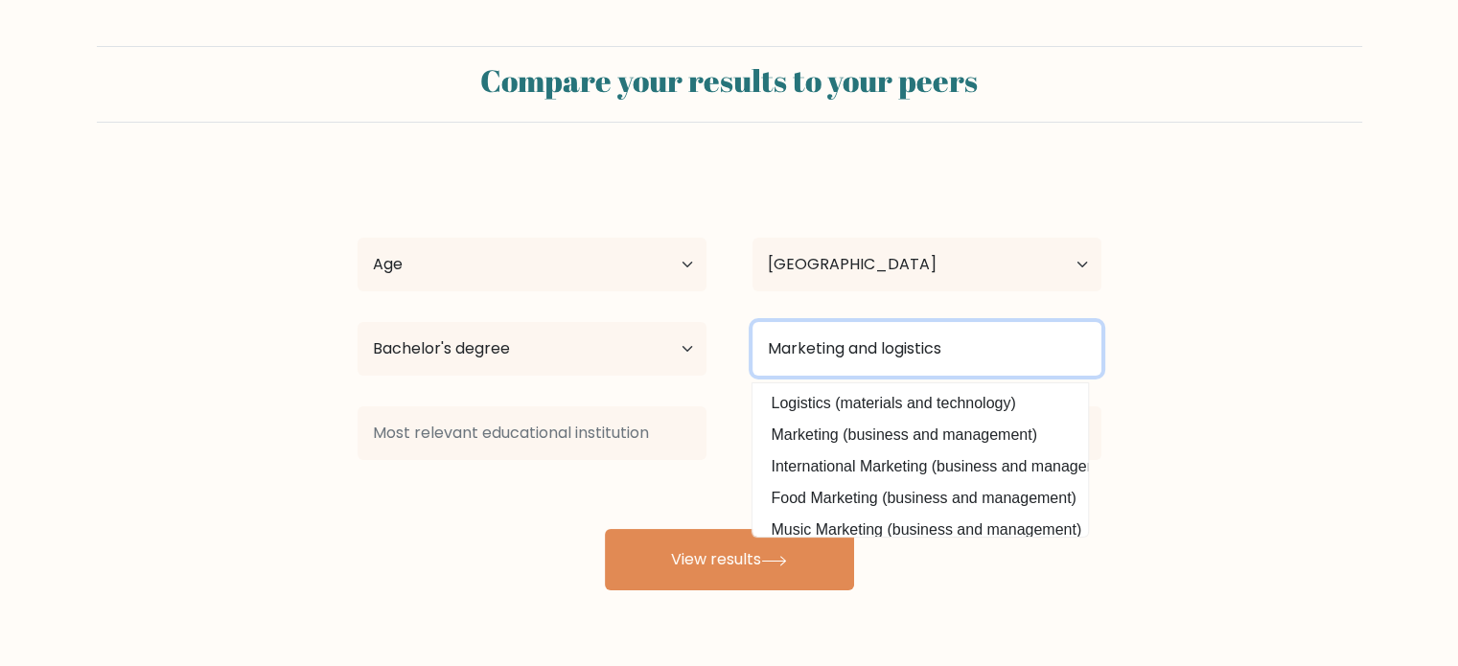
type input "Marketing and logistics"
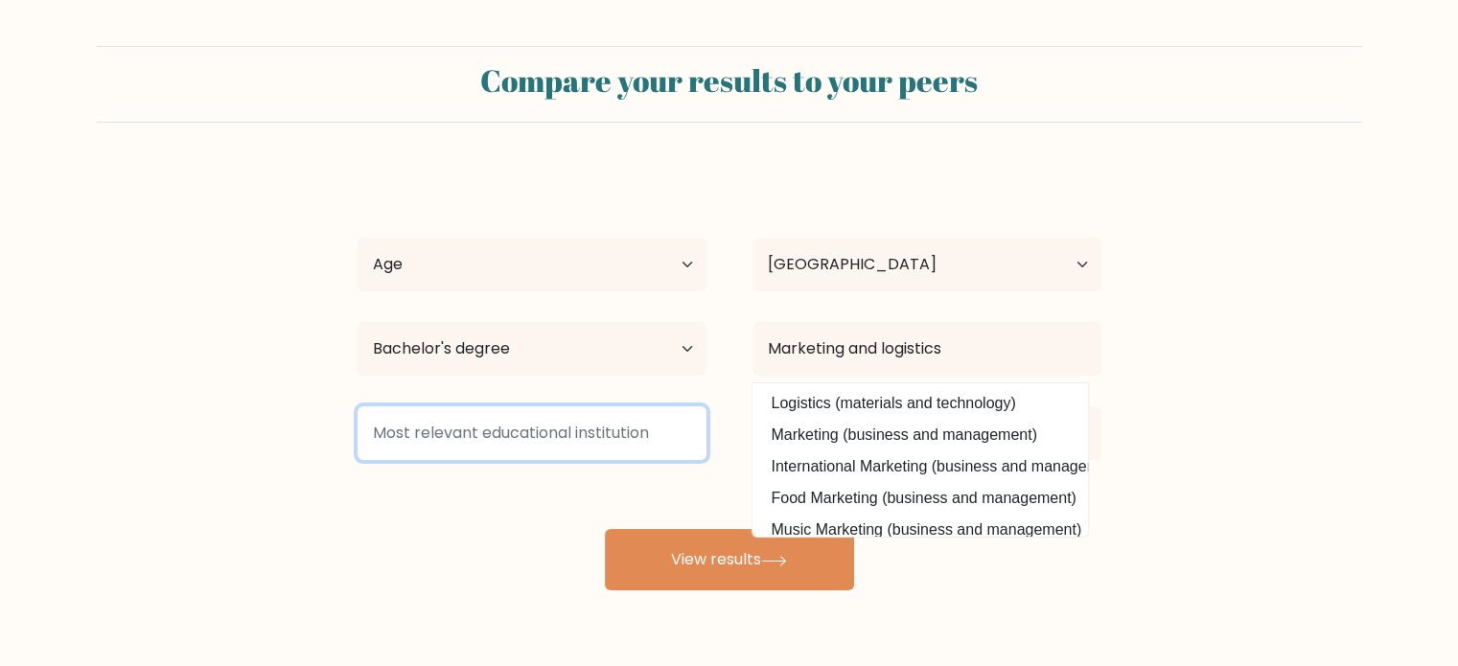
click at [588, 432] on input at bounding box center [532, 434] width 349 height 54
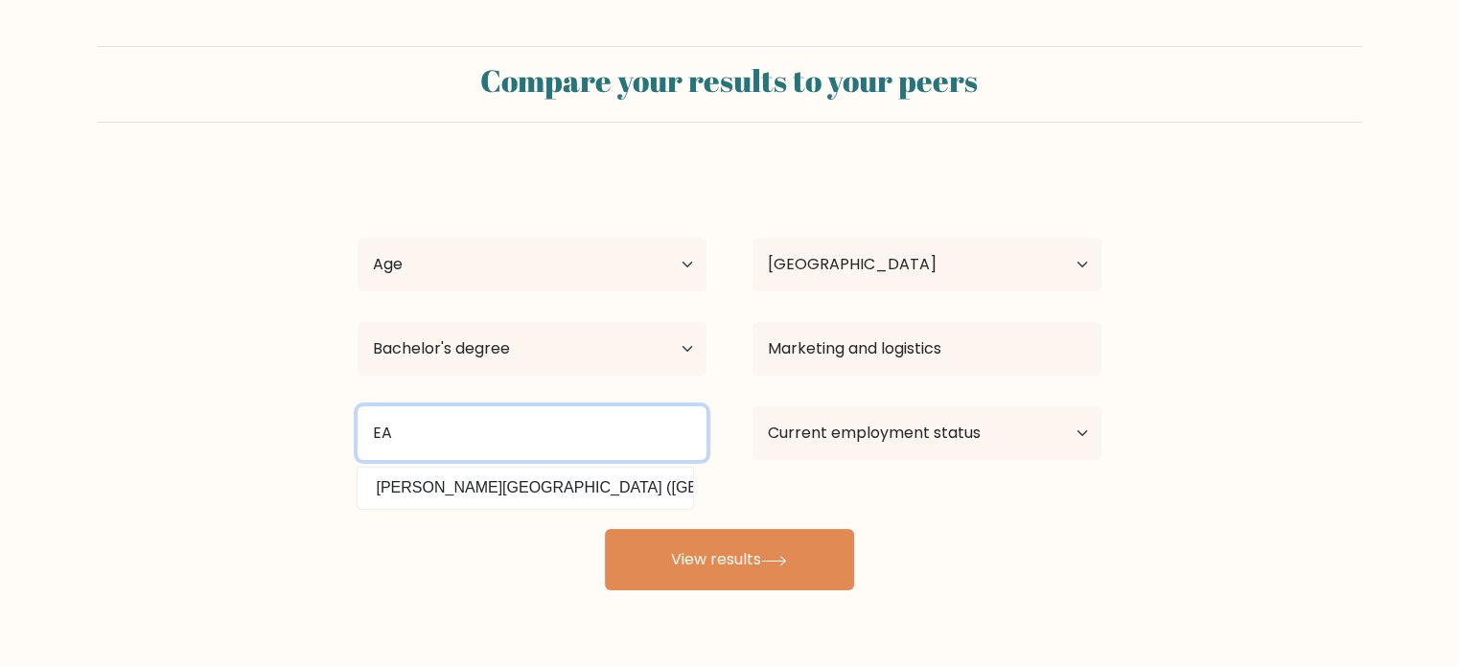
type input "E"
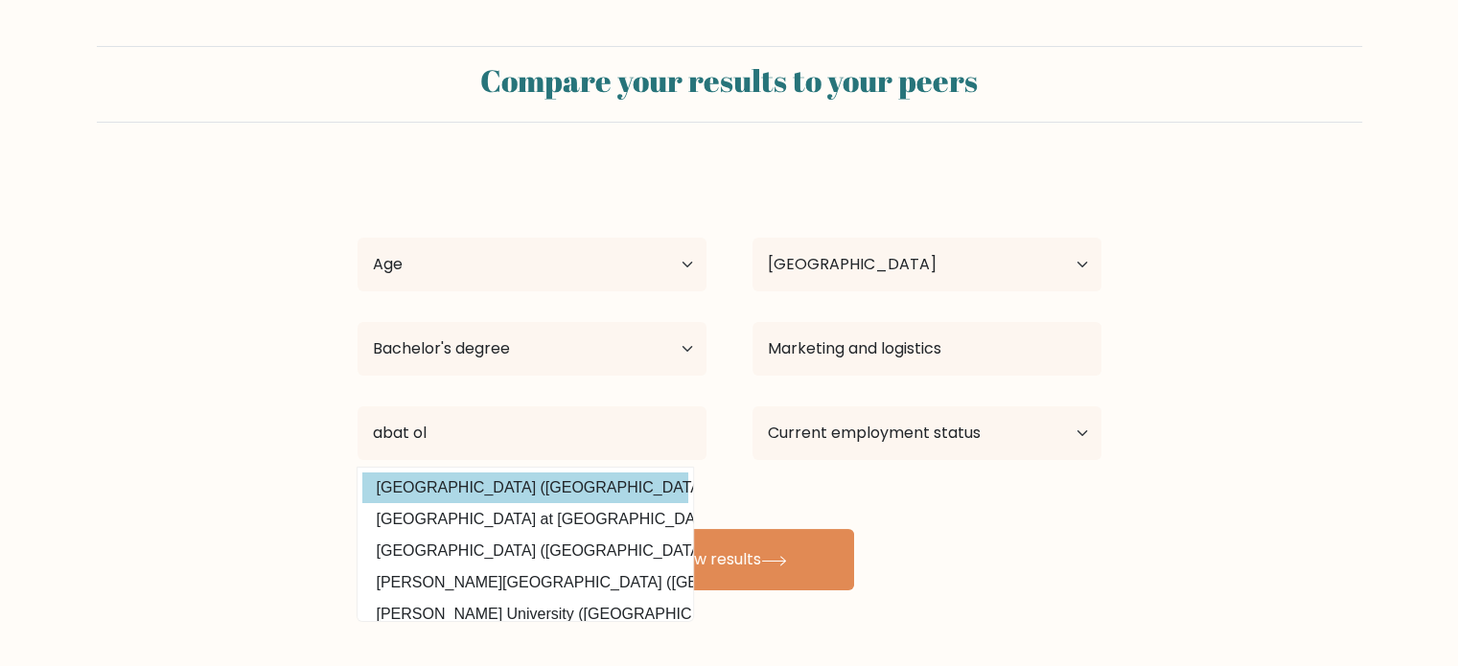
click at [560, 494] on div "[PERSON_NAME] Age Under [DEMOGRAPHIC_DATA] [DEMOGRAPHIC_DATA] [DEMOGRAPHIC_DATA…" at bounding box center [729, 380] width 767 height 422
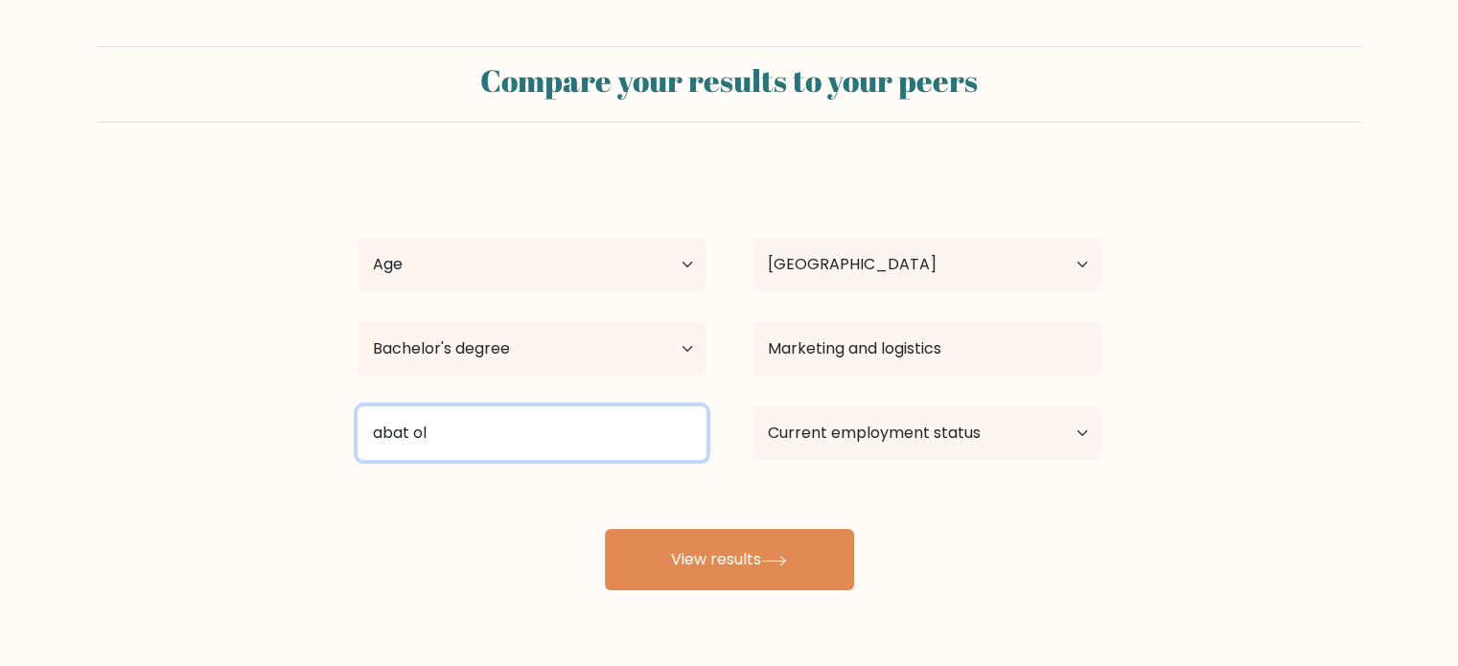
click at [583, 428] on input "abat ol" at bounding box center [532, 434] width 349 height 54
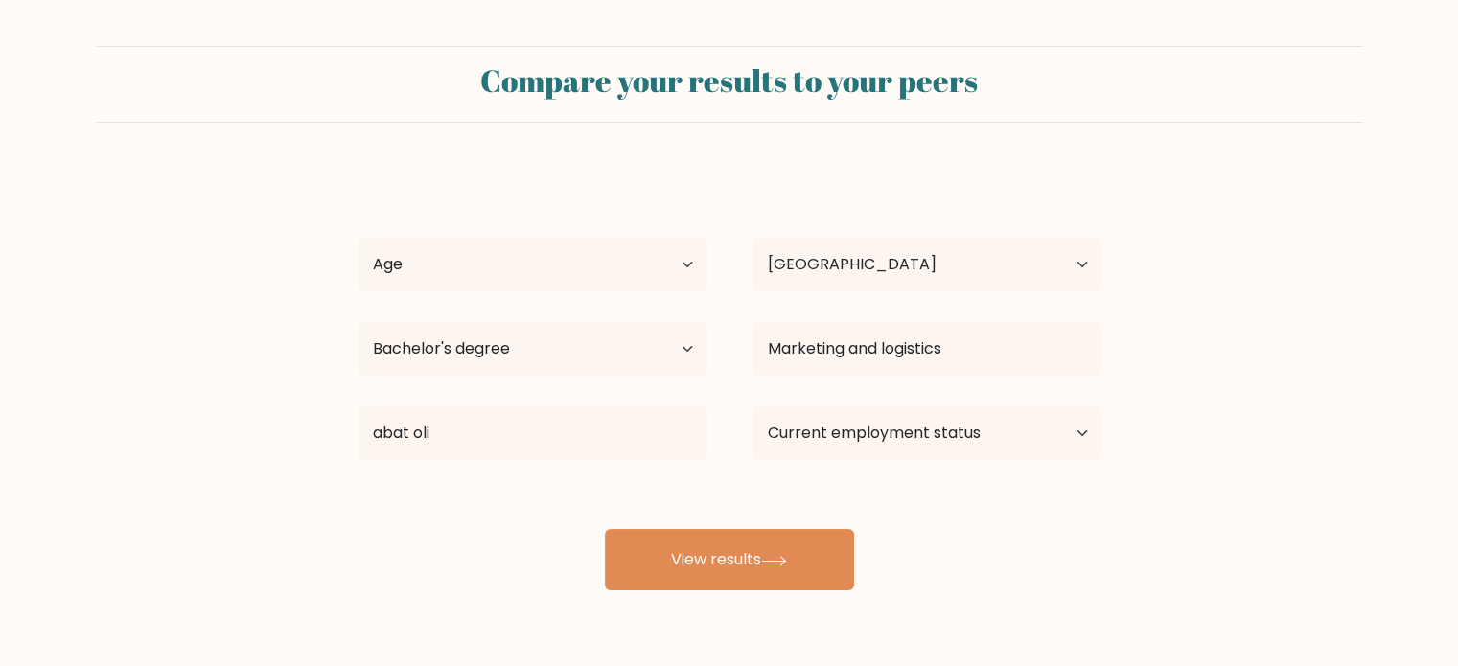
click at [564, 490] on div "[PERSON_NAME] Age Under [DEMOGRAPHIC_DATA] [DEMOGRAPHIC_DATA] [DEMOGRAPHIC_DATA…" at bounding box center [729, 380] width 767 height 422
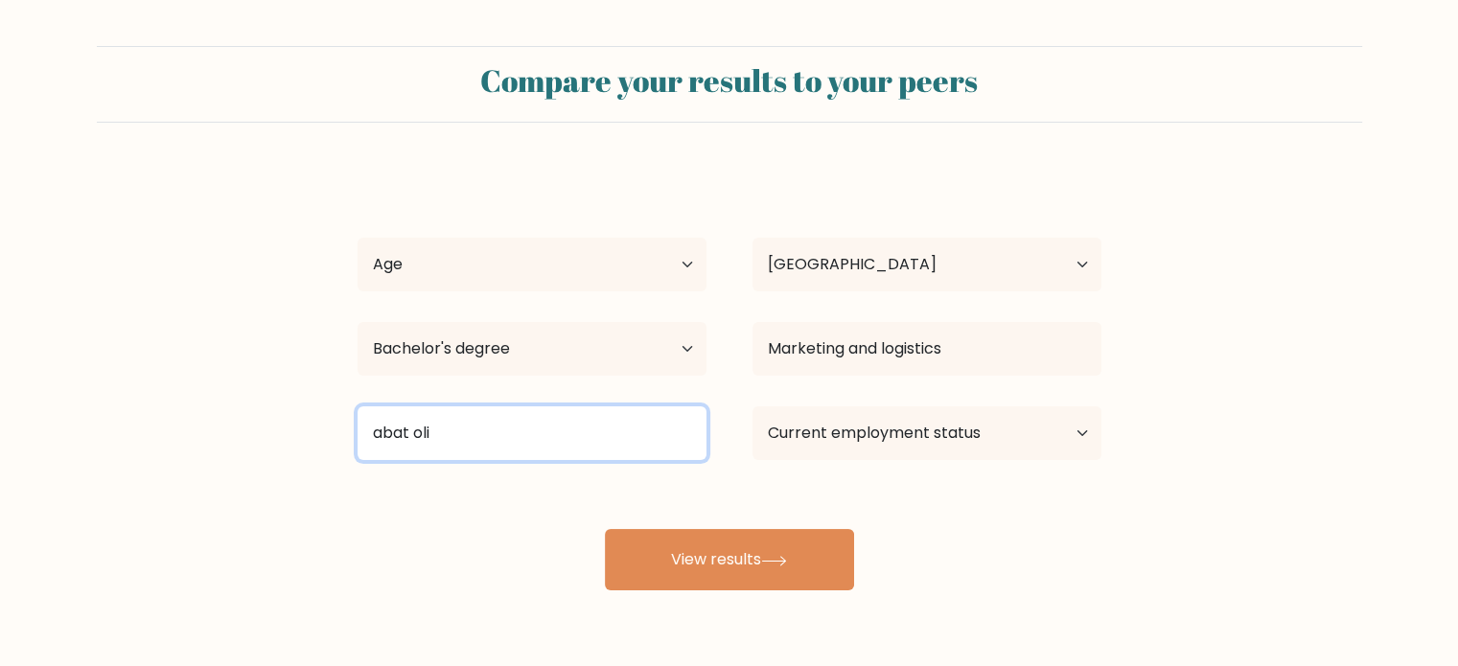
click at [525, 432] on input "abat oli" at bounding box center [532, 434] width 349 height 54
type input "a"
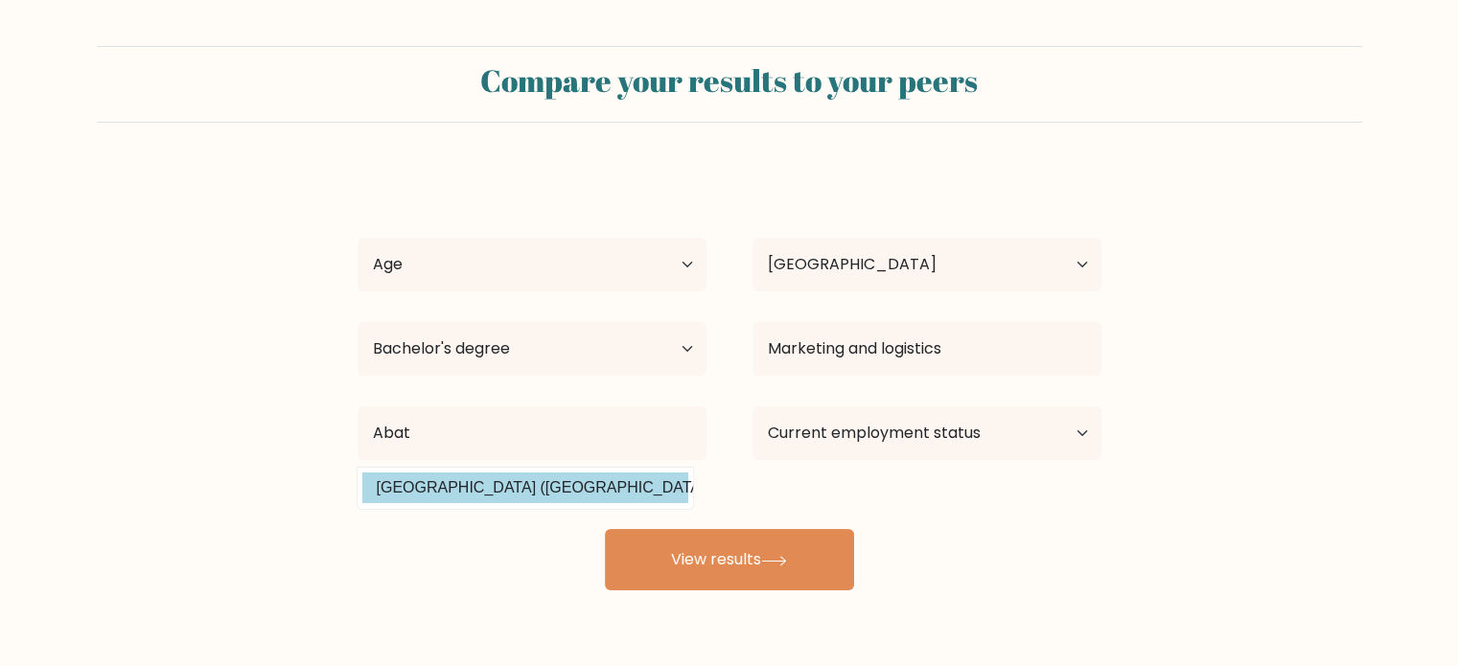
click at [499, 490] on option "[GEOGRAPHIC_DATA] ([GEOGRAPHIC_DATA])" at bounding box center [525, 488] width 326 height 31
type input "Universidad Abat Oliba CEU"
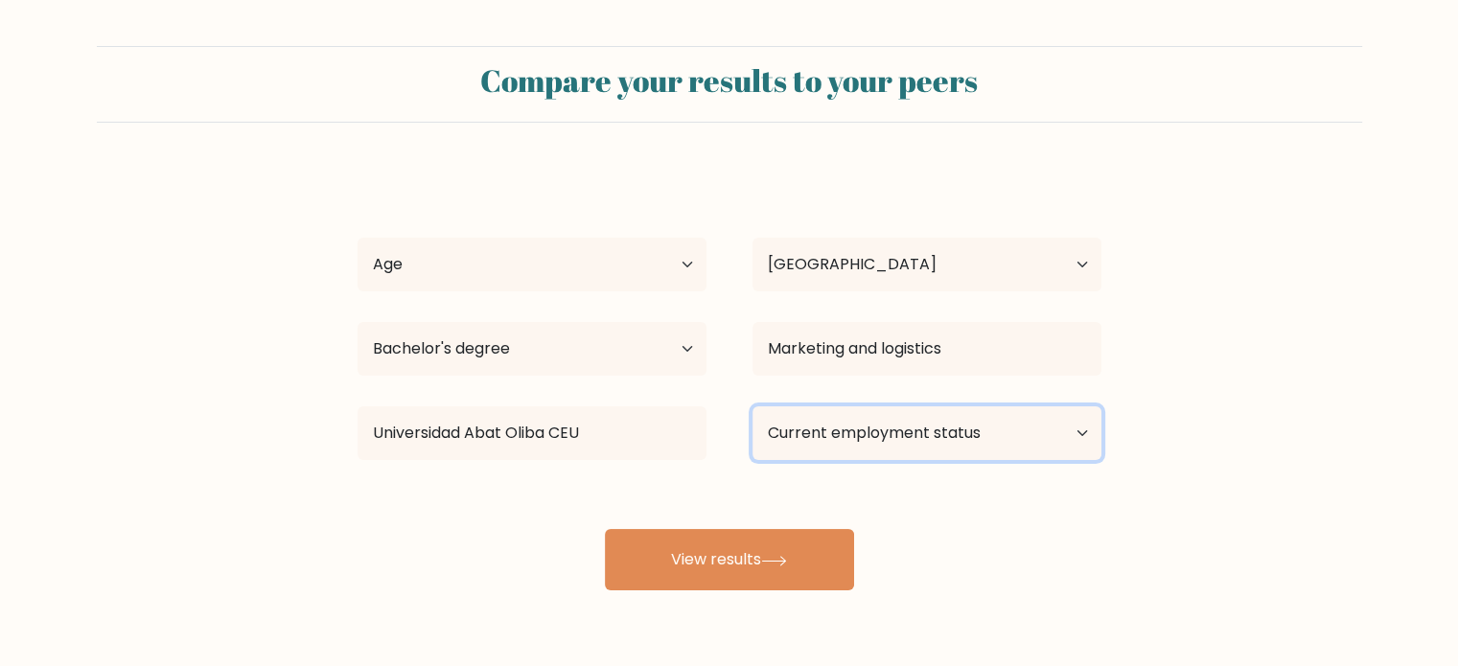
click at [913, 428] on select "Current employment status Employed Student Retired Other / prefer not to answer" at bounding box center [927, 434] width 349 height 54
select select "employed"
click at [753, 407] on select "Current employment status Employed Student Retired Other / prefer not to answer" at bounding box center [927, 434] width 349 height 54
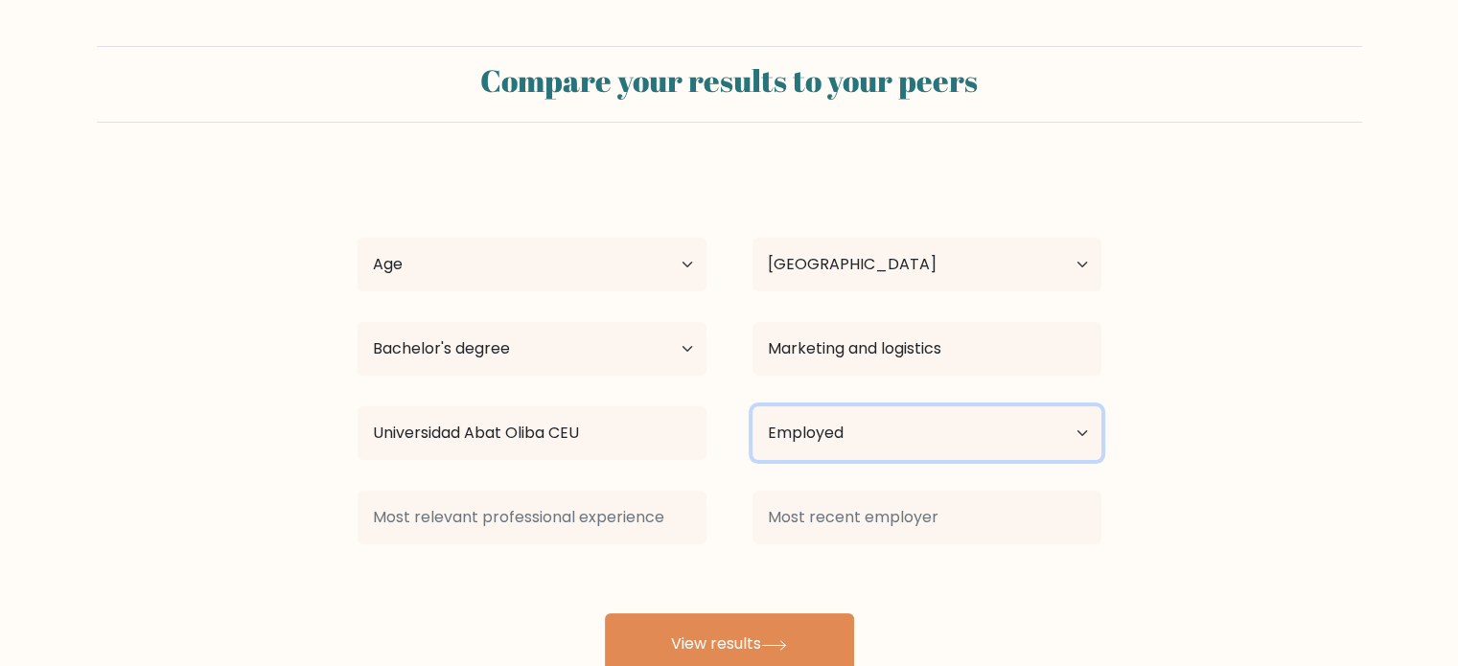
click at [854, 436] on select "Current employment status Employed Student Retired Other / prefer not to answer" at bounding box center [927, 434] width 349 height 54
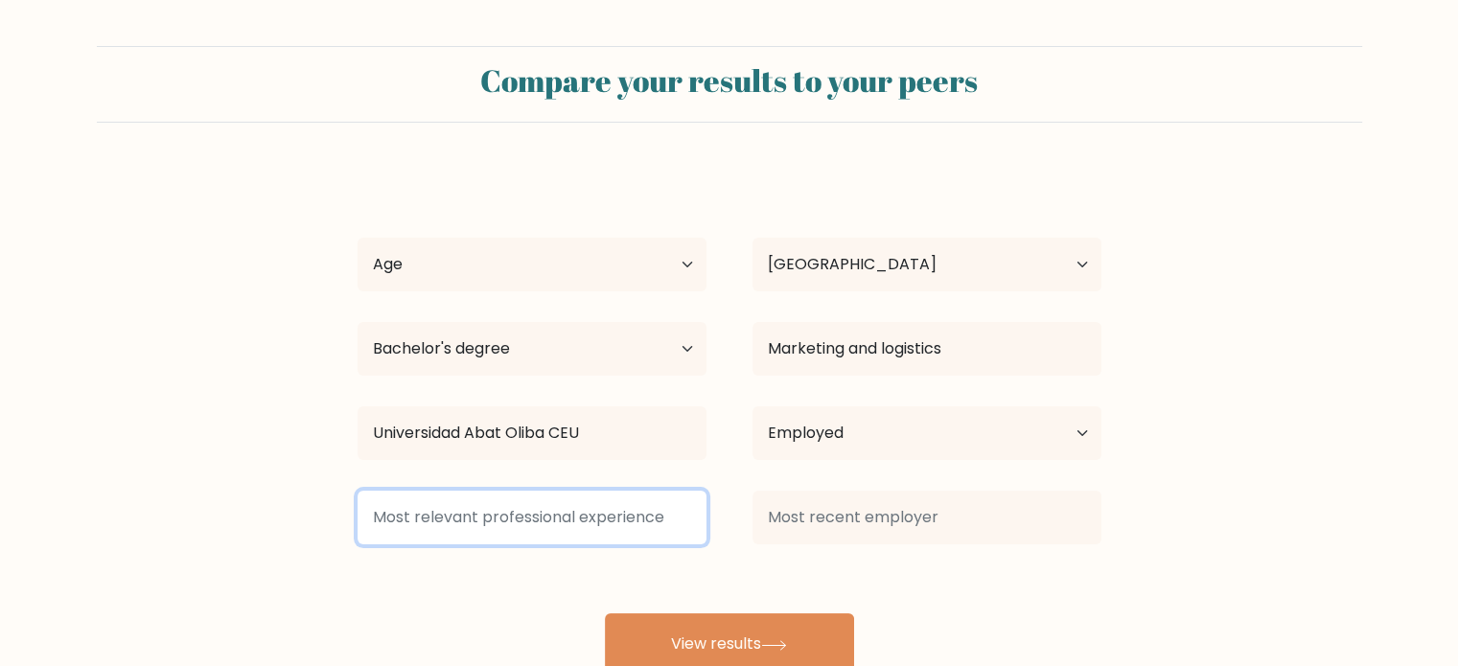
click at [618, 512] on input at bounding box center [532, 518] width 349 height 54
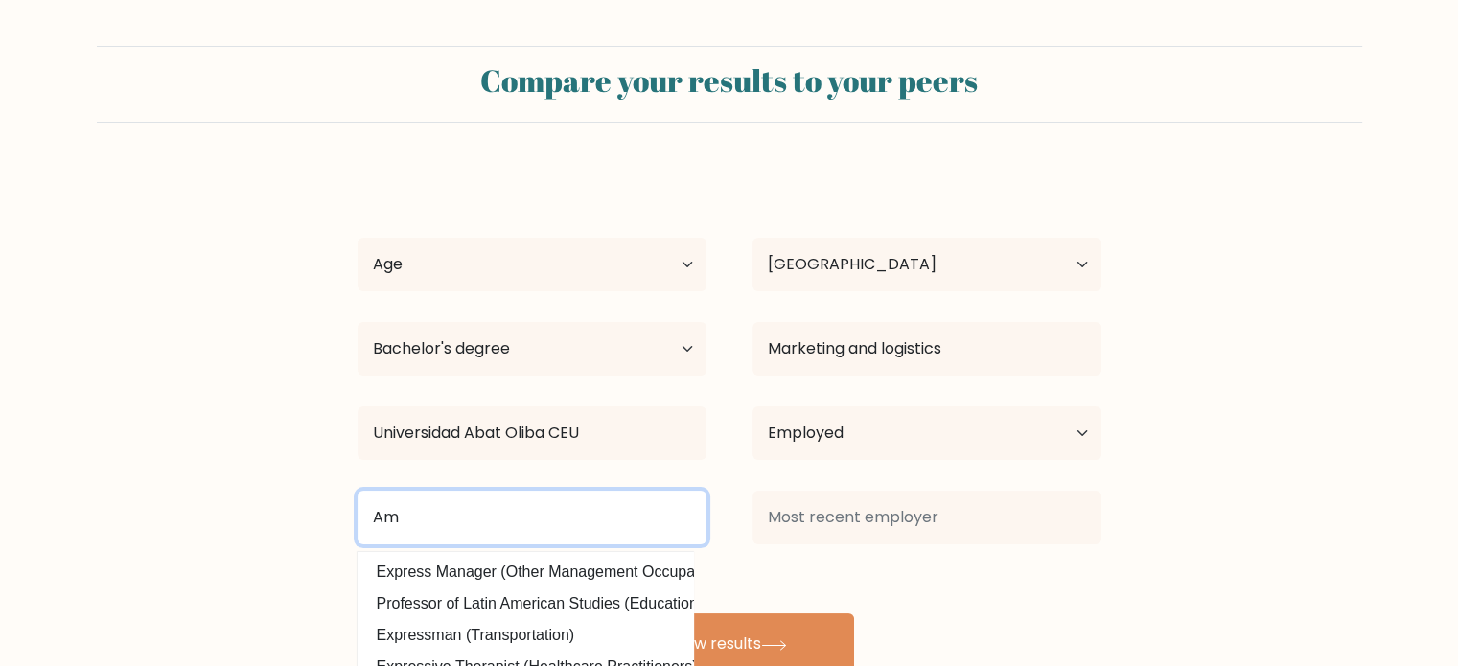
type input "A"
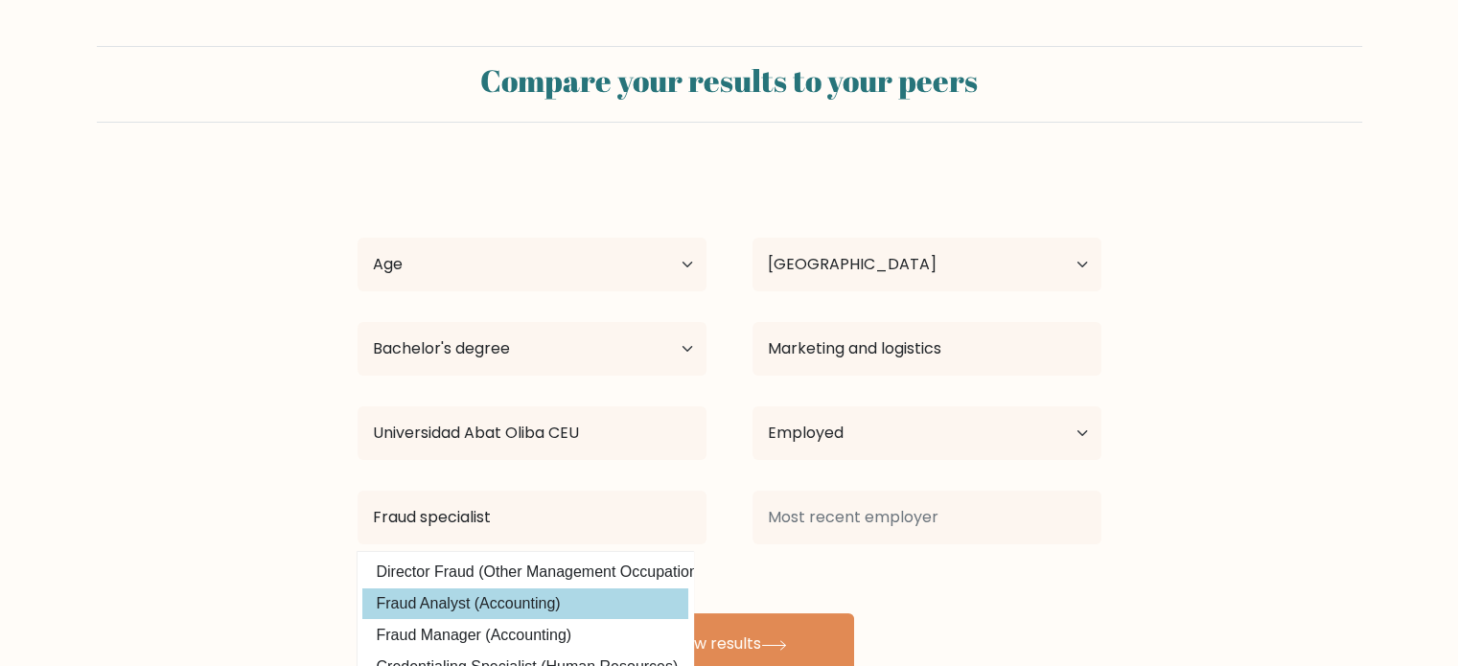
click at [514, 609] on div "[PERSON_NAME] Age Under [DEMOGRAPHIC_DATA] [DEMOGRAPHIC_DATA] [DEMOGRAPHIC_DATA…" at bounding box center [729, 422] width 767 height 506
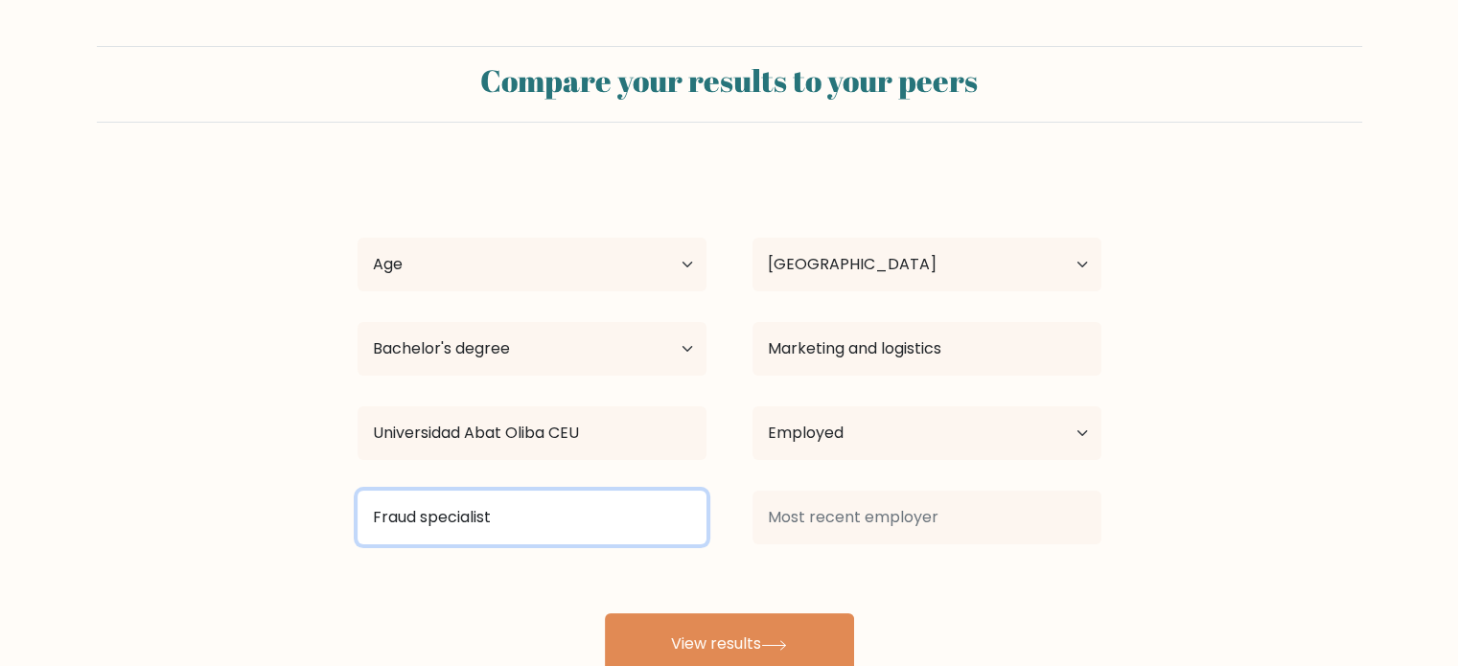
click at [615, 520] on input "Fraud specialist" at bounding box center [532, 518] width 349 height 54
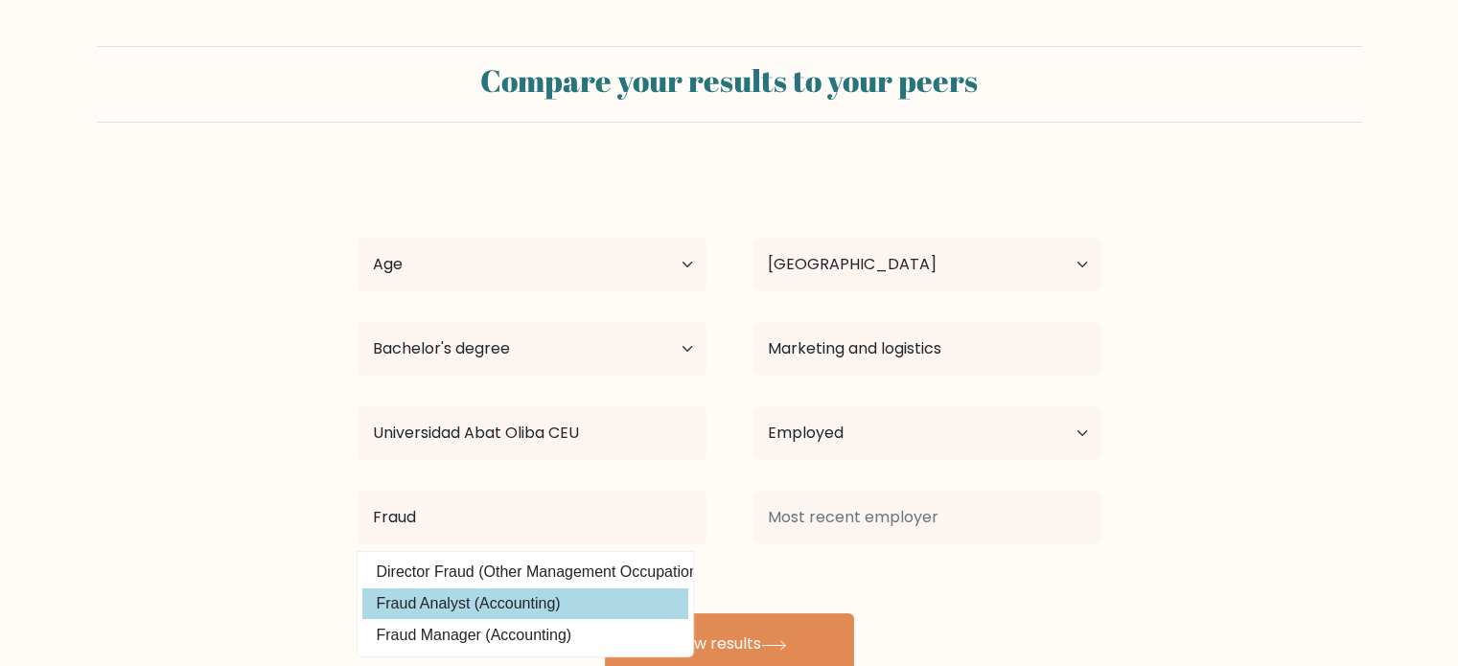
click at [508, 602] on div "[PERSON_NAME] Age Under [DEMOGRAPHIC_DATA] [DEMOGRAPHIC_DATA] [DEMOGRAPHIC_DATA…" at bounding box center [729, 422] width 767 height 506
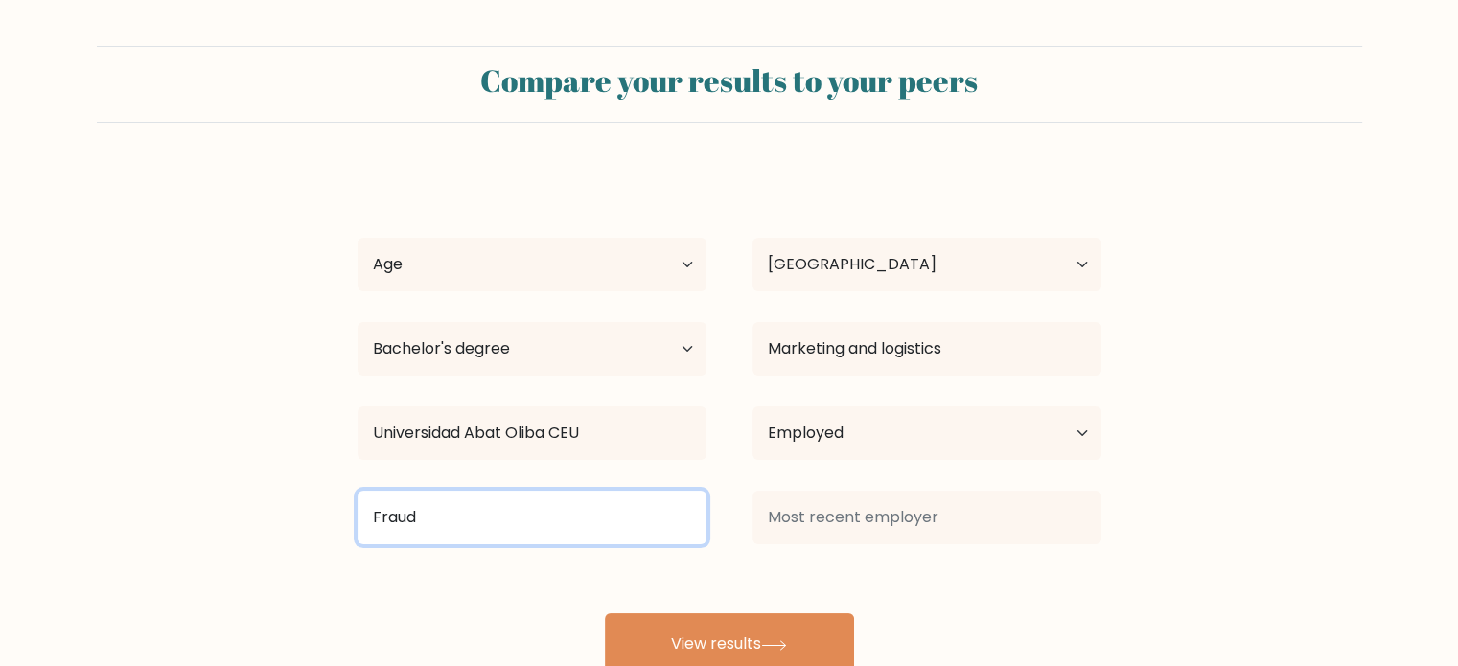
click at [485, 503] on input "Fraud" at bounding box center [532, 518] width 349 height 54
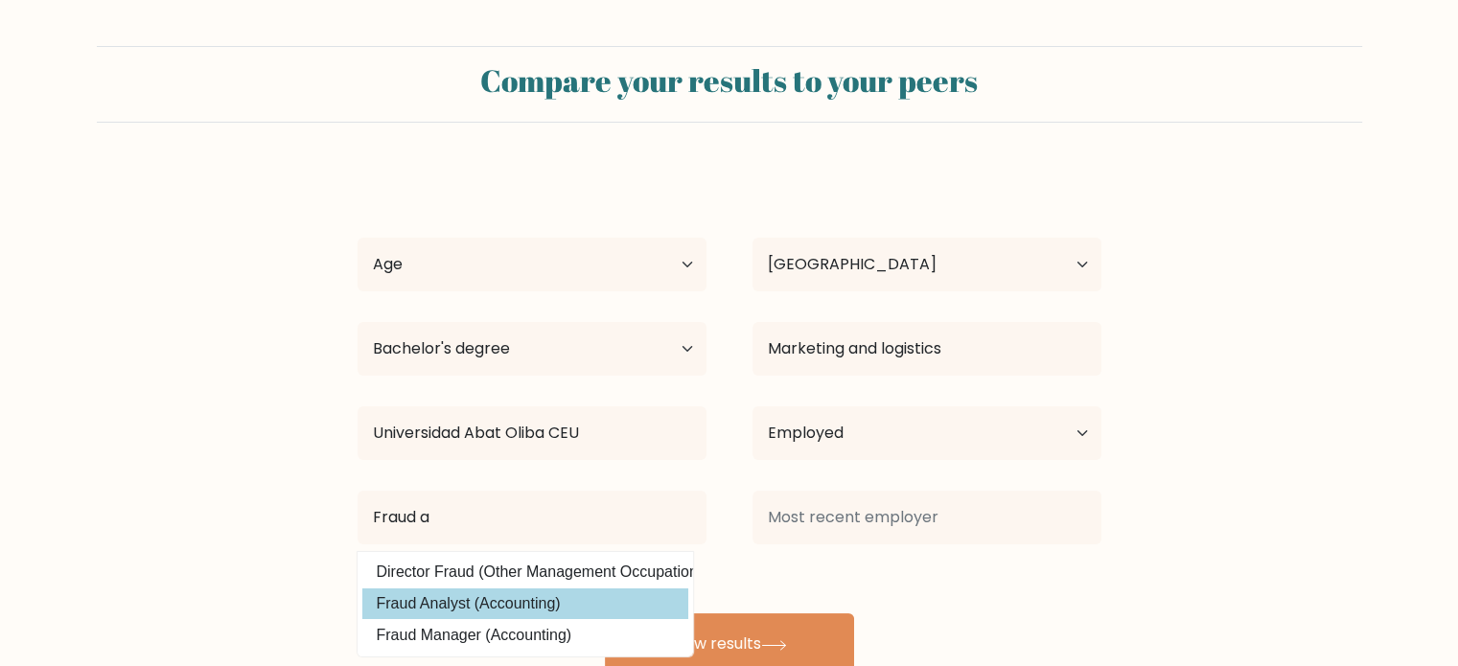
click at [476, 613] on div "[PERSON_NAME] Age Under [DEMOGRAPHIC_DATA] [DEMOGRAPHIC_DATA] [DEMOGRAPHIC_DATA…" at bounding box center [729, 422] width 767 height 506
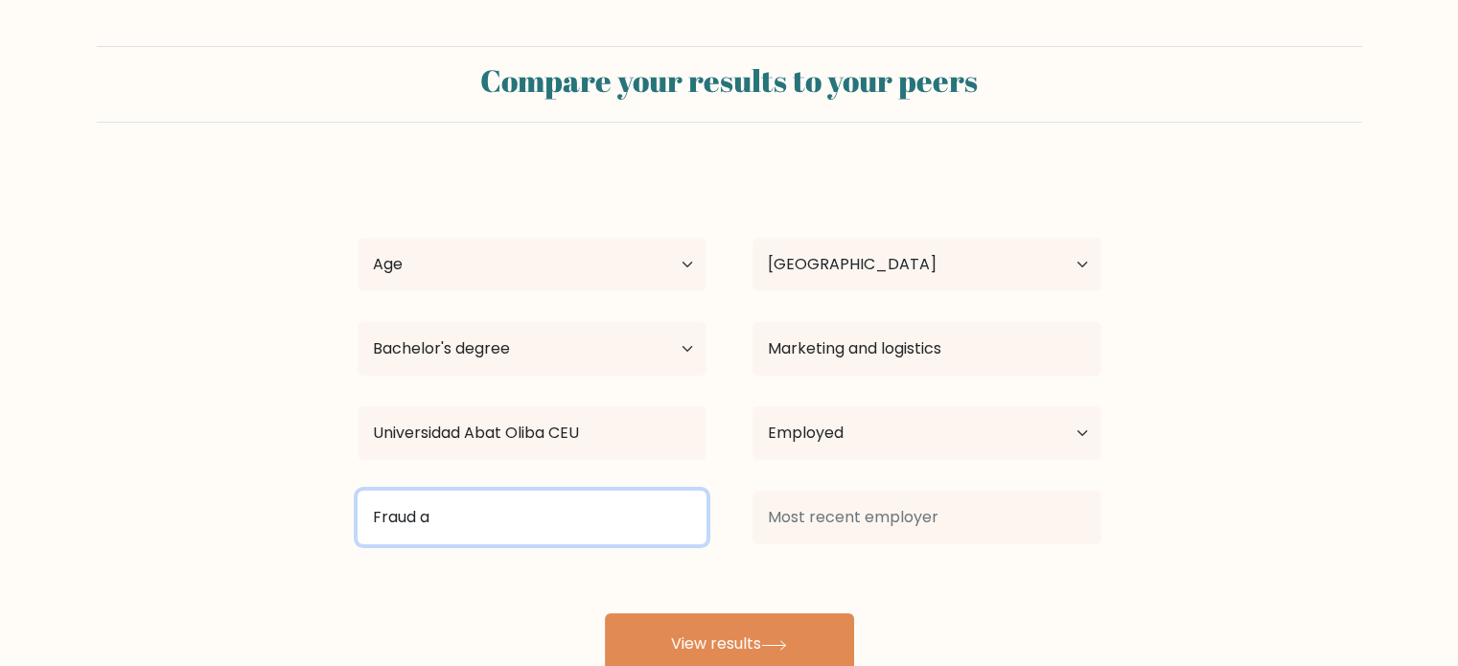
click at [529, 513] on input "Fraud a" at bounding box center [532, 518] width 349 height 54
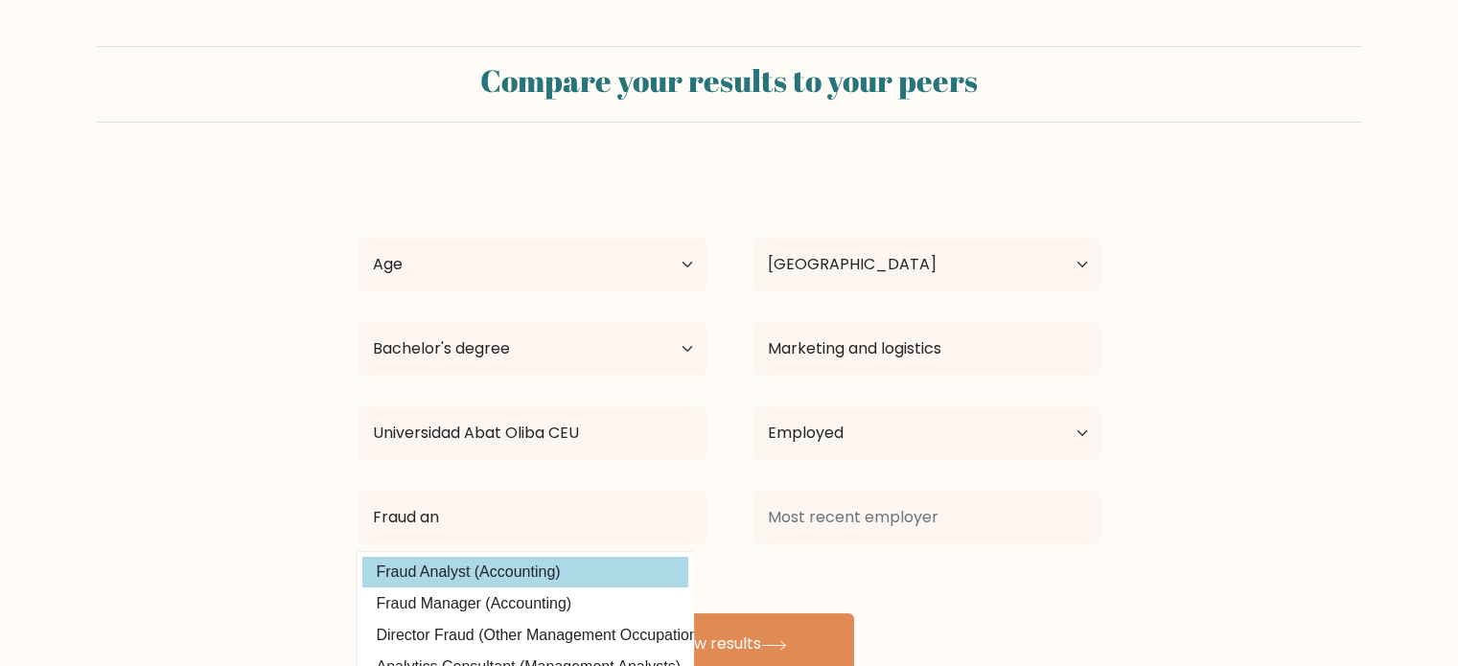
click at [380, 567] on div "[PERSON_NAME] Age Under [DEMOGRAPHIC_DATA] [DEMOGRAPHIC_DATA] [DEMOGRAPHIC_DATA…" at bounding box center [729, 422] width 767 height 506
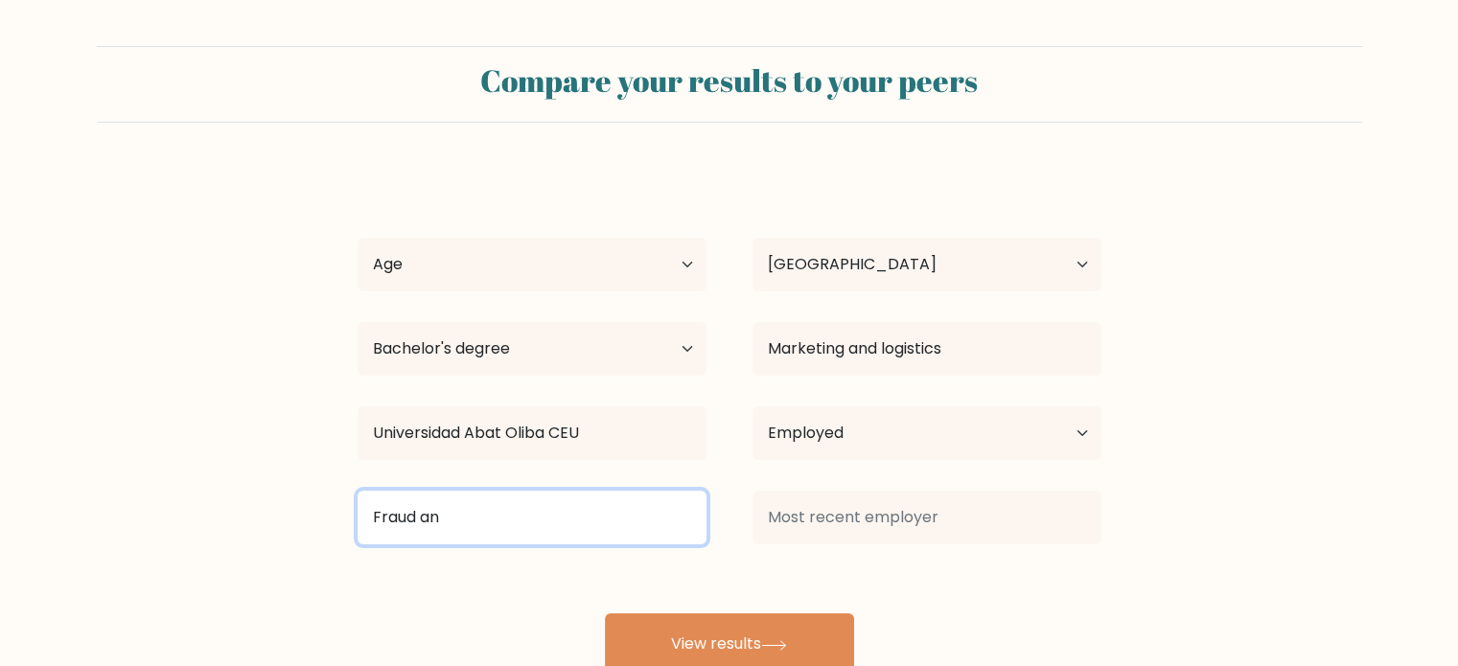
click at [519, 522] on input "Fraud an" at bounding box center [532, 518] width 349 height 54
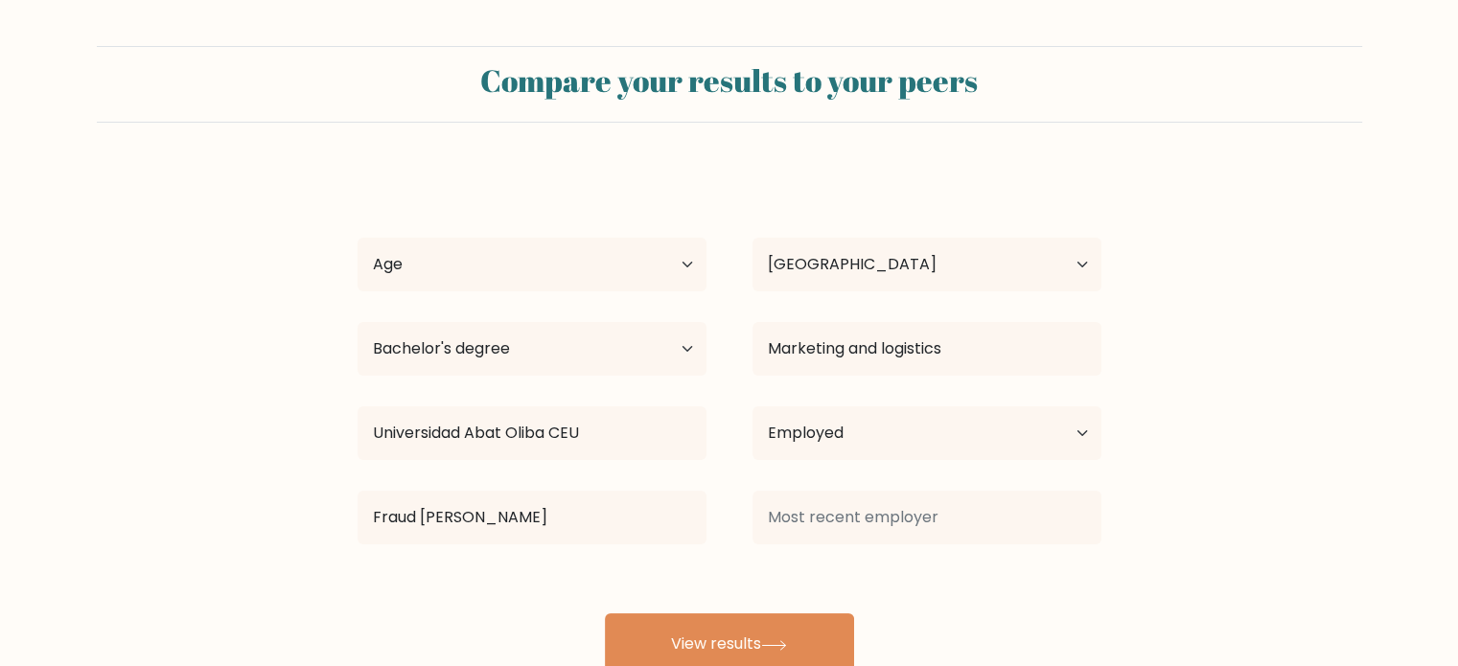
click at [589, 574] on div "[PERSON_NAME] Age Under [DEMOGRAPHIC_DATA] [DEMOGRAPHIC_DATA] [DEMOGRAPHIC_DATA…" at bounding box center [729, 422] width 767 height 506
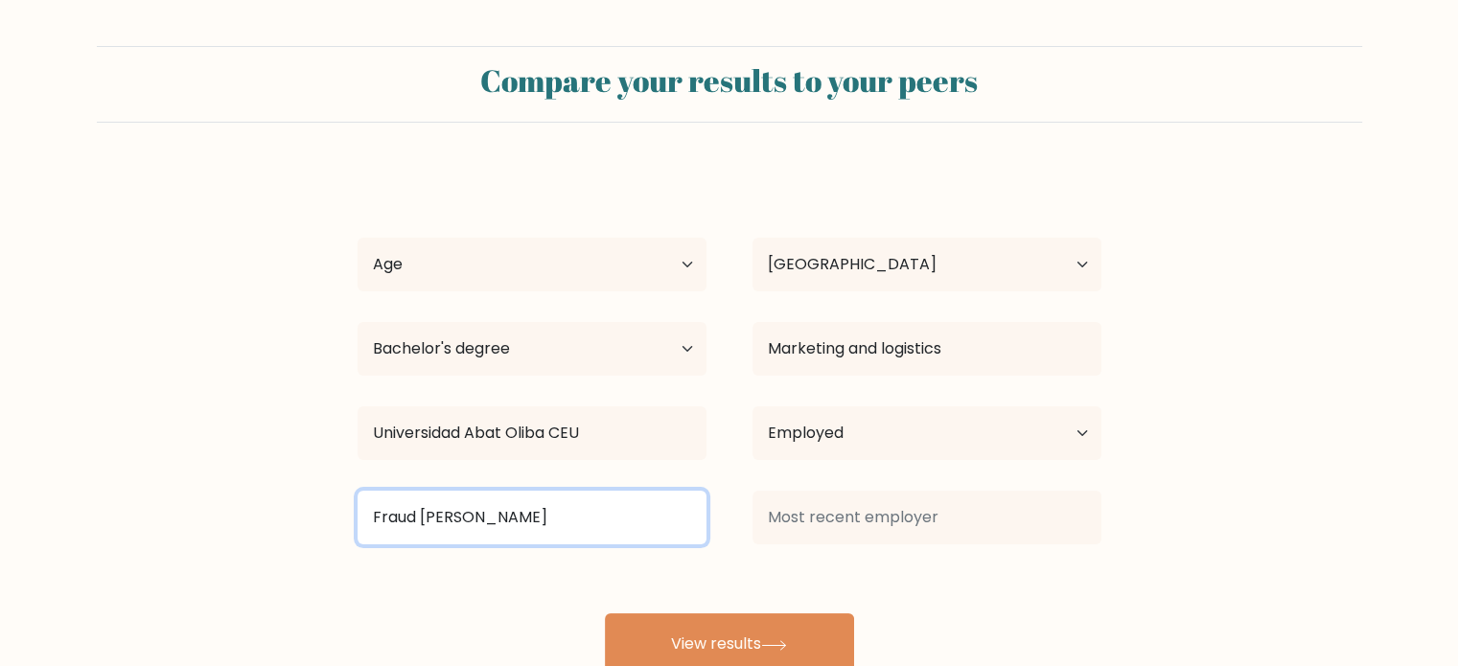
drag, startPoint x: 524, startPoint y: 520, endPoint x: 176, endPoint y: 492, distance: 348.2
click at [176, 492] on form "Compare your results to your peers [PERSON_NAME] Age Under [DEMOGRAPHIC_DATA] […" at bounding box center [729, 360] width 1458 height 629
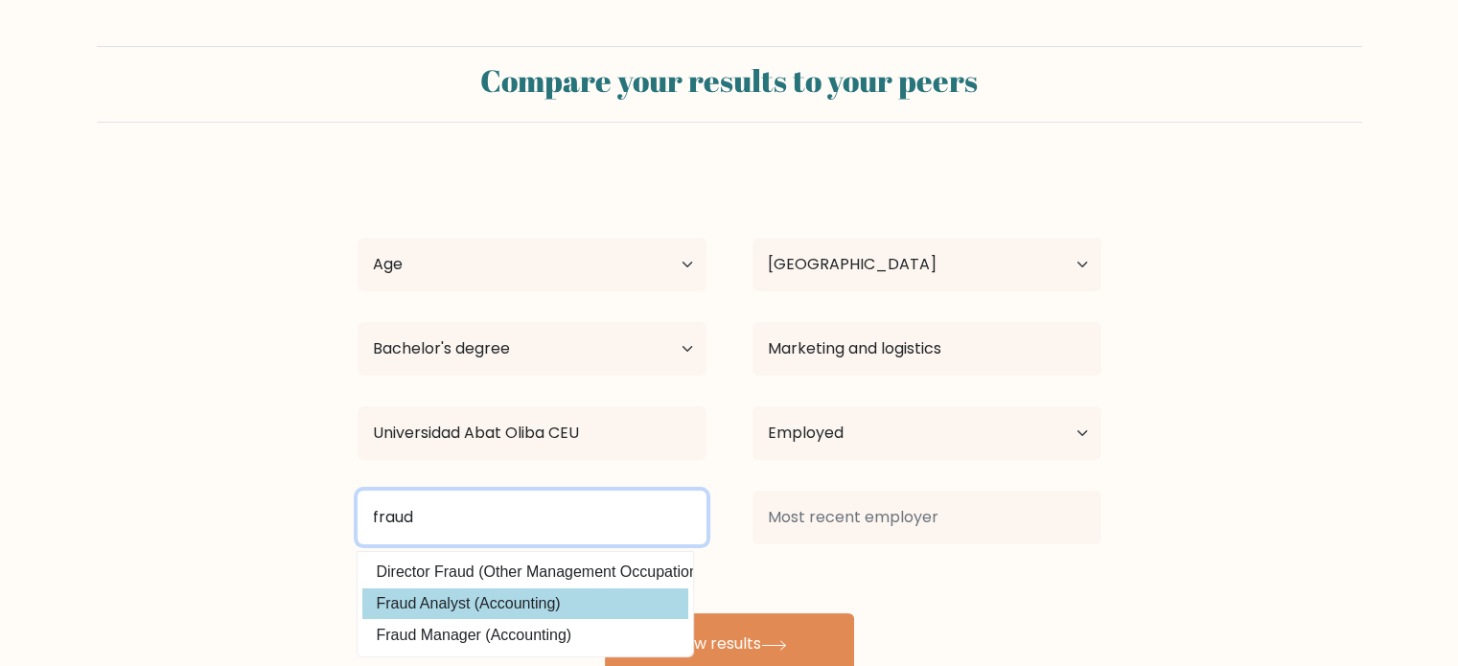
type input "fraud"
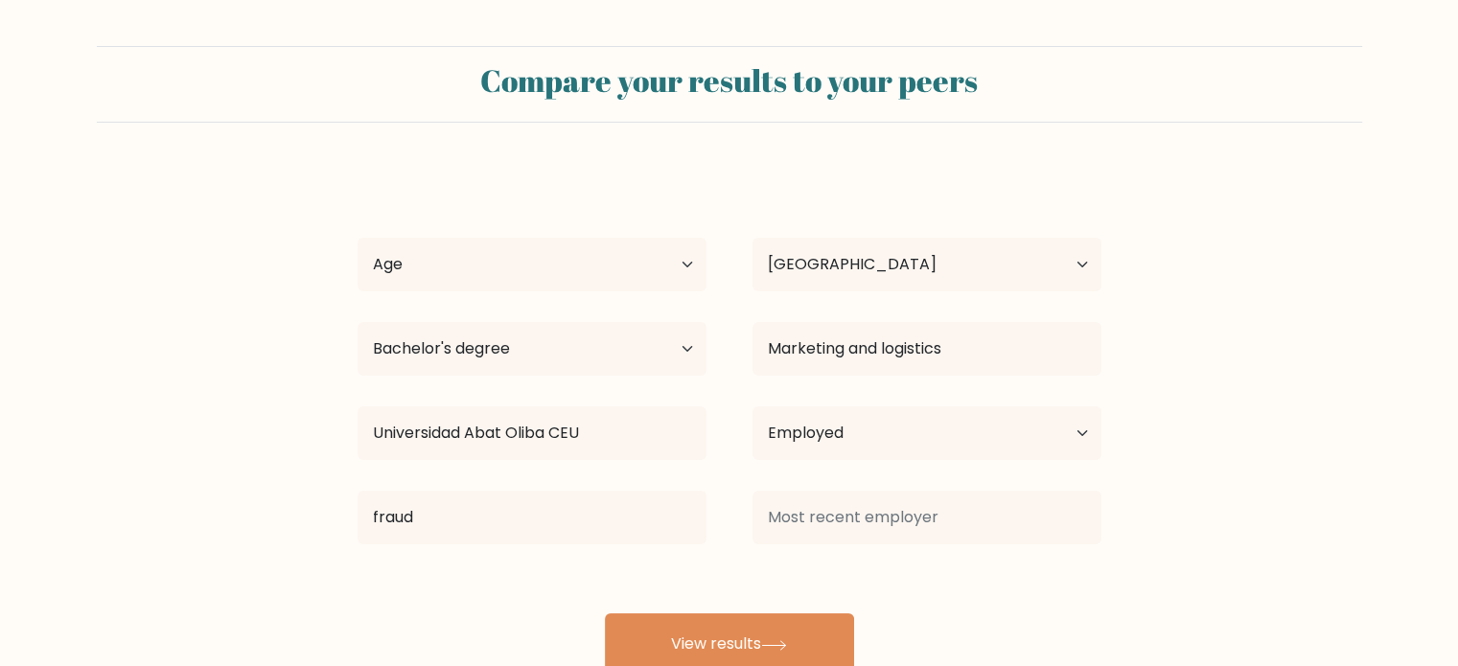
click at [479, 609] on div "[PERSON_NAME] Age Under [DEMOGRAPHIC_DATA] [DEMOGRAPHIC_DATA] [DEMOGRAPHIC_DATA…" at bounding box center [729, 422] width 767 height 506
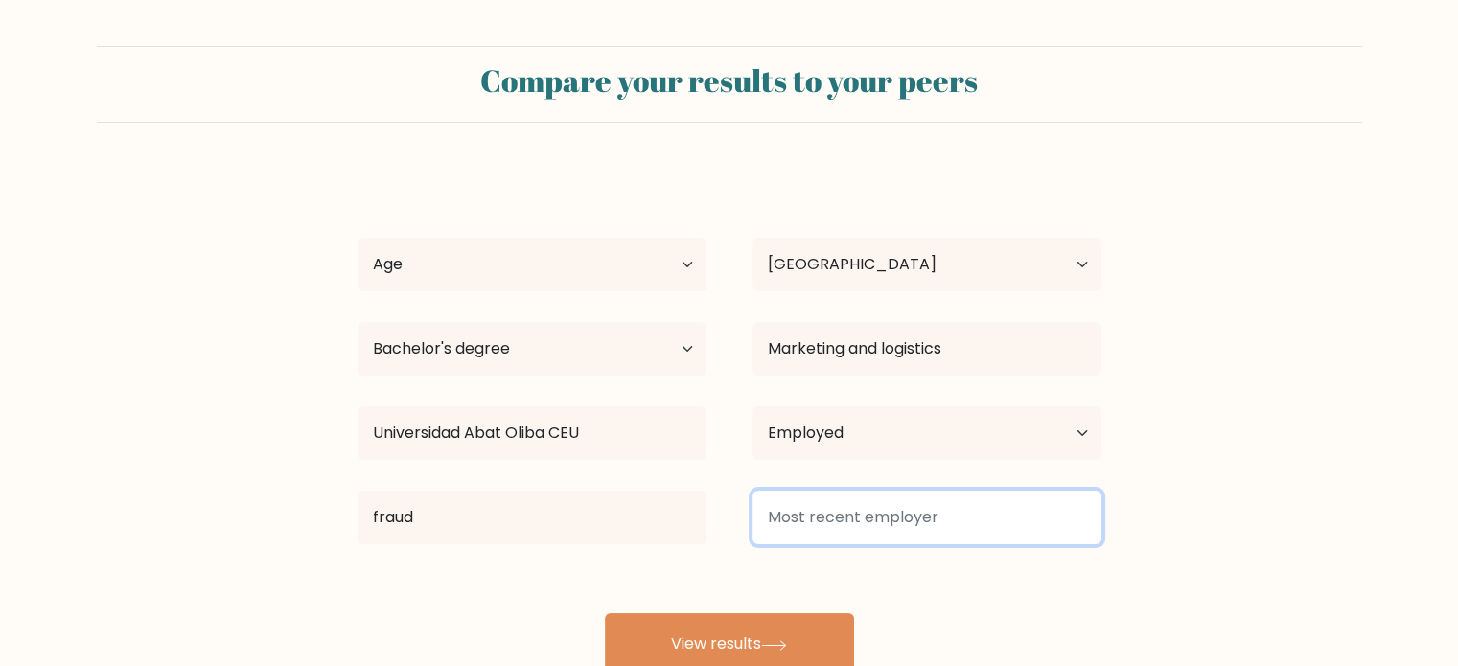
click at [908, 532] on input at bounding box center [927, 518] width 349 height 54
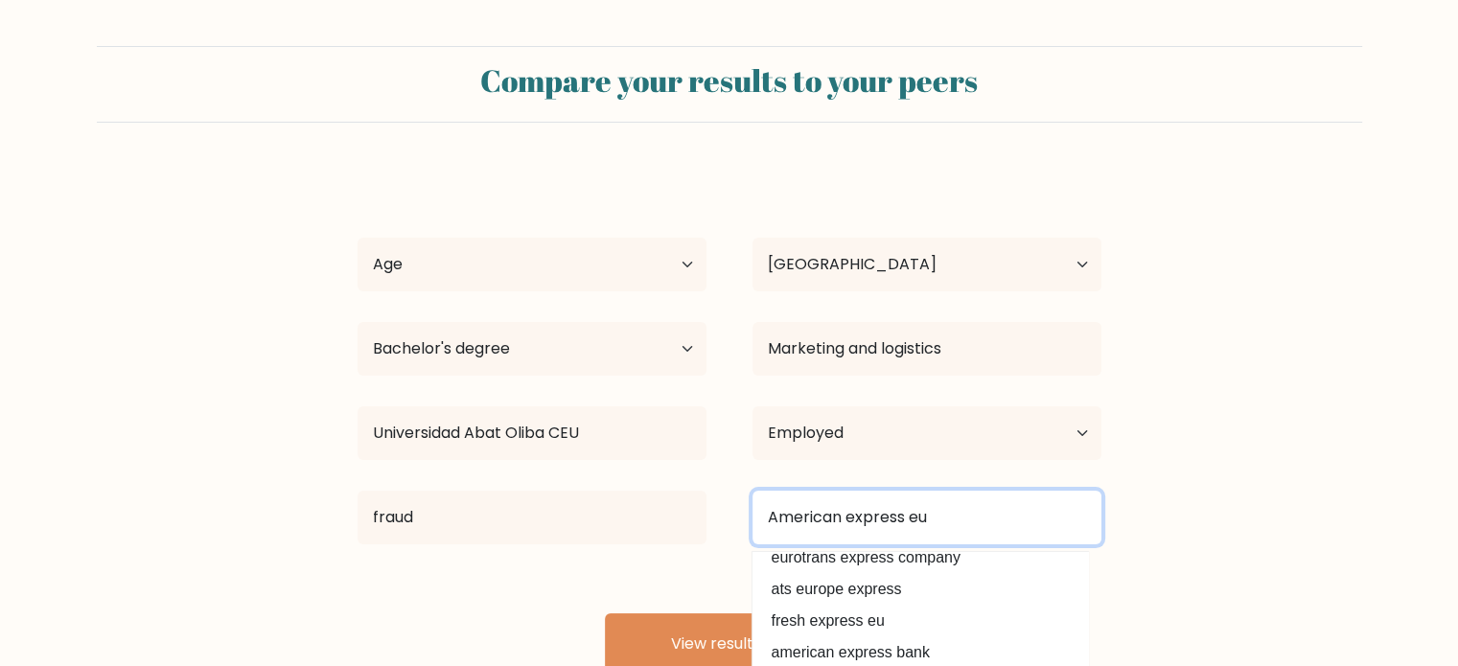
scroll to position [180, 0]
drag, startPoint x: 944, startPoint y: 510, endPoint x: 734, endPoint y: 515, distance: 210.1
click at [734, 515] on div "American express eu american express europe llc american express services europ…" at bounding box center [927, 517] width 395 height 69
click at [852, 518] on input "American Express" at bounding box center [927, 518] width 349 height 54
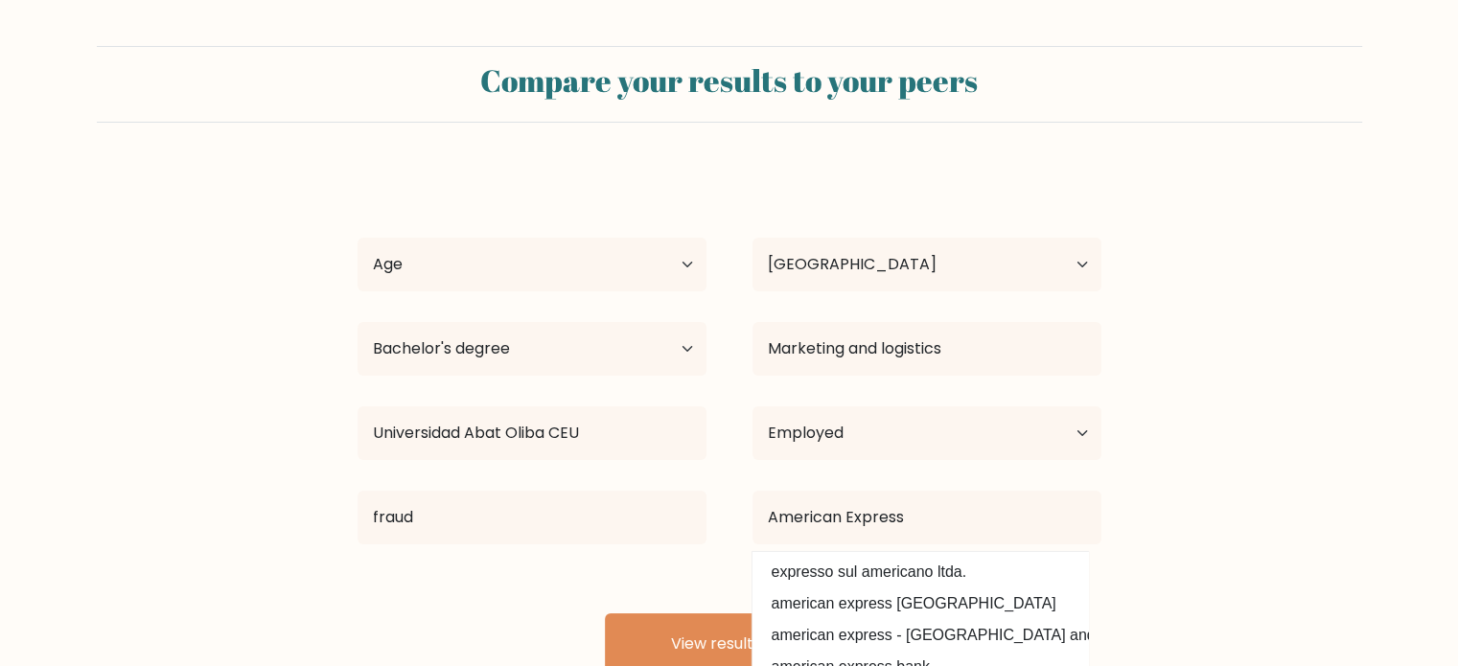
click at [1286, 559] on form "Compare your results to your peers [PERSON_NAME] Age Under [DEMOGRAPHIC_DATA] […" at bounding box center [729, 360] width 1458 height 629
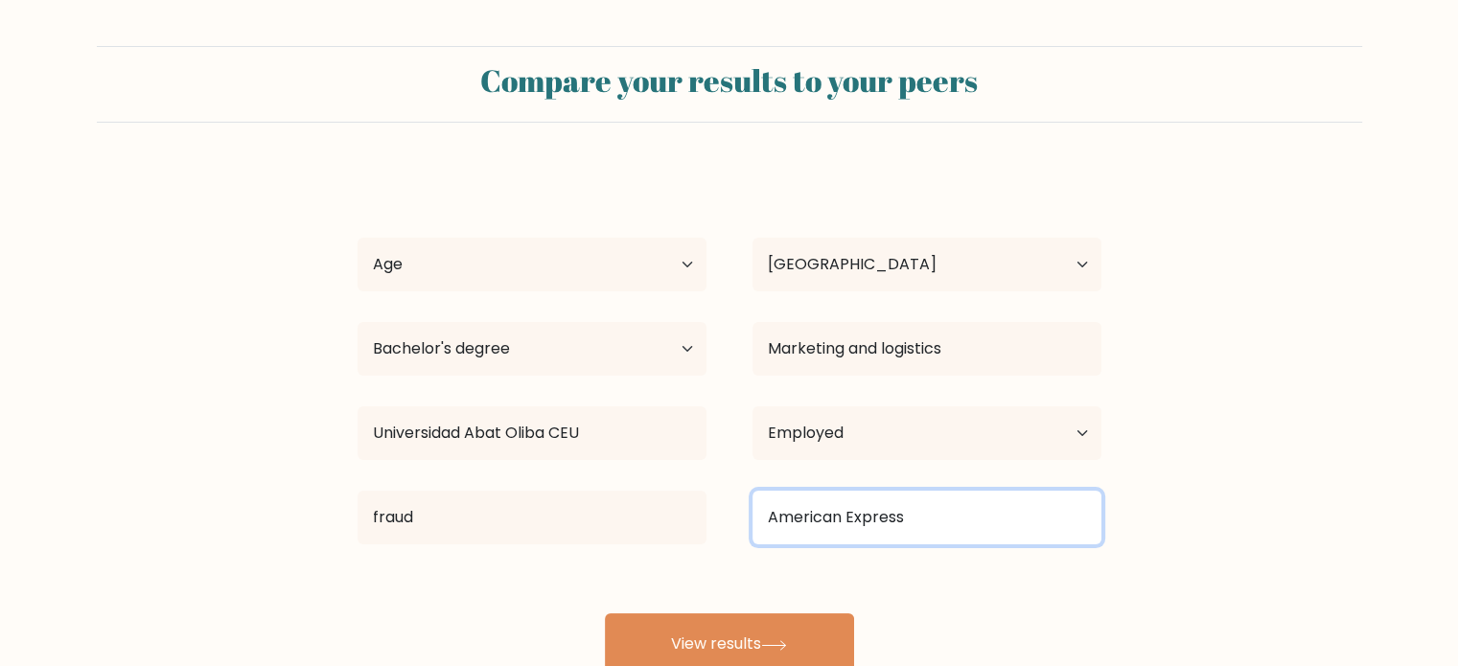
click at [1023, 515] on input "American Express" at bounding box center [927, 518] width 349 height 54
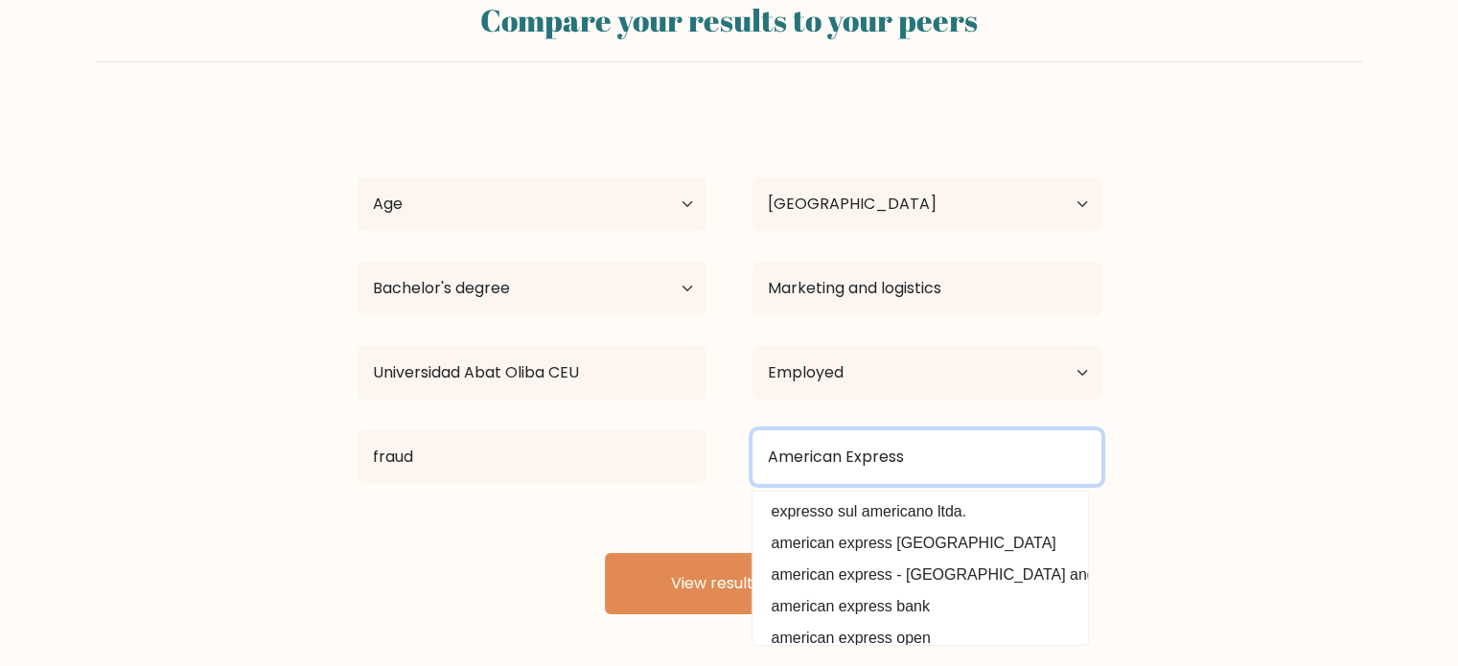
type input "American Express"
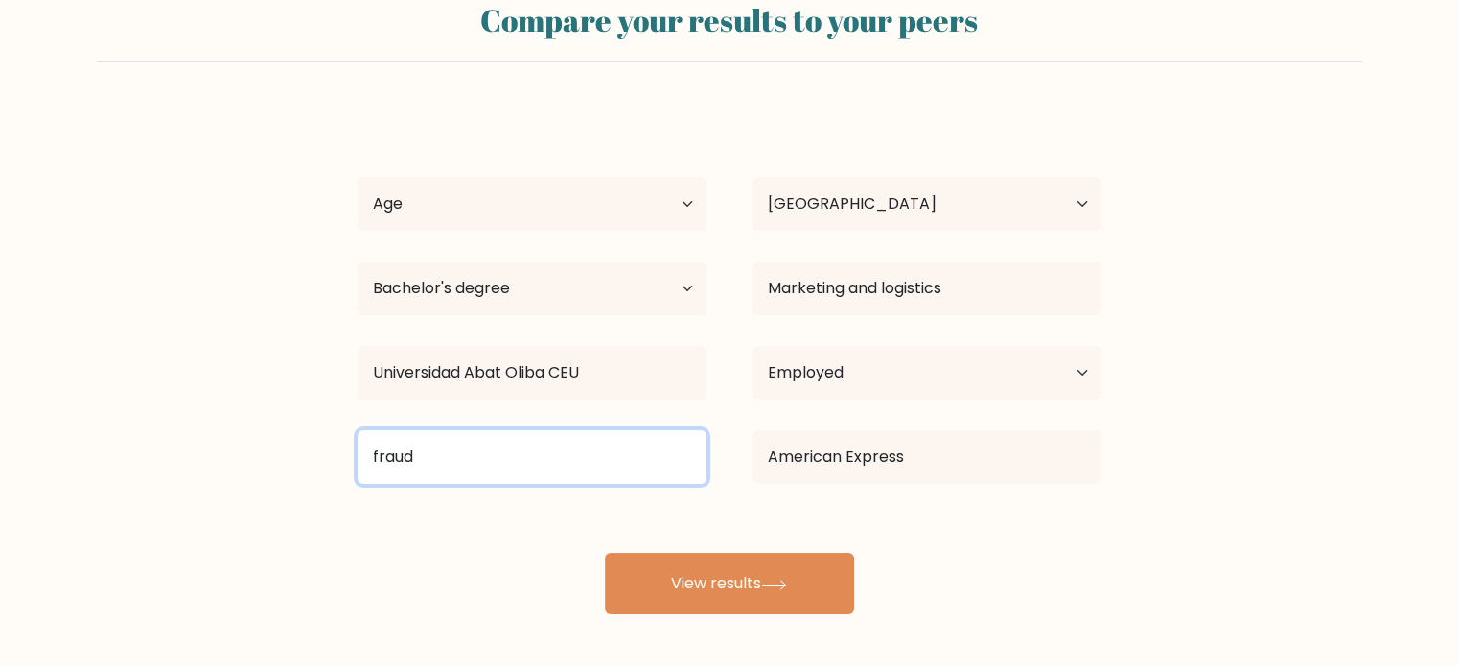
drag, startPoint x: 465, startPoint y: 446, endPoint x: 284, endPoint y: 455, distance: 181.4
click at [284, 455] on form "Compare your results to your peers [PERSON_NAME] Age Under [DEMOGRAPHIC_DATA] […" at bounding box center [729, 300] width 1458 height 629
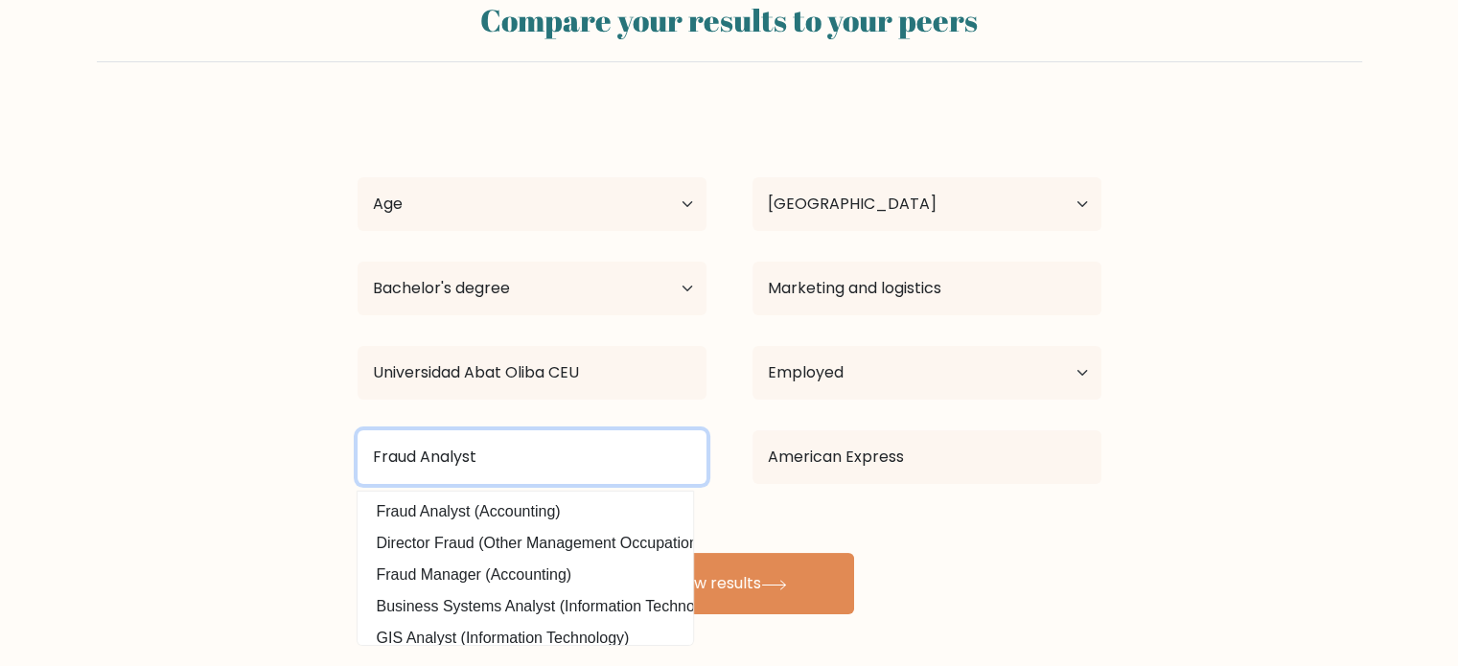
type input "Fraud Analyst"
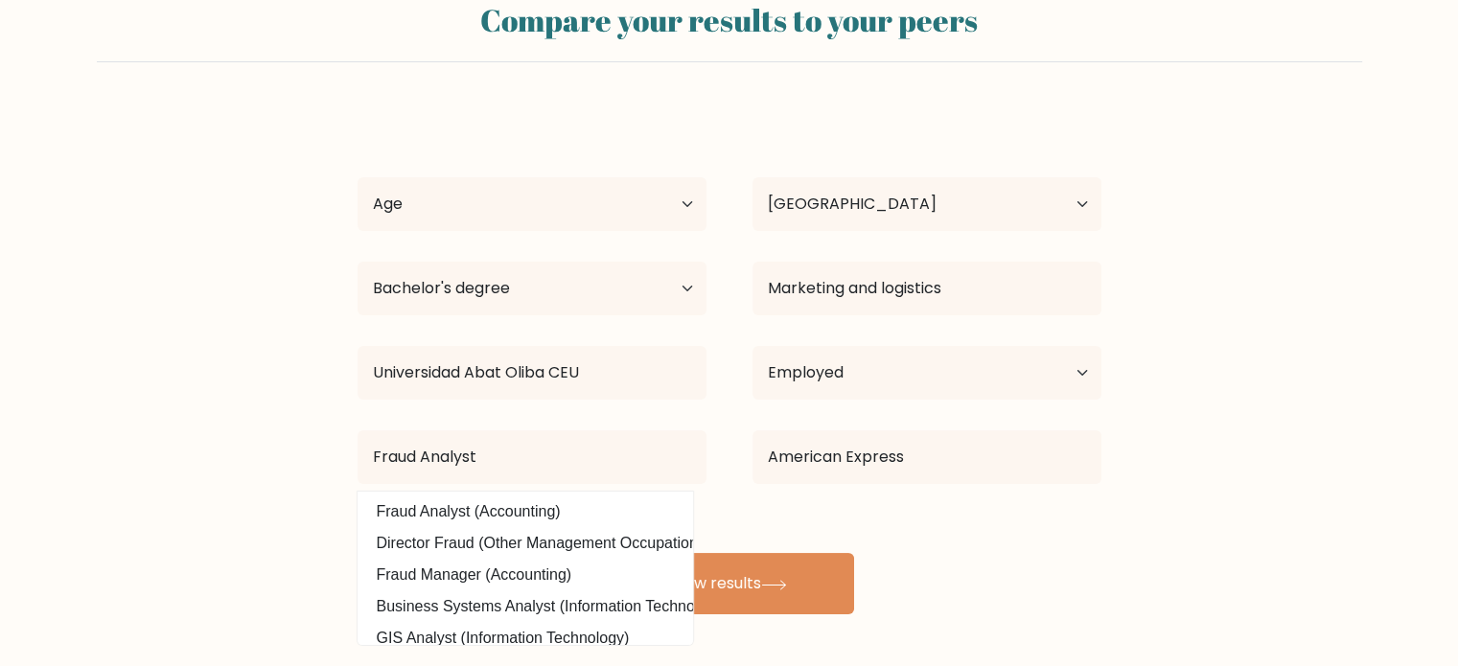
click at [284, 455] on form "Compare your results to your peers [PERSON_NAME] Age Under [DEMOGRAPHIC_DATA] […" at bounding box center [729, 300] width 1458 height 629
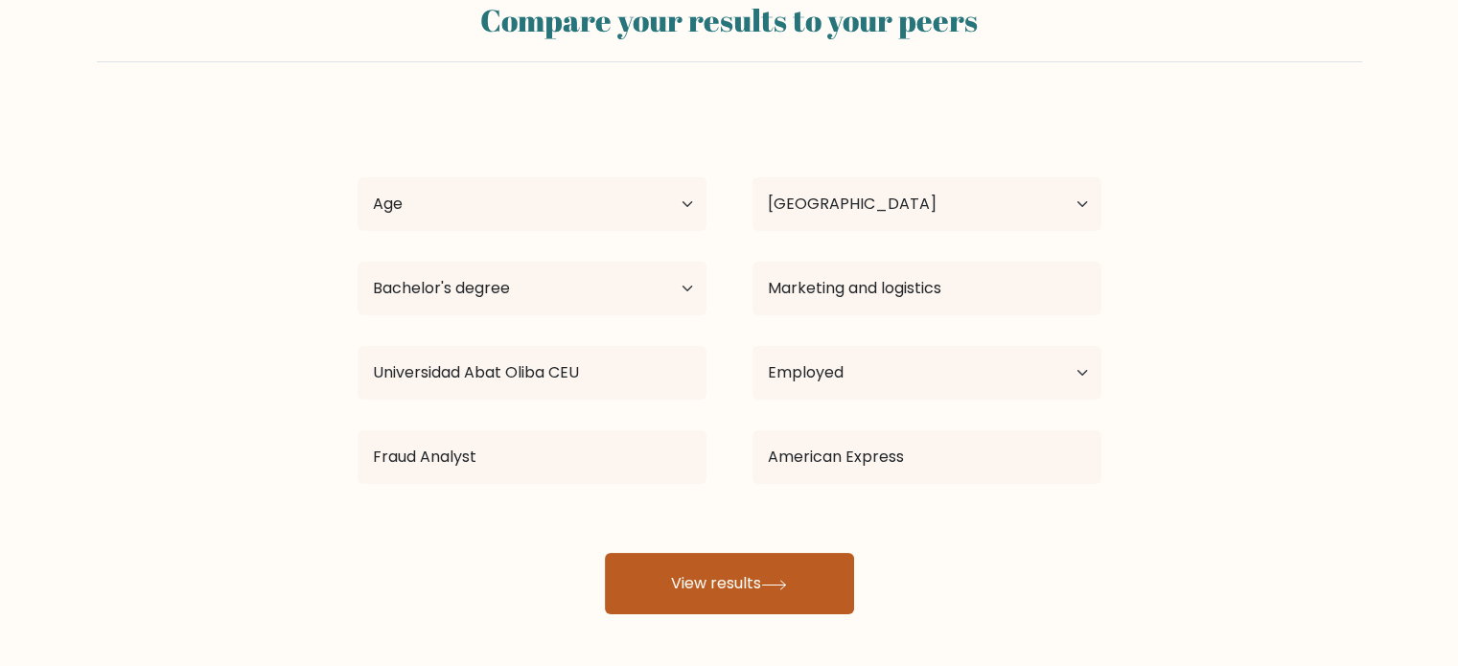
click at [683, 592] on button "View results" at bounding box center [729, 583] width 249 height 61
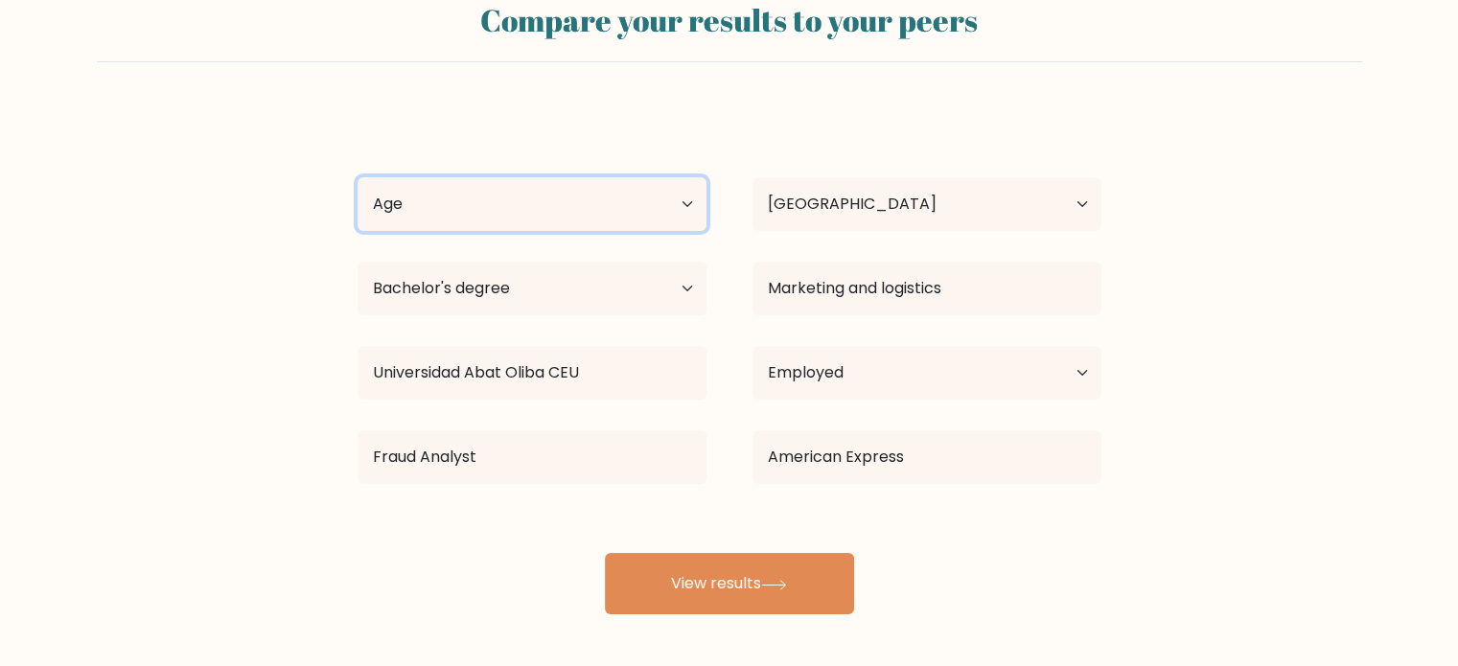
click at [514, 206] on select "Age Under [DEMOGRAPHIC_DATA] [DEMOGRAPHIC_DATA] [DEMOGRAPHIC_DATA] [DEMOGRAPHIC…" at bounding box center [532, 204] width 349 height 54
select select "25_34"
click at [358, 177] on select "Age Under [DEMOGRAPHIC_DATA] [DEMOGRAPHIC_DATA] [DEMOGRAPHIC_DATA] [DEMOGRAPHIC…" at bounding box center [532, 204] width 349 height 54
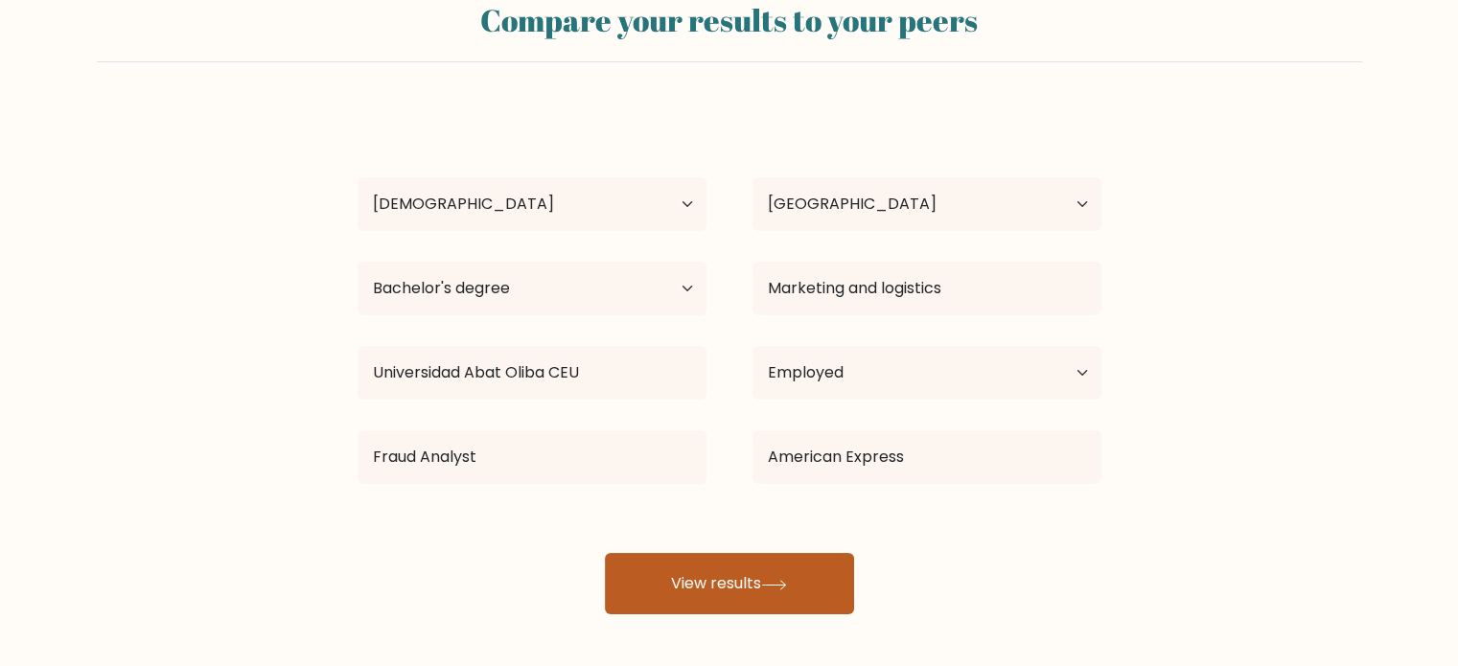
click at [771, 563] on button "View results" at bounding box center [729, 583] width 249 height 61
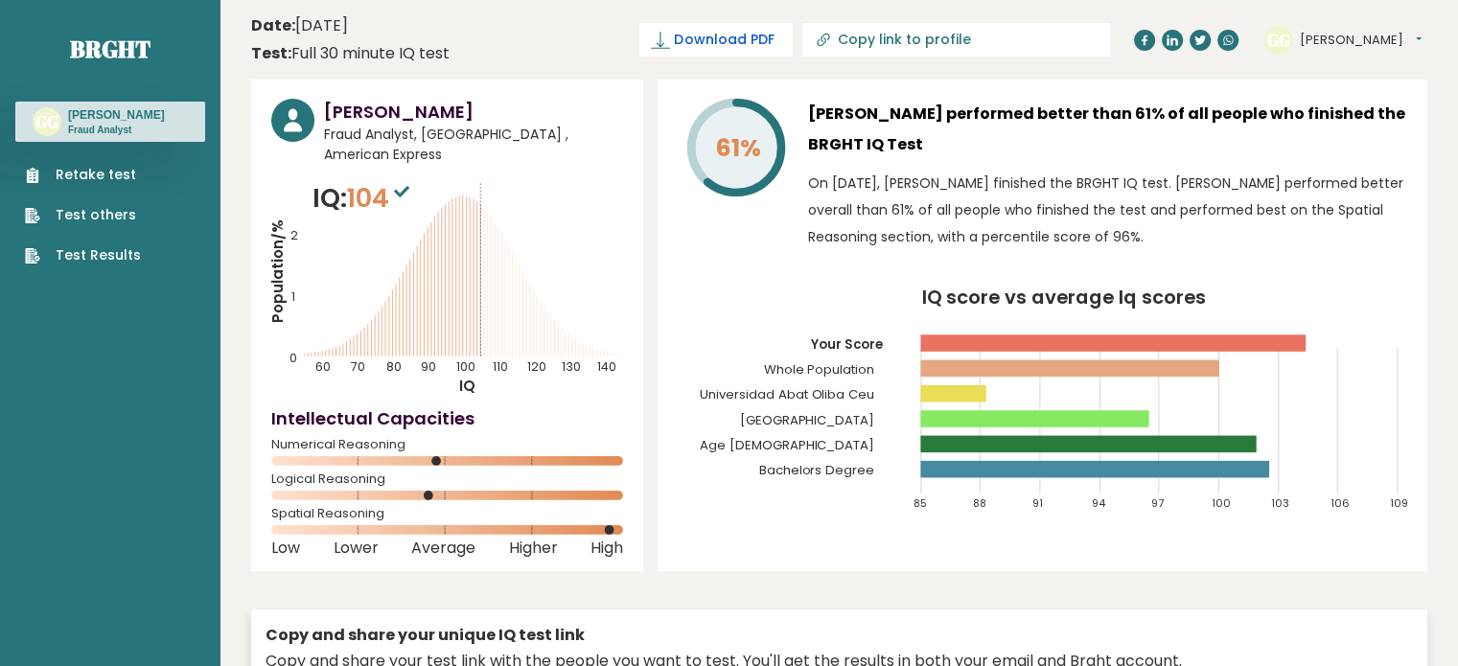
click at [774, 48] on span "Download PDF" at bounding box center [724, 40] width 100 height 20
click at [704, 47] on span "✓ Your PDF is downloaded..." at bounding box center [684, 40] width 218 height 34
